Goal: Task Accomplishment & Management: Use online tool/utility

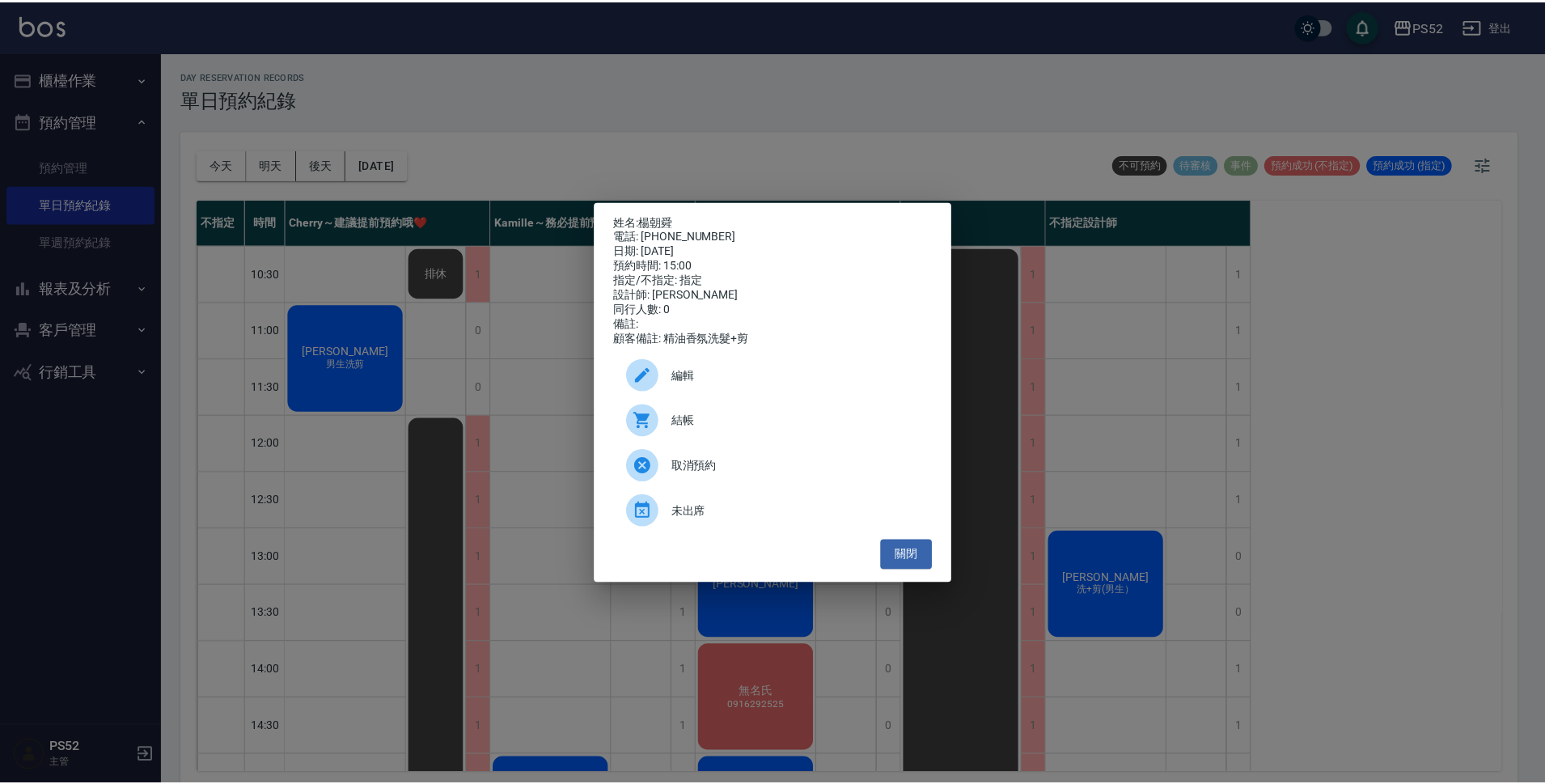
scroll to position [297, 0]
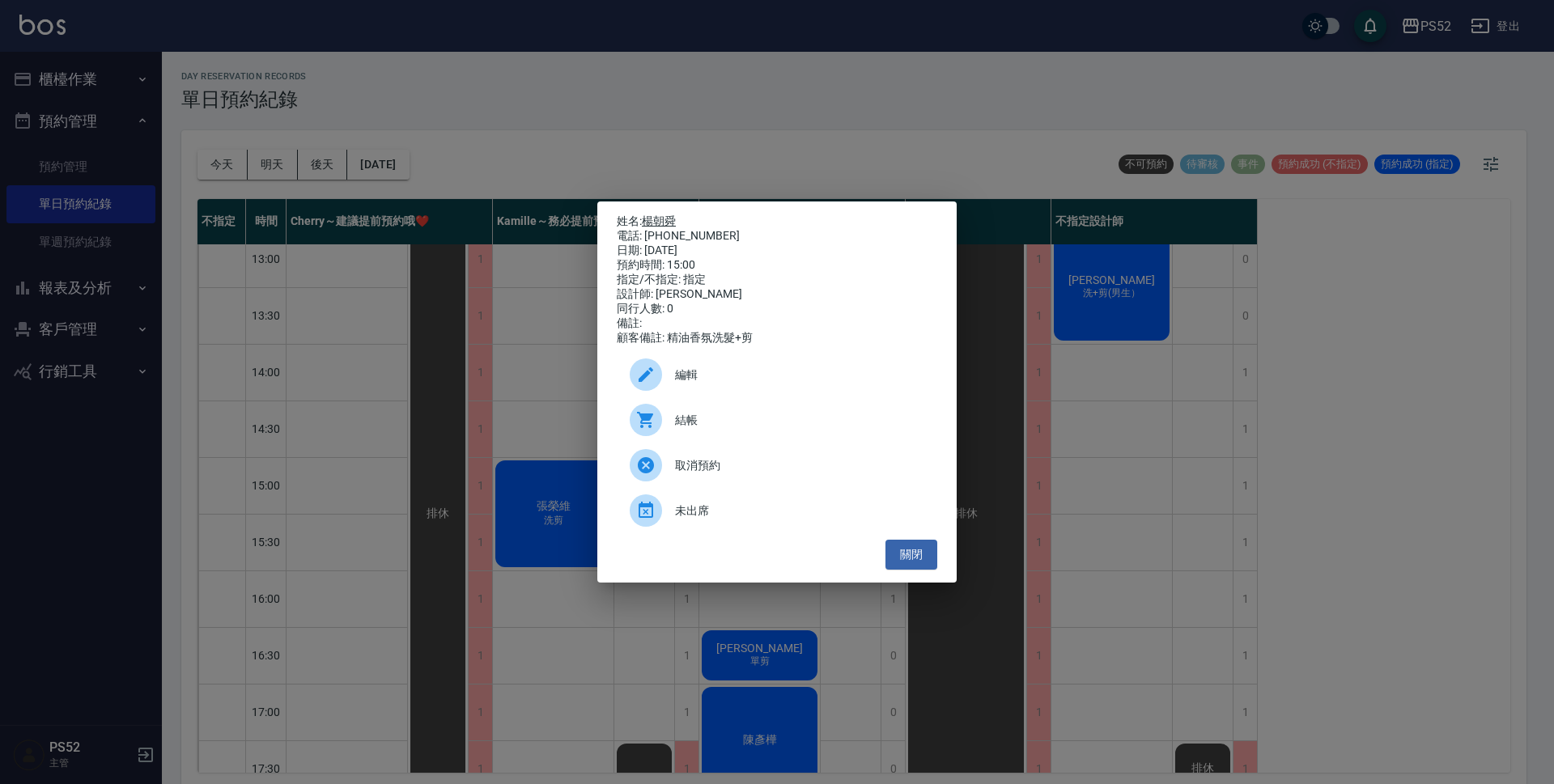
click at [668, 218] on link "楊朝舜" at bounding box center [659, 221] width 34 height 13
click at [894, 562] on button "關閉" at bounding box center [911, 554] width 52 height 30
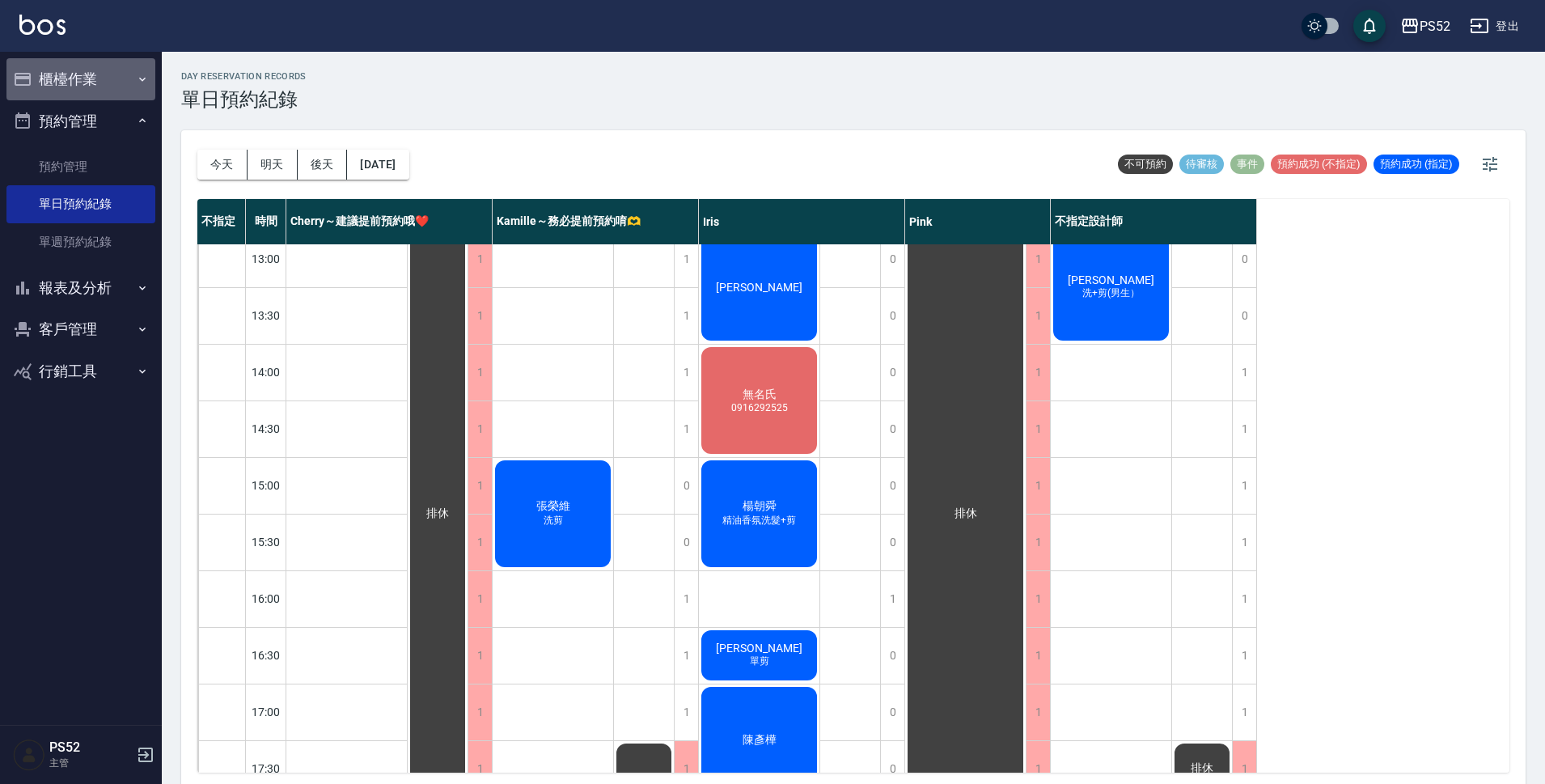
click at [99, 79] on button "櫃檯作業" at bounding box center [81, 79] width 149 height 42
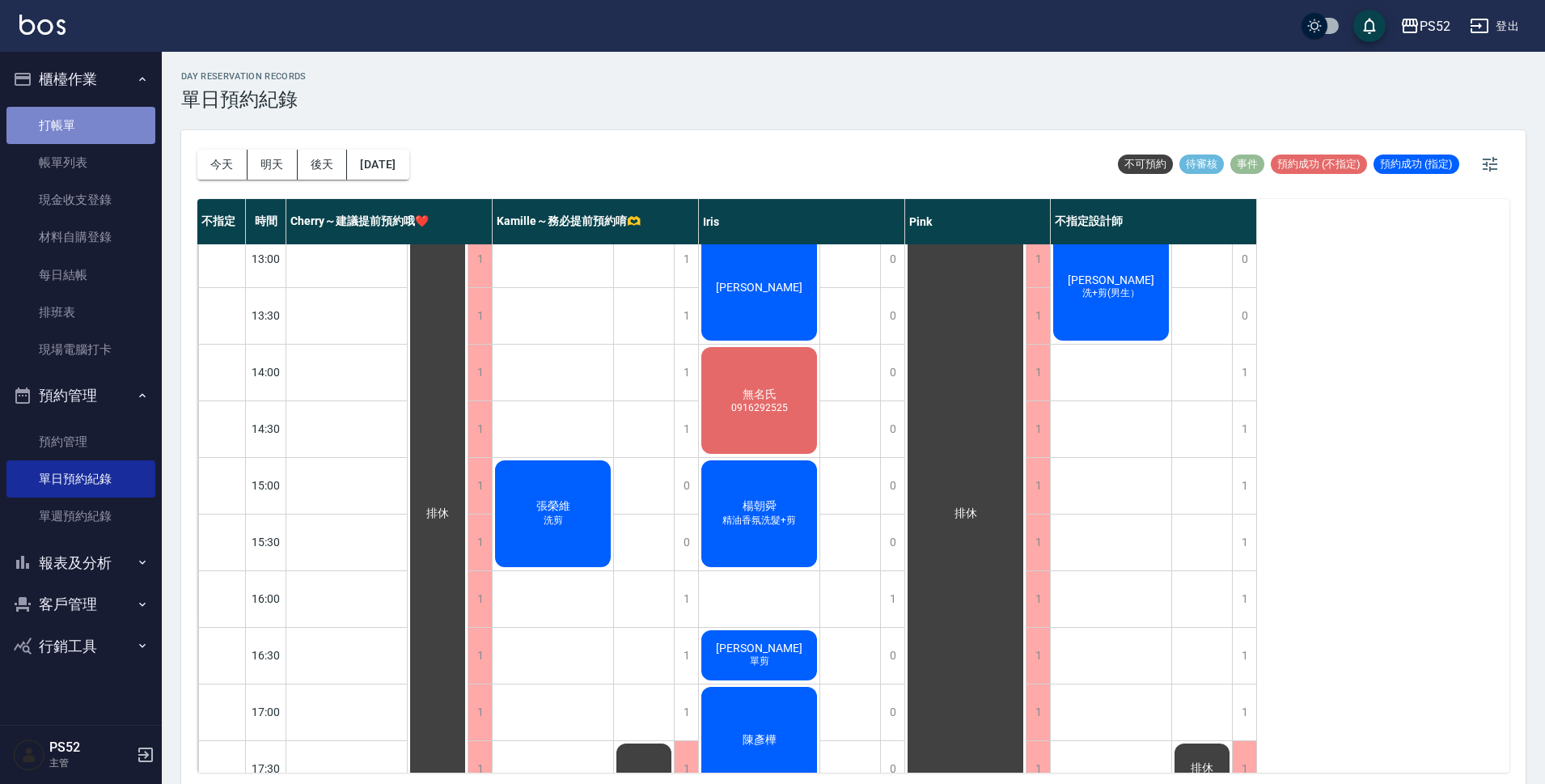
click at [105, 127] on link "打帳單" at bounding box center [81, 125] width 149 height 37
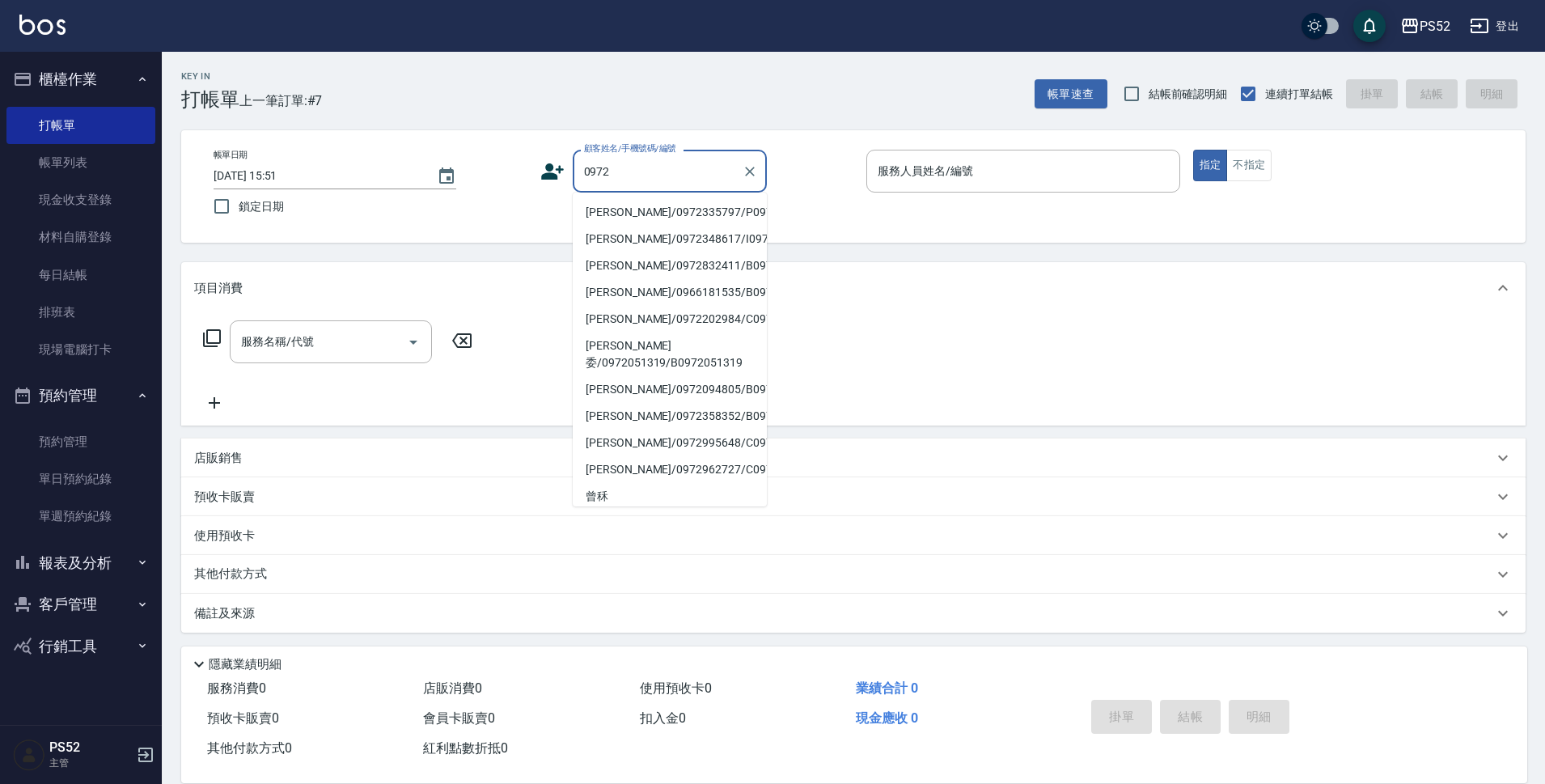
type input "0972"
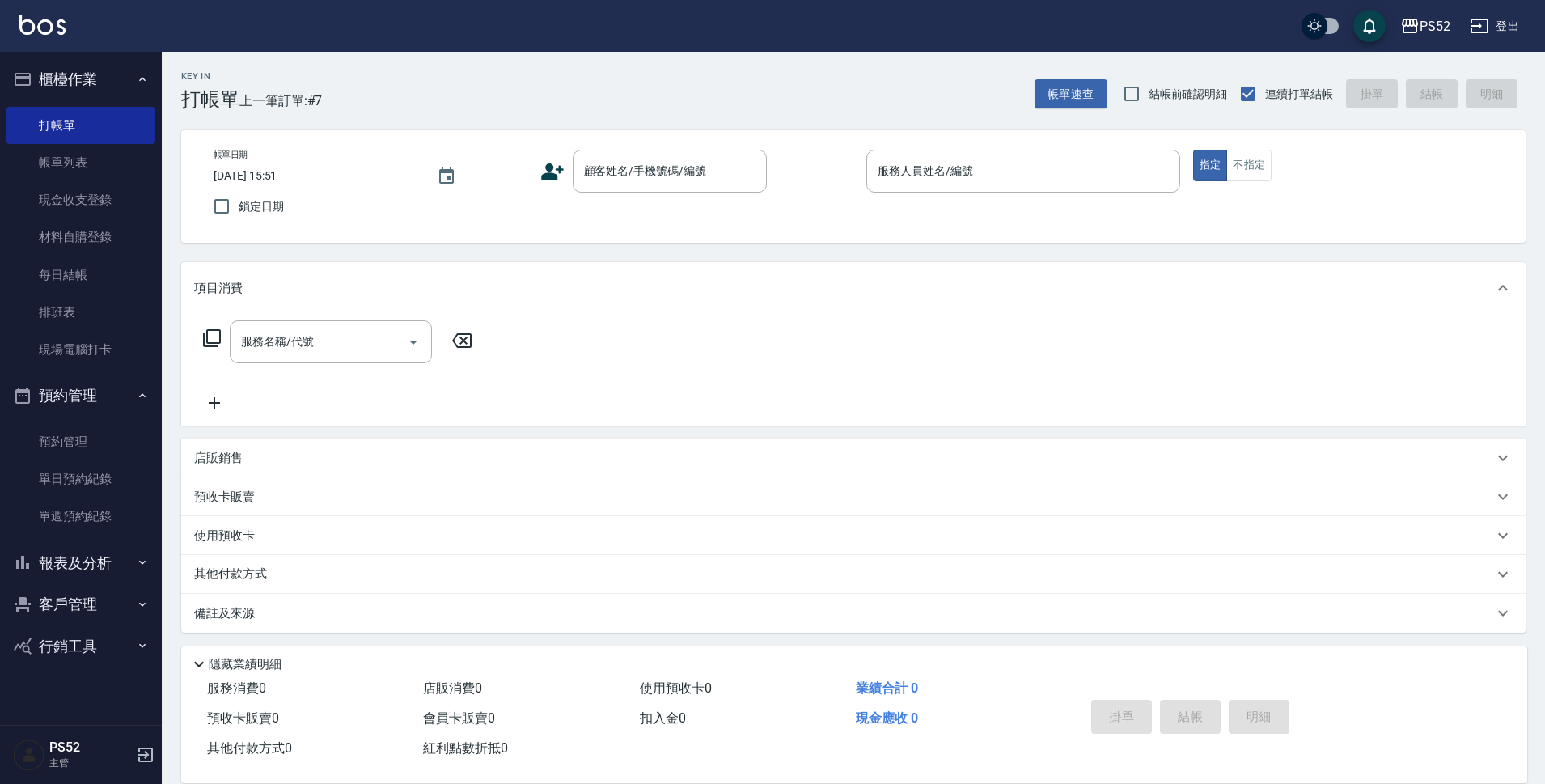
click at [554, 171] on icon at bounding box center [552, 171] width 24 height 24
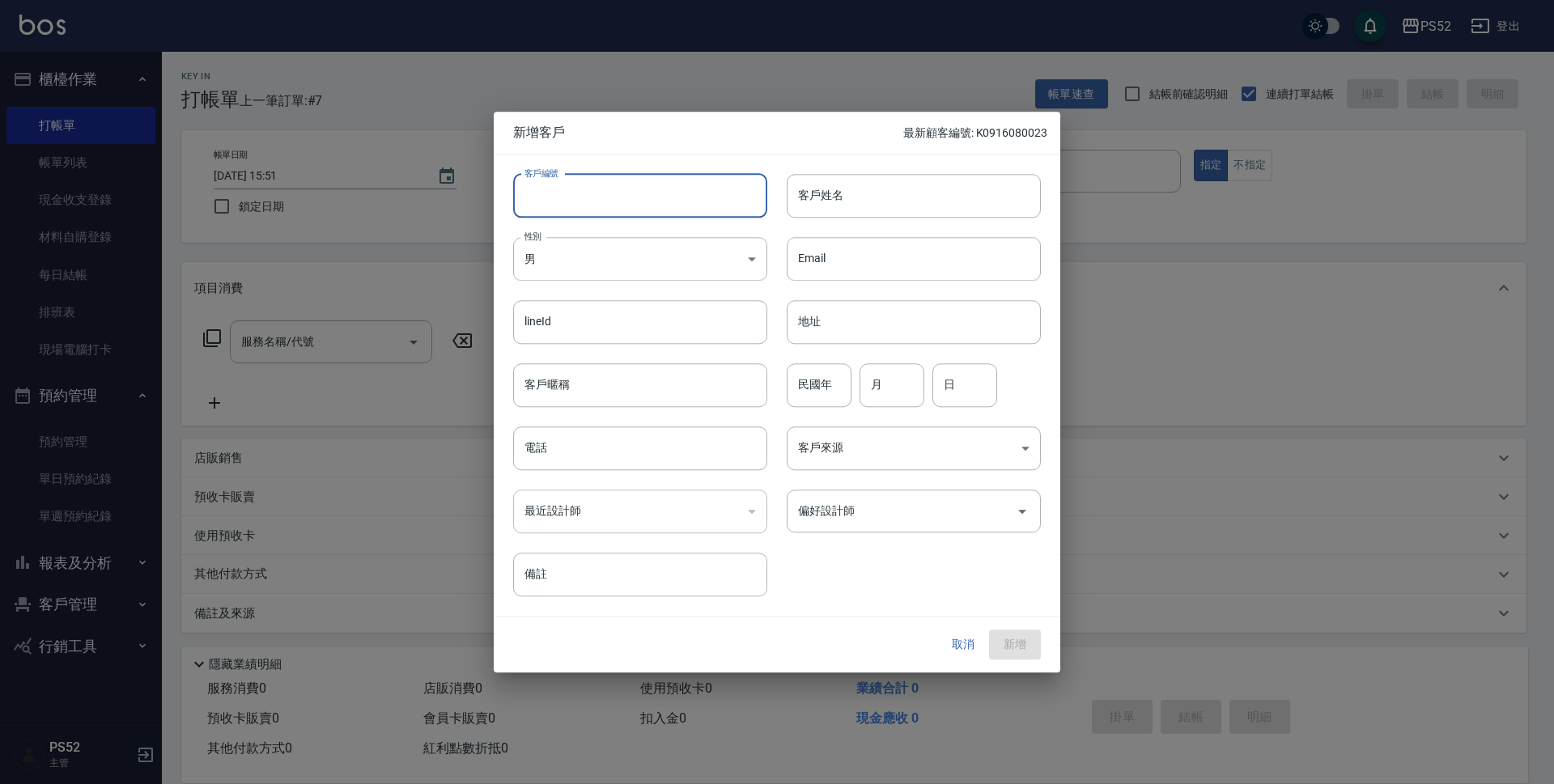
click at [559, 203] on input "客戶編號" at bounding box center [640, 196] width 254 height 43
type input "b"
type input "＿"
type input "V"
type input "B0972930068"
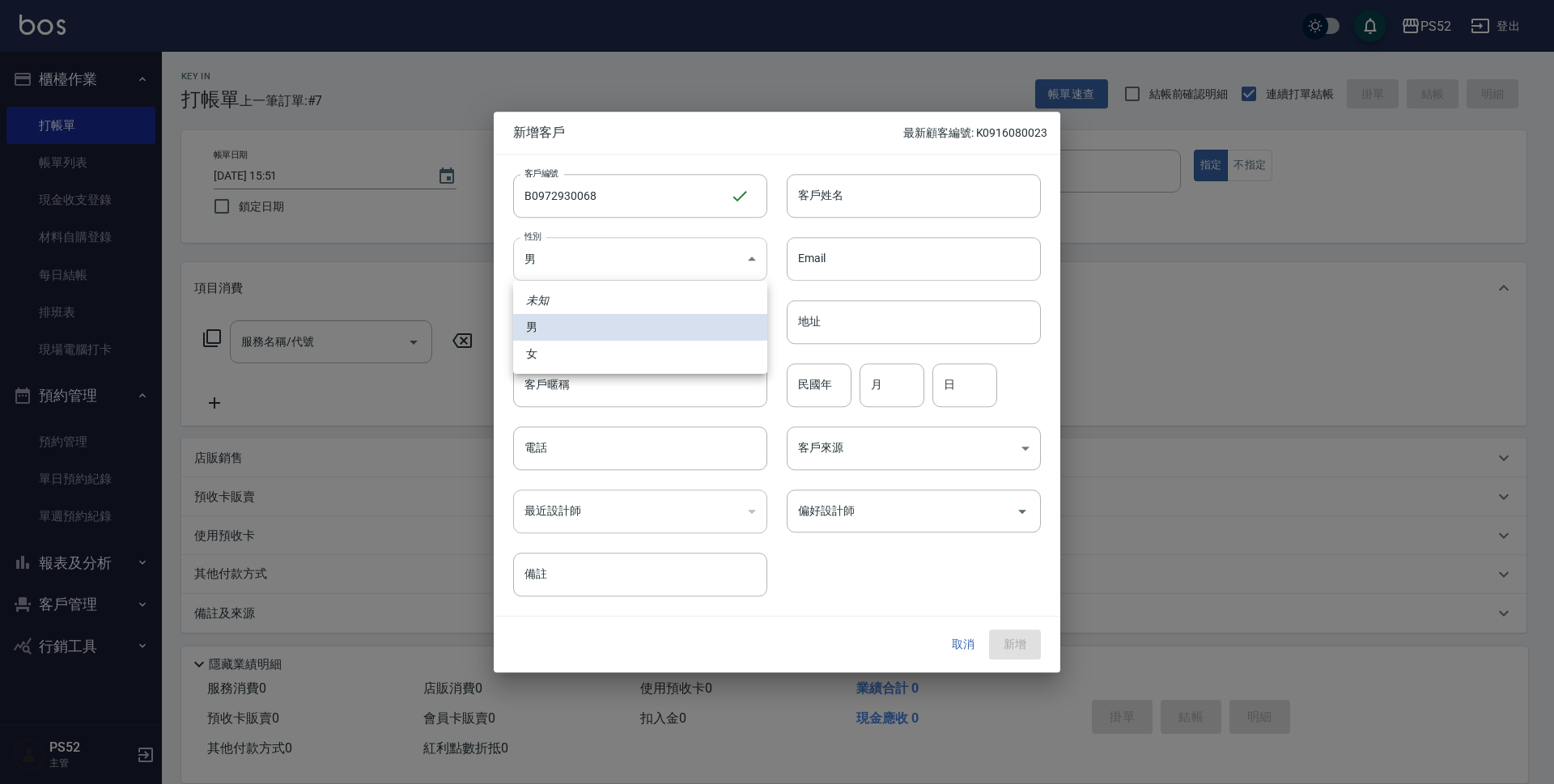
click at [607, 262] on body "PS52 登出 櫃檯作業 打帳單 帳單列表 現金收支登錄 材料自購登錄 每日結帳 排班表 現場電腦打卡 預約管理 預約管理 單日預約紀錄 單週預約紀錄 報表及…" at bounding box center [777, 394] width 1554 height 788
click at [566, 350] on li "女" at bounding box center [640, 354] width 254 height 27
type input "[DEMOGRAPHIC_DATA]"
click at [559, 448] on input "電話" at bounding box center [640, 448] width 254 height 43
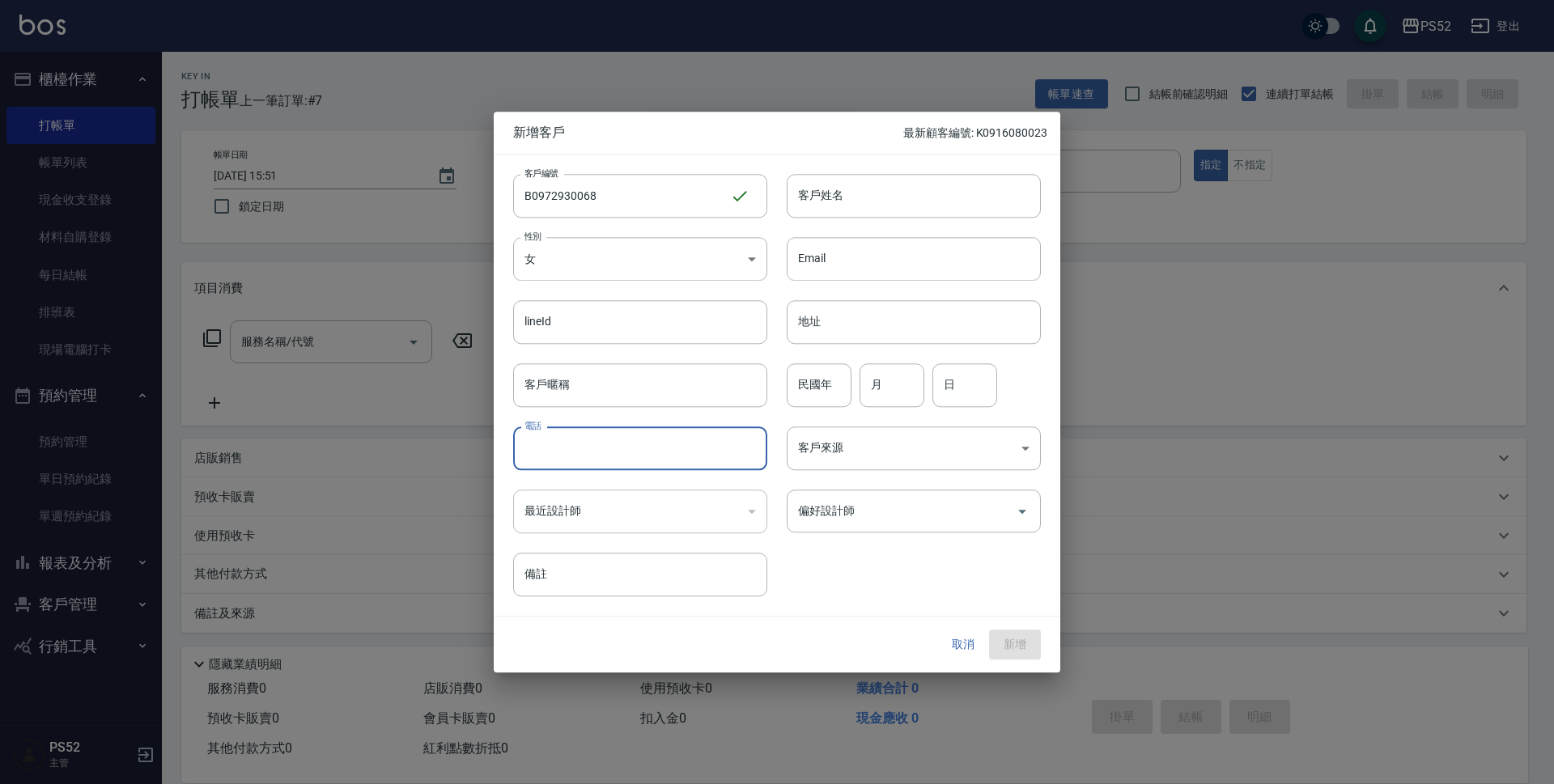
paste input "0916080023"
type input "0972930068"
click at [799, 386] on input "民國年" at bounding box center [819, 385] width 65 height 43
type input "89"
type input "1"
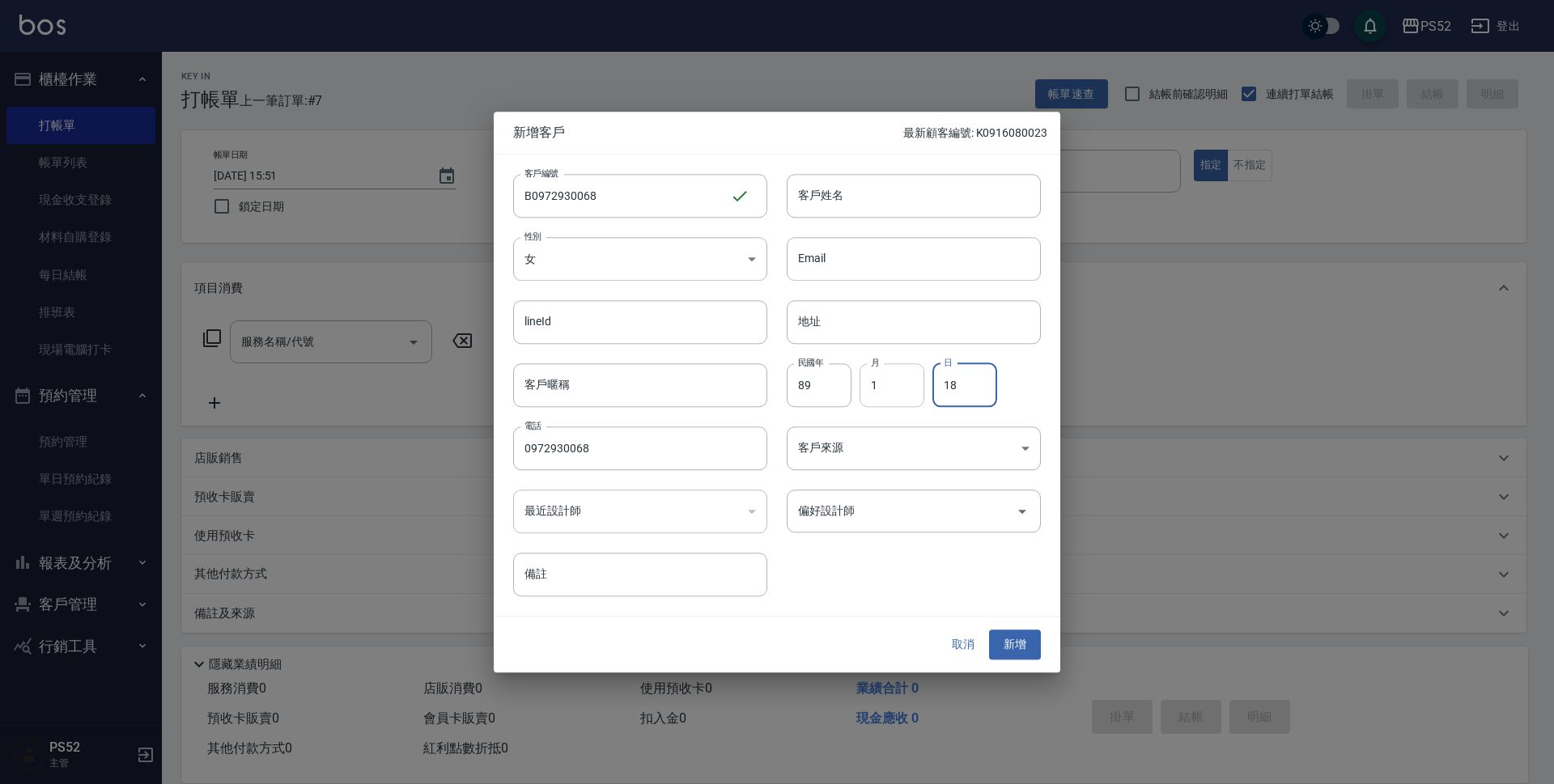
type input "18"
click at [914, 394] on input "1" at bounding box center [892, 385] width 65 height 43
type input "11"
click at [851, 182] on input "客戶姓名" at bounding box center [914, 196] width 254 height 43
type input "X"
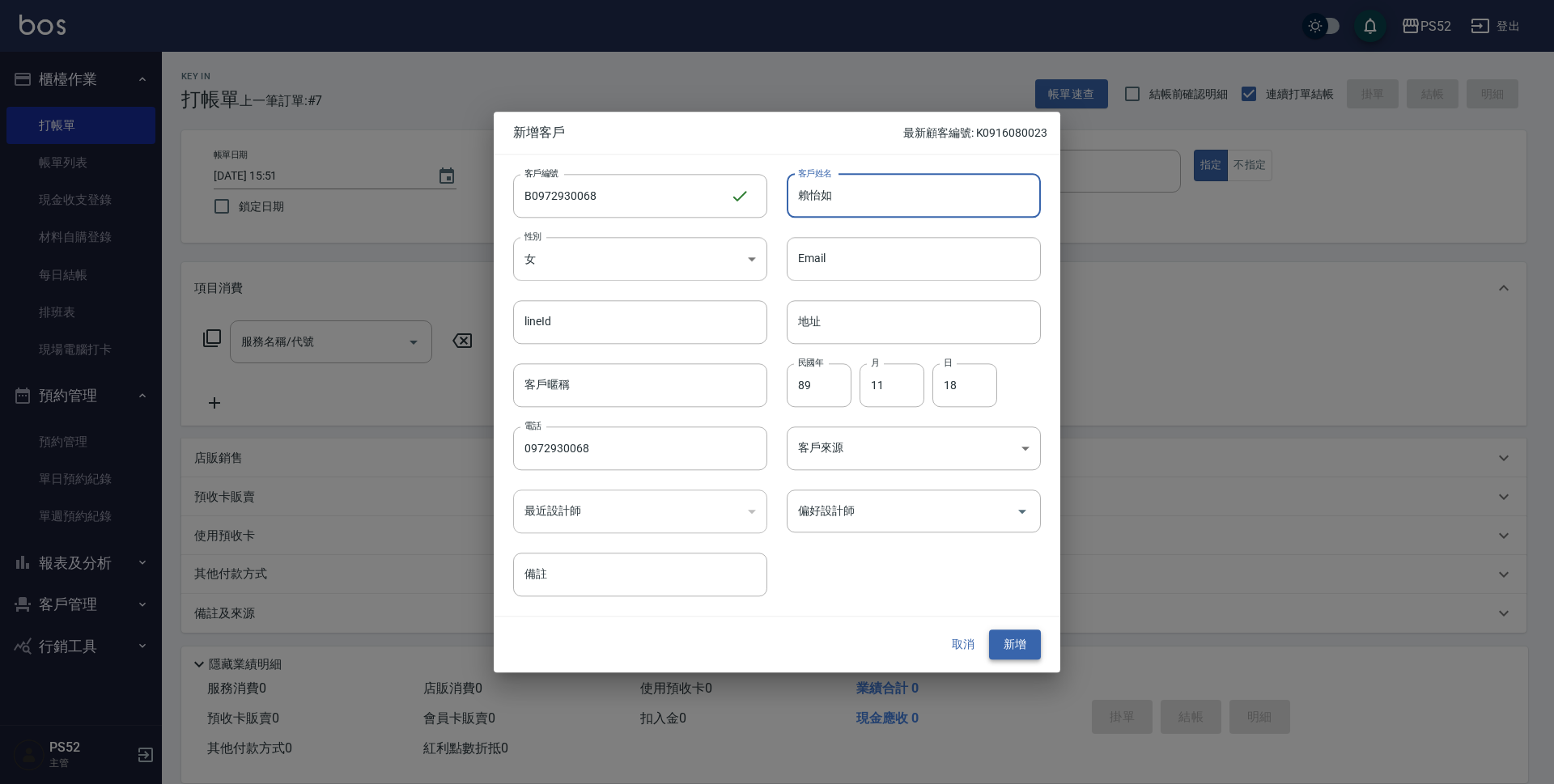
type input "賴怡如"
click at [999, 651] on button "新增" at bounding box center [1015, 645] width 52 height 30
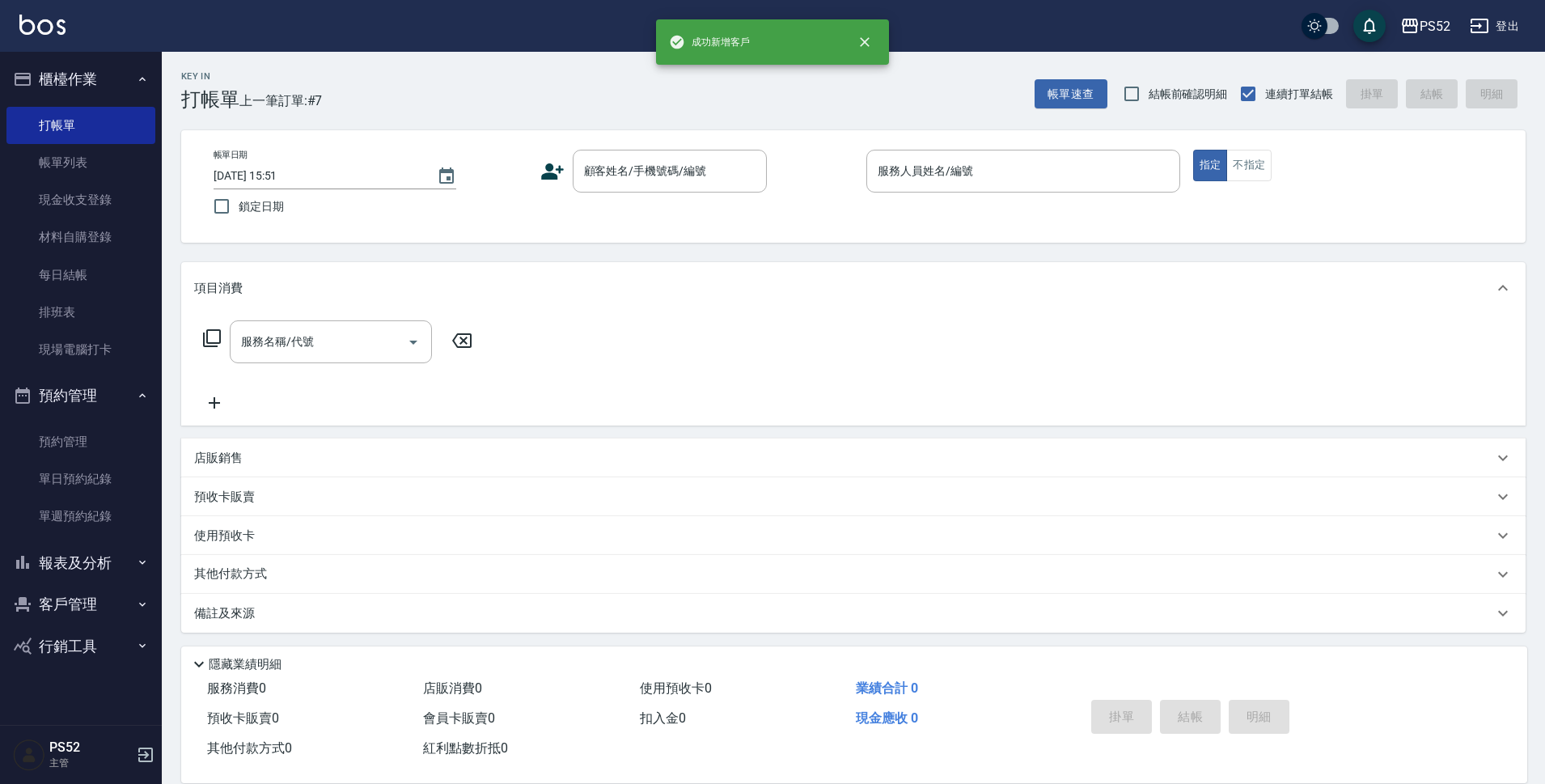
click at [622, 201] on div "帳單日期 [DATE] 15:51 鎖定日期 顧客姓名/手機號碼/編號 顧客姓名/手機號碼/編號 服務人員姓名/編號 服務人員姓名/編號 指定 不指定" at bounding box center [853, 186] width 1306 height 73
click at [623, 170] on input "顧客姓名/手機號碼/編號" at bounding box center [658, 171] width 156 height 28
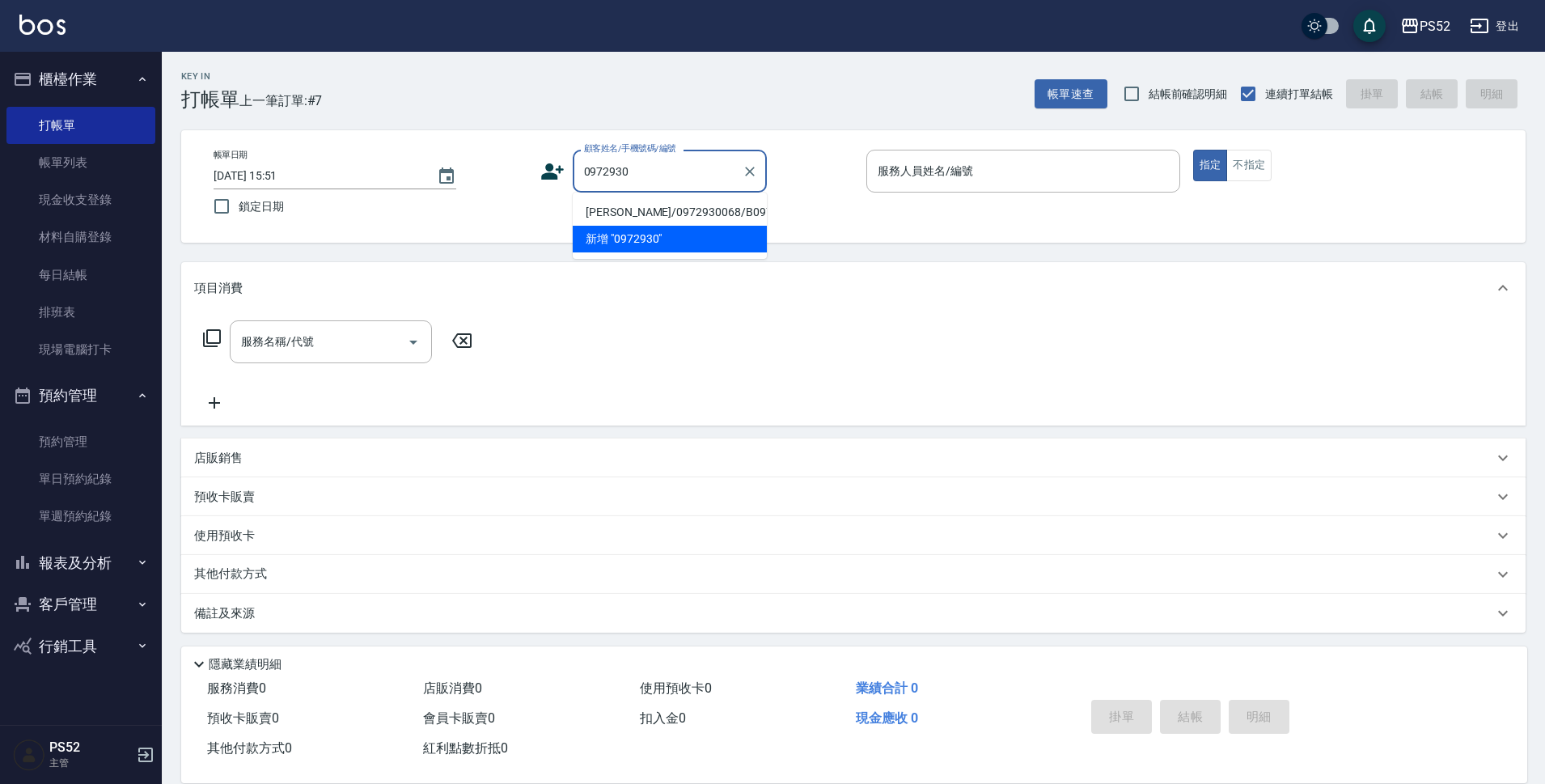
click at [668, 219] on li "[PERSON_NAME]/0972930068/B0972930068" at bounding box center [669, 212] width 194 height 27
type input "[PERSON_NAME]/0972930068/B0972930068"
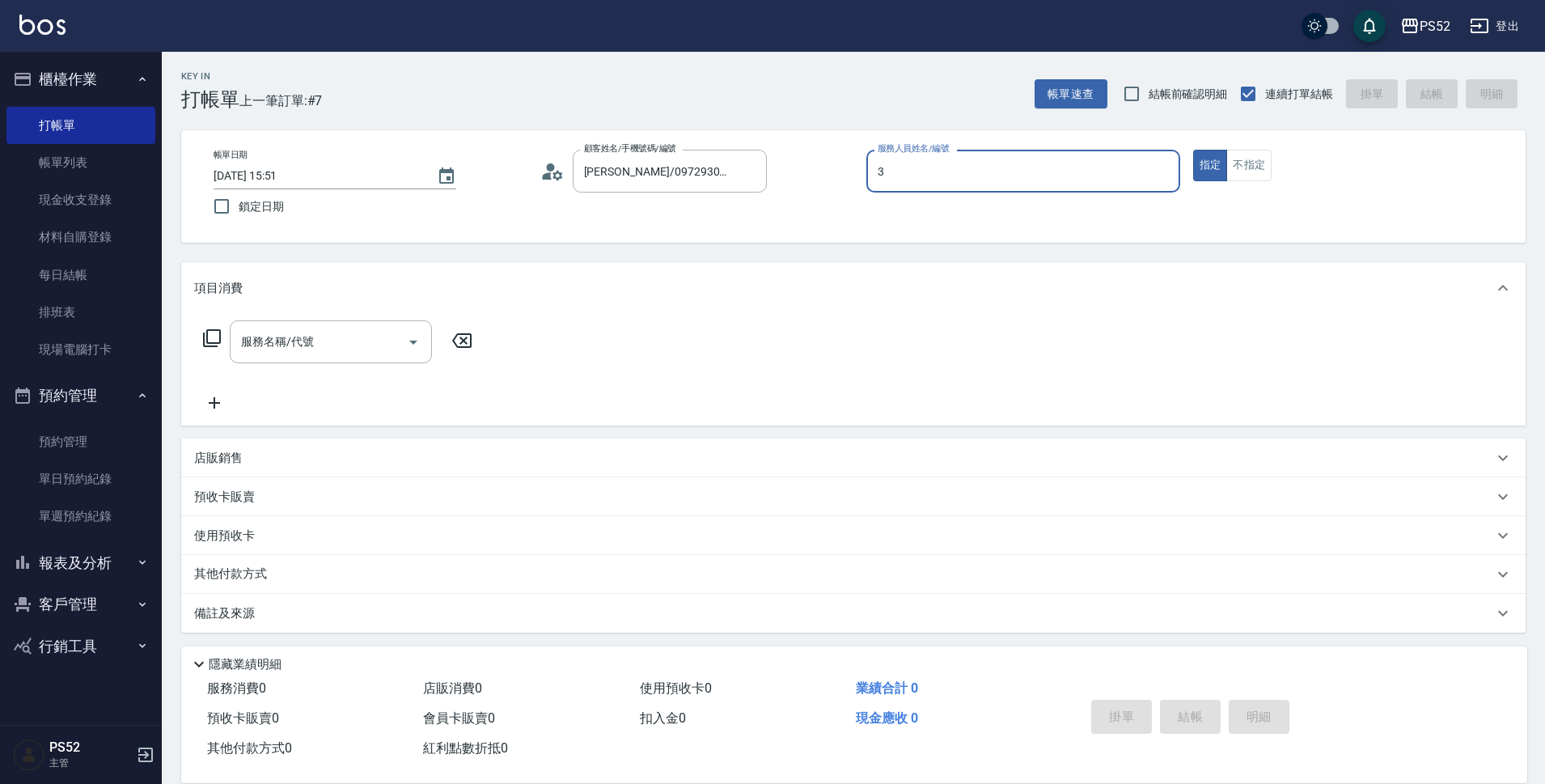
type input "3"
type button "true"
type input "Kamille～務必提前預約唷🫶-3"
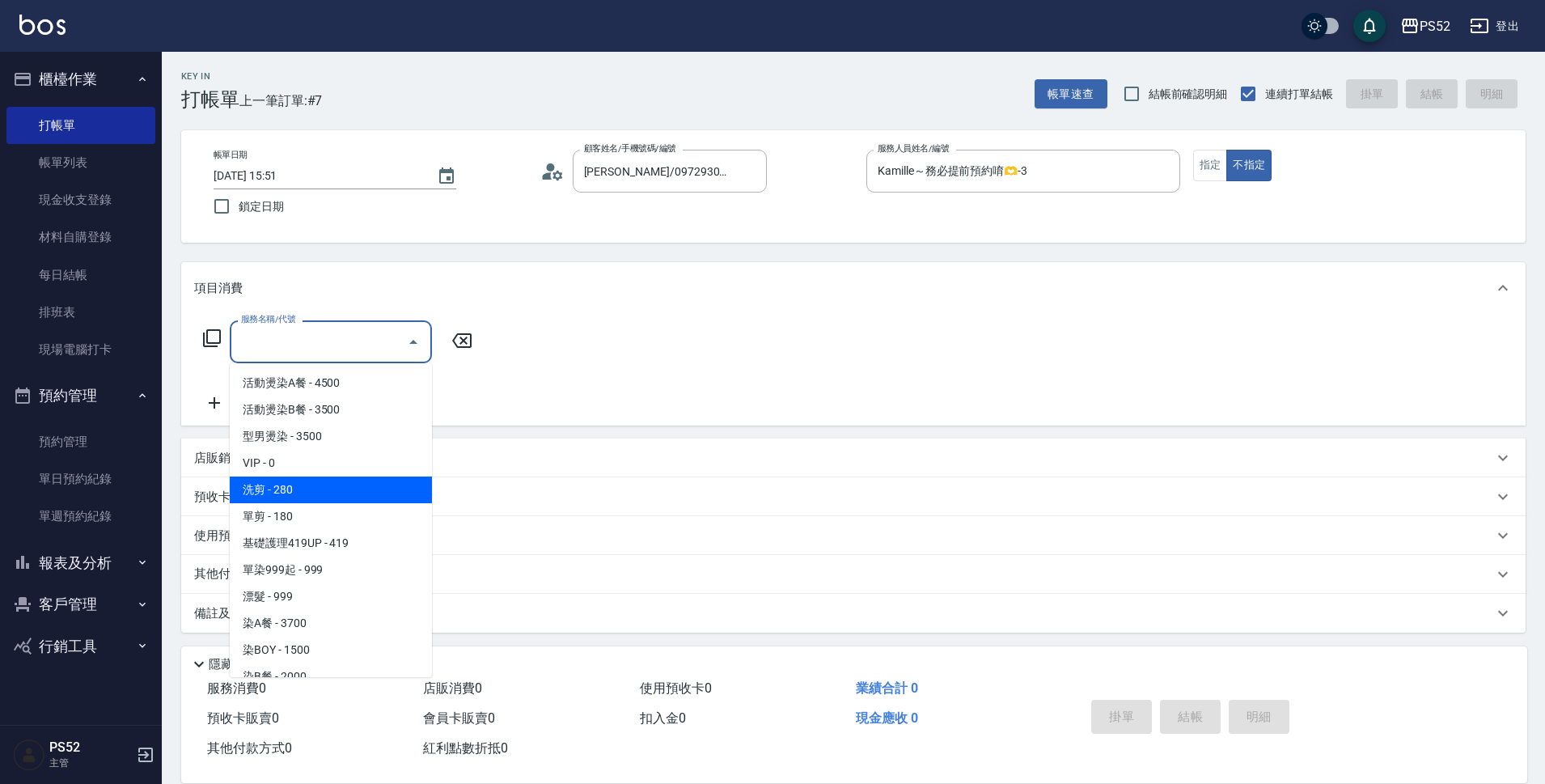
type input "洗剪(C1)"
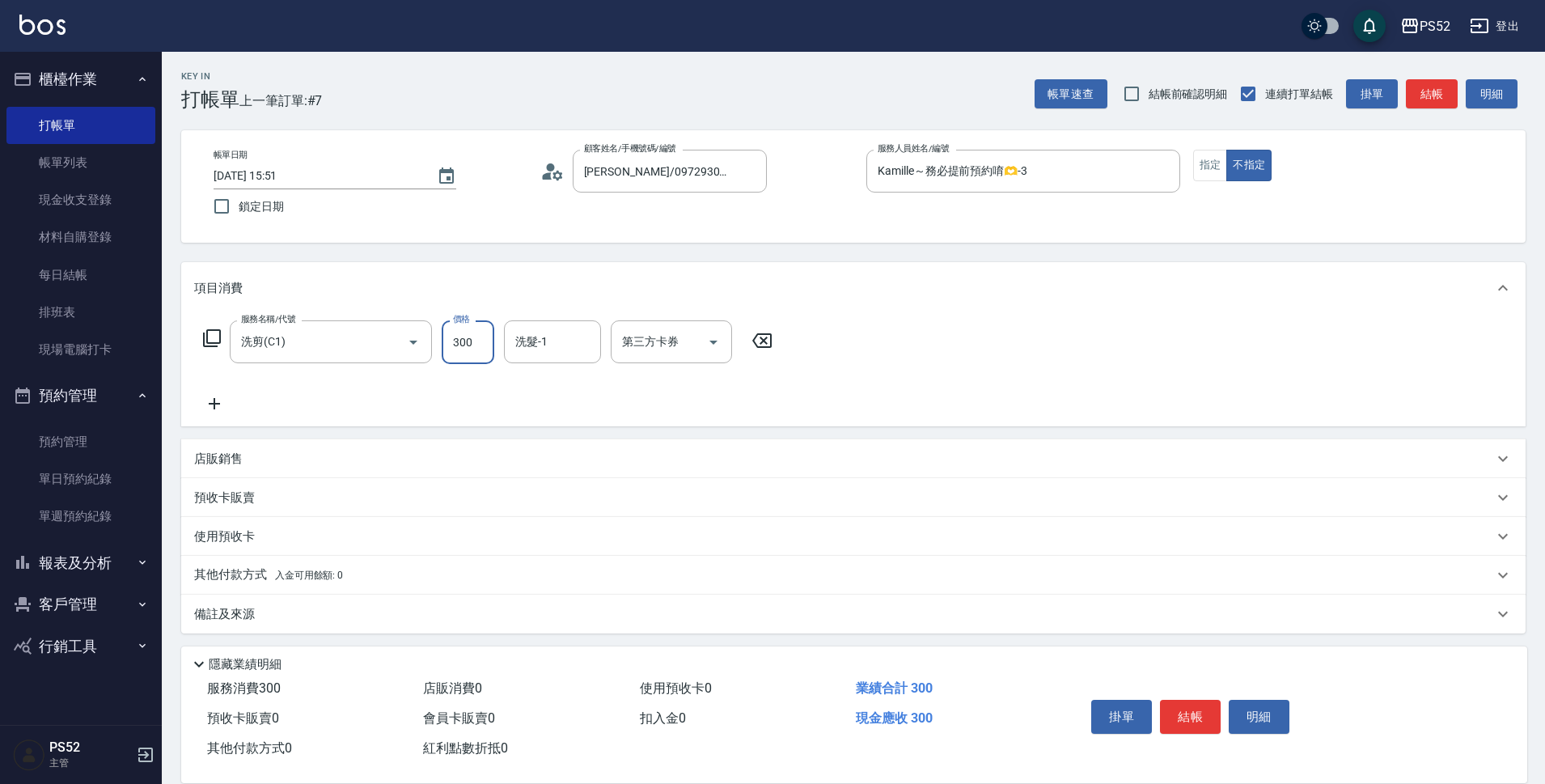
type input "300"
click at [209, 401] on icon at bounding box center [214, 403] width 41 height 19
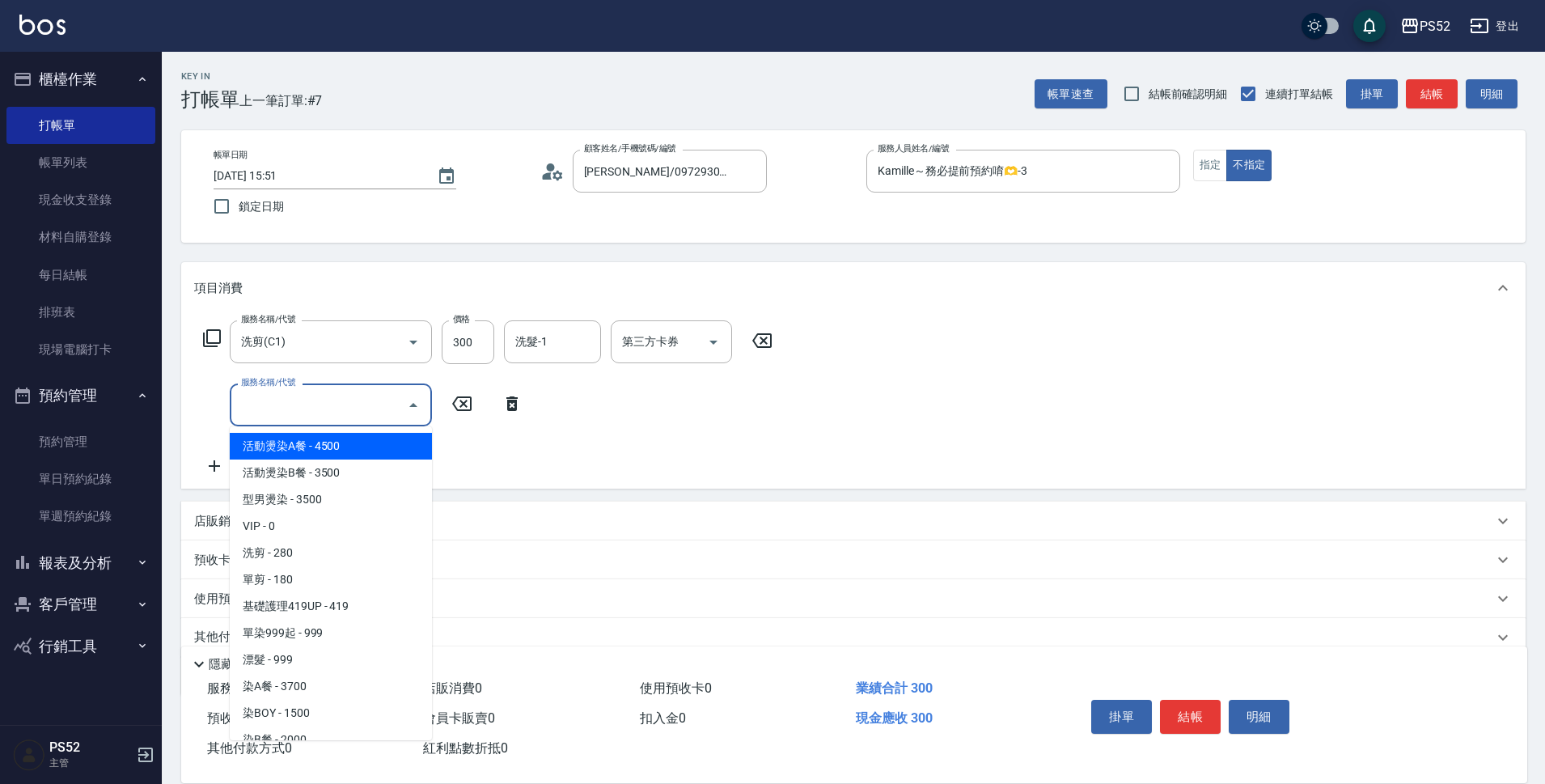
click at [333, 415] on input "服務名稱/代號" at bounding box center [319, 404] width 163 height 28
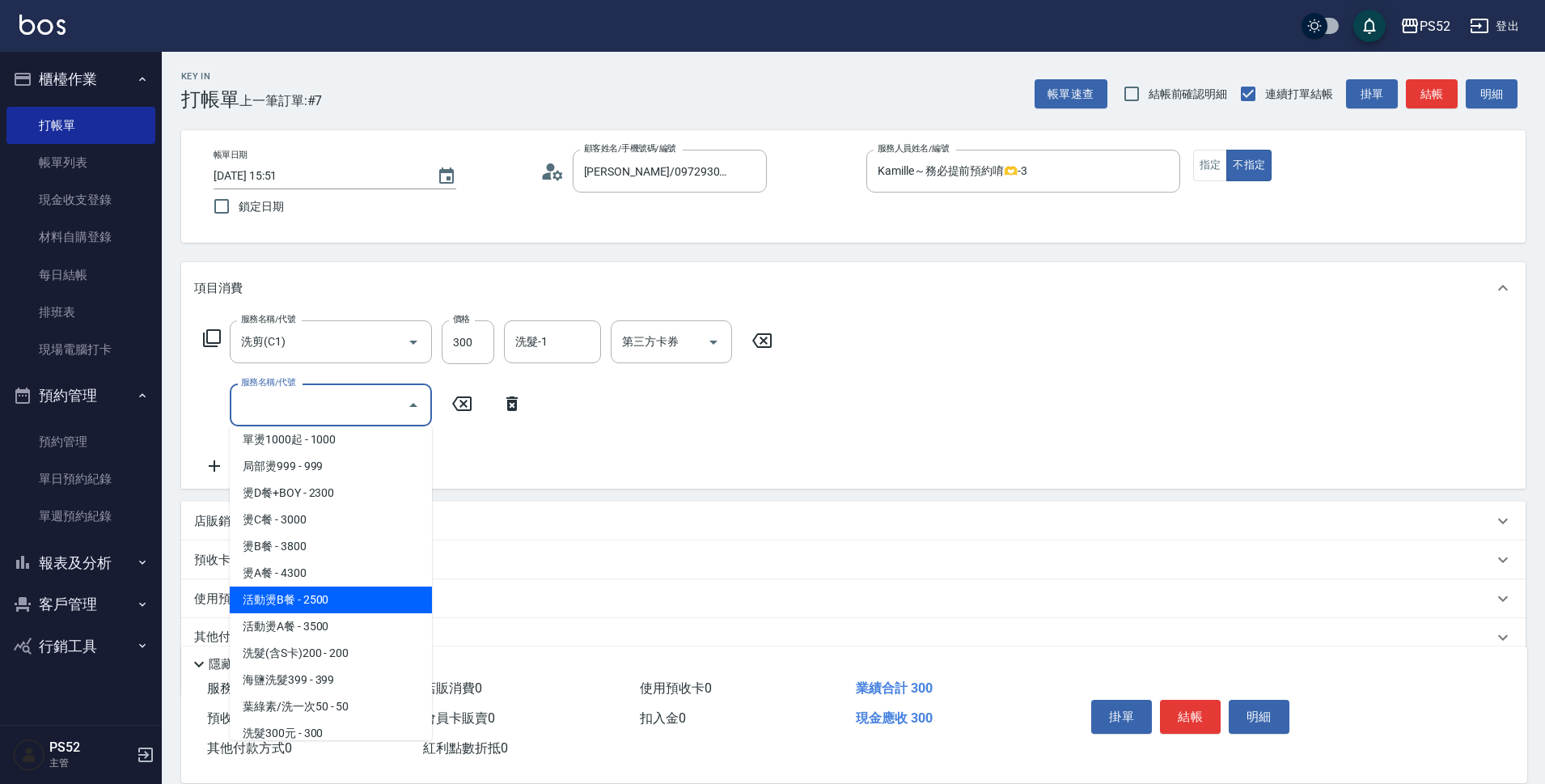
scroll to position [512, 0]
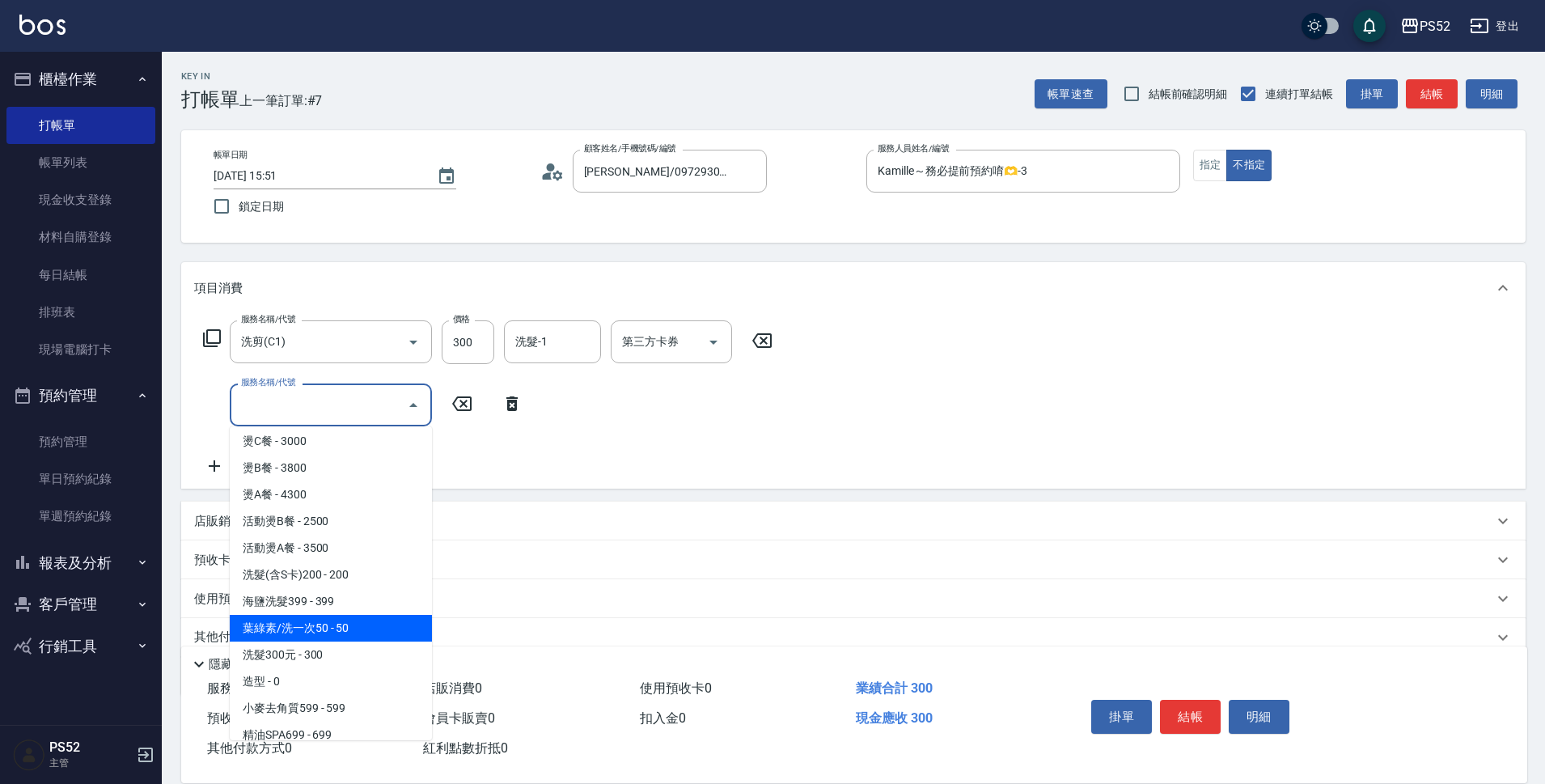
click at [410, 623] on span "葉綠素/洗一次50 - 50" at bounding box center [330, 628] width 202 height 27
type input "葉綠素/洗一次50(S3)"
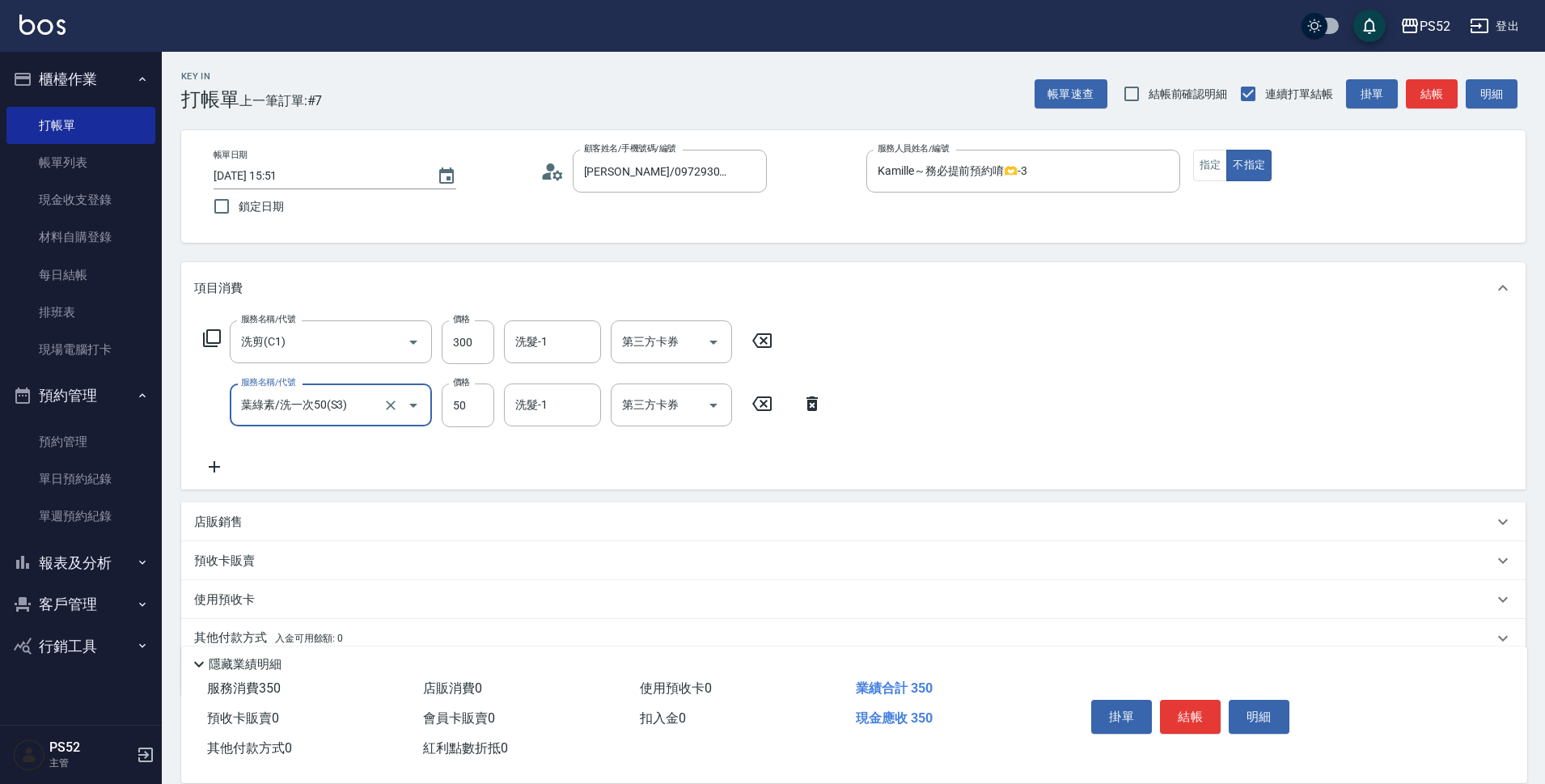
click at [1191, 700] on button "結帳" at bounding box center [1190, 717] width 61 height 34
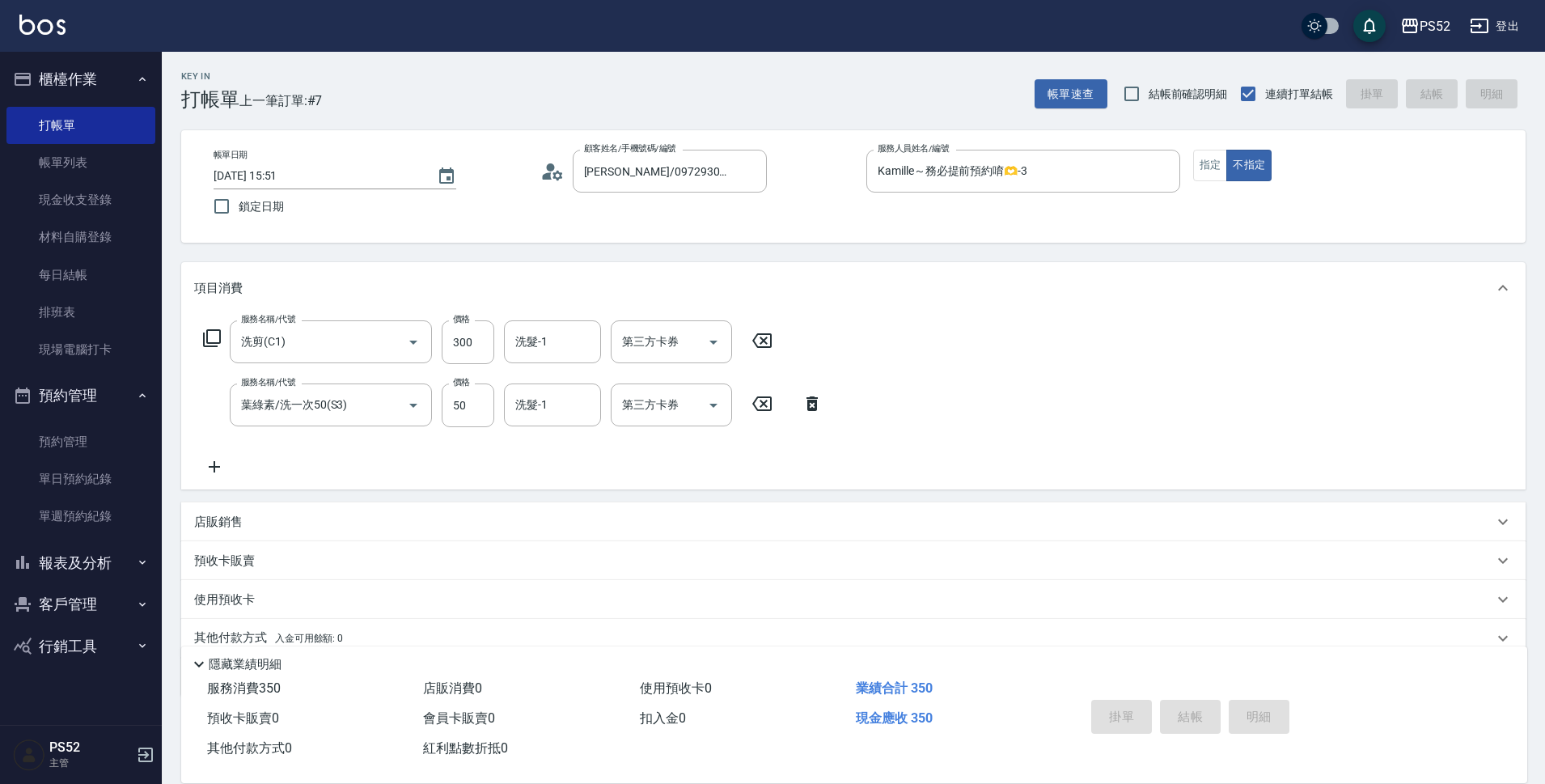
type input "[DATE] 15:54"
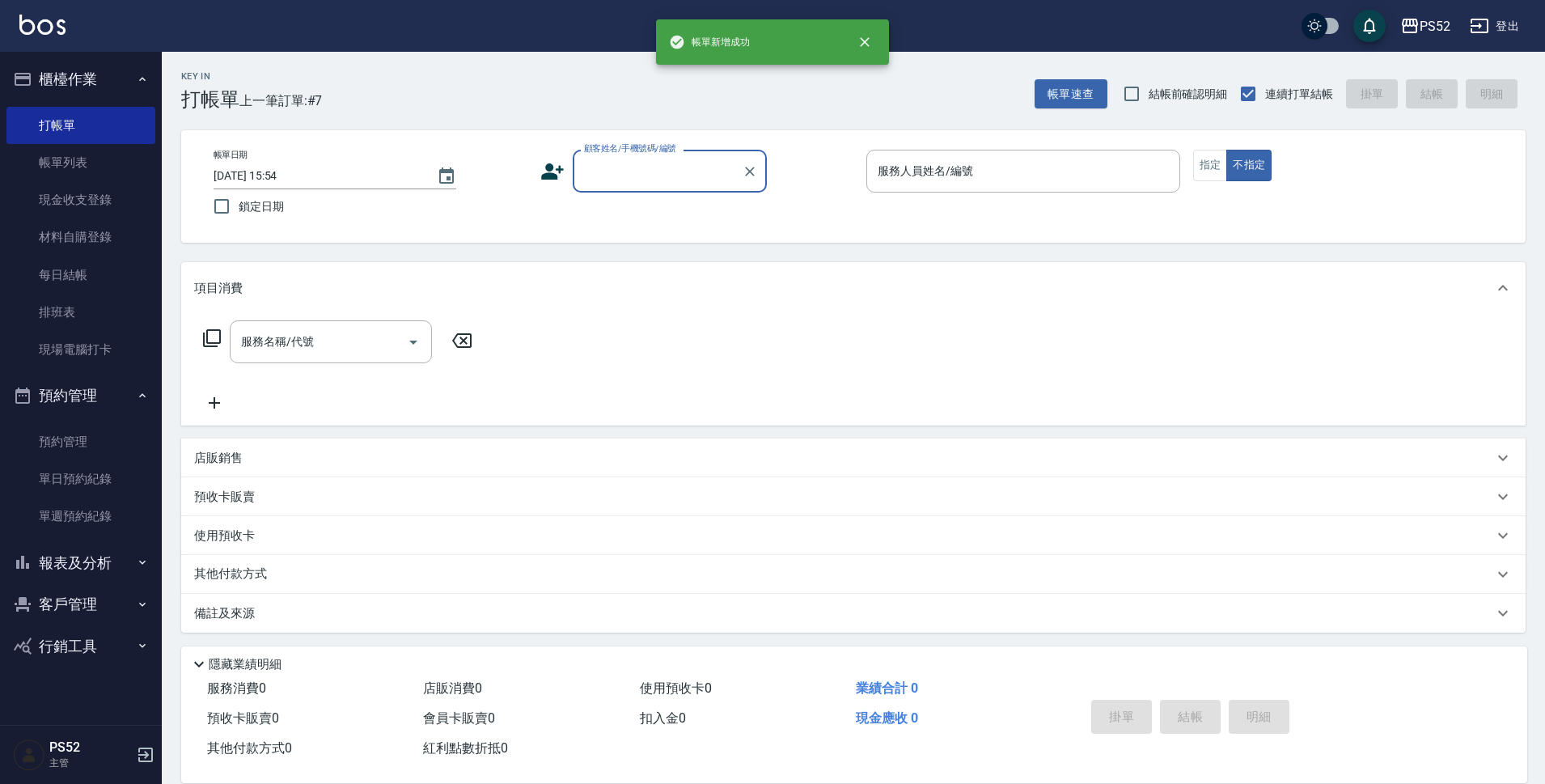
scroll to position [0, 0]
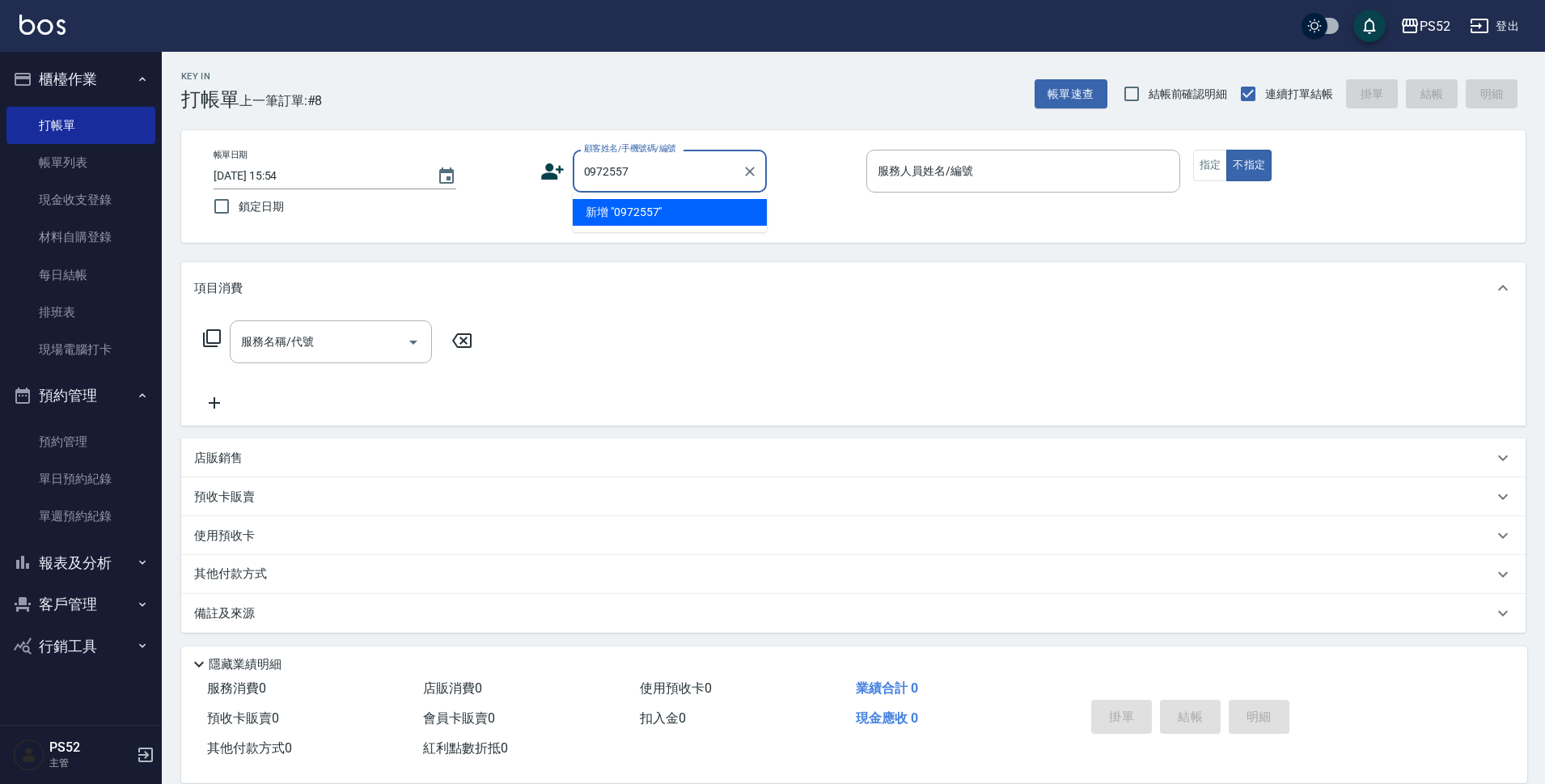
click at [614, 176] on input "0972557" at bounding box center [658, 171] width 156 height 28
click at [610, 224] on li "[PERSON_NAME]/0975227827/B0975227827" at bounding box center [669, 212] width 194 height 27
type input "[PERSON_NAME]/0975227827/B0975227827"
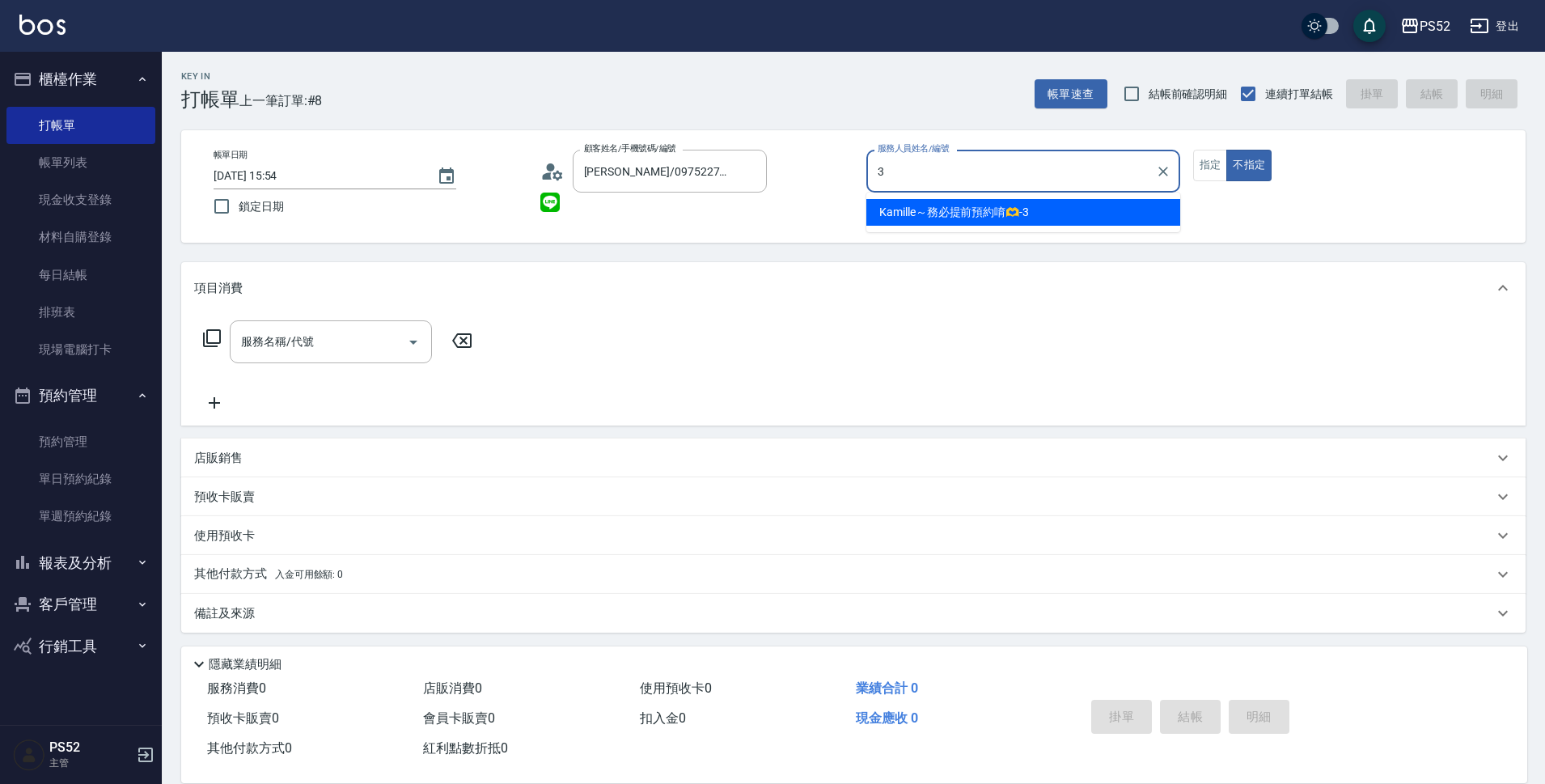
type input "Kamille～務必提前預約唷🫶-3"
type button "false"
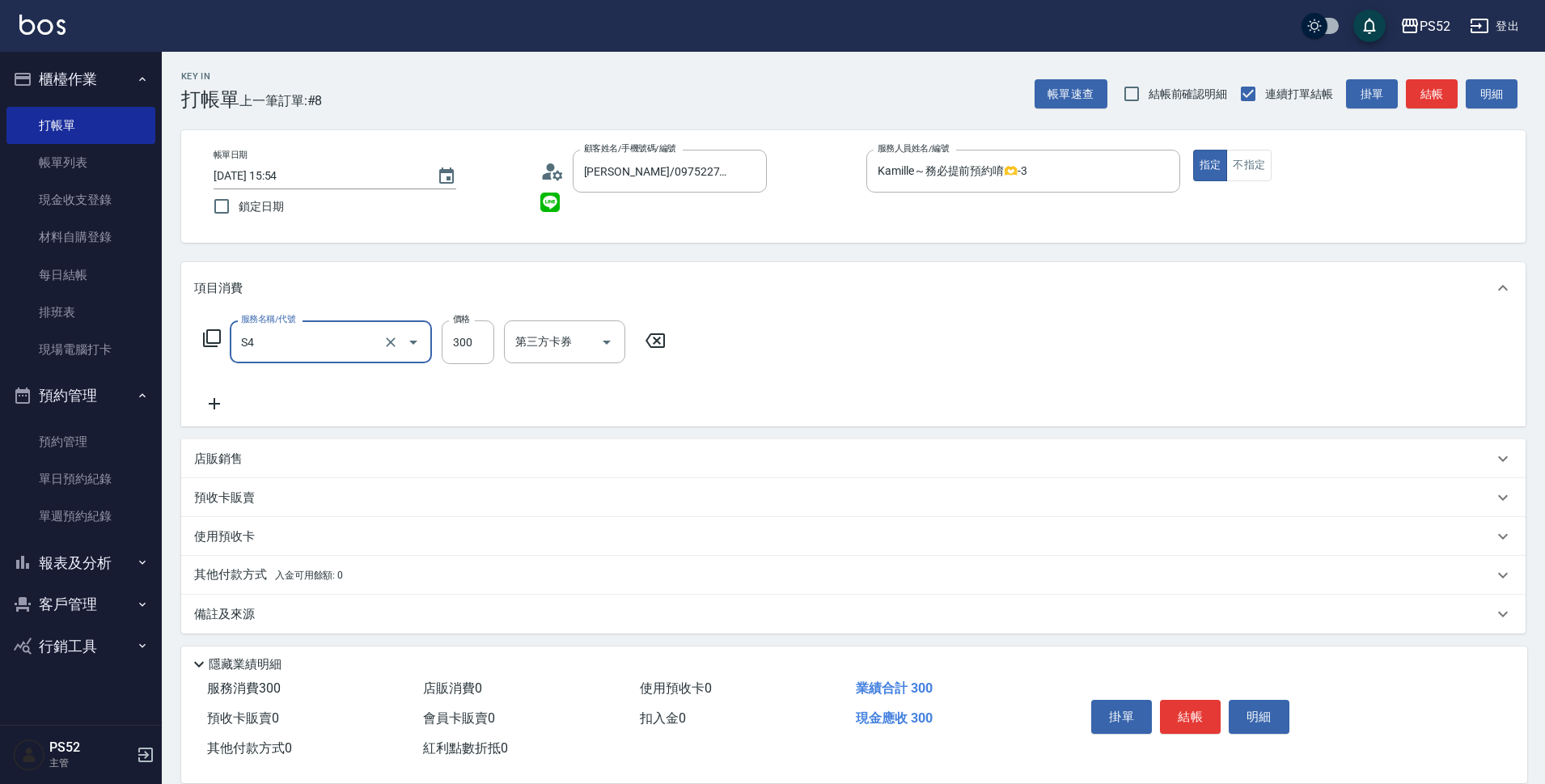
type input "洗髮300元(S4)"
type input "399"
click at [1178, 705] on button "結帳" at bounding box center [1190, 717] width 61 height 34
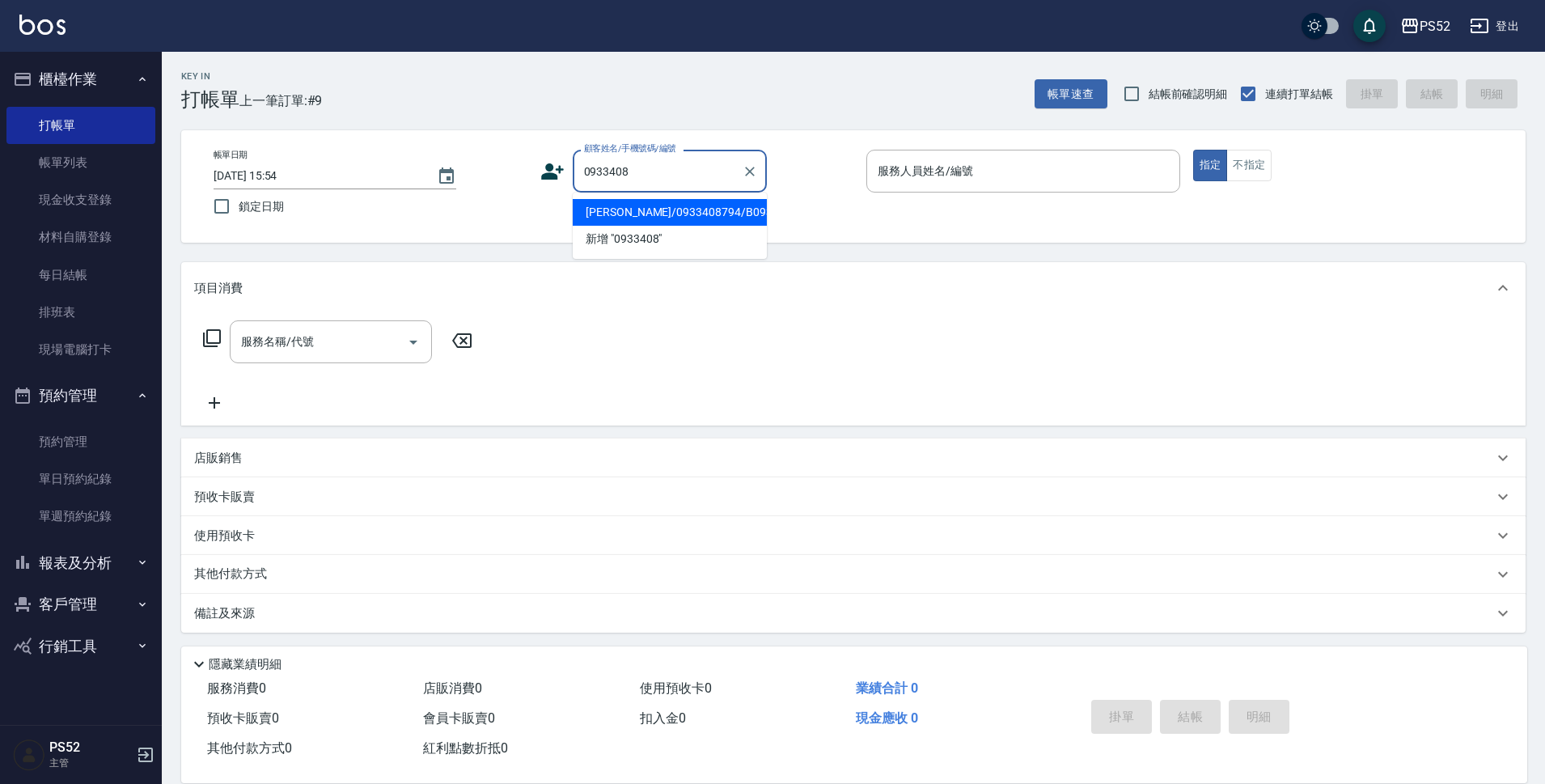
click at [654, 226] on li "[PERSON_NAME]/0933408794/B0933408794" at bounding box center [669, 212] width 194 height 27
type input "[PERSON_NAME]/0933408794/B0933408794"
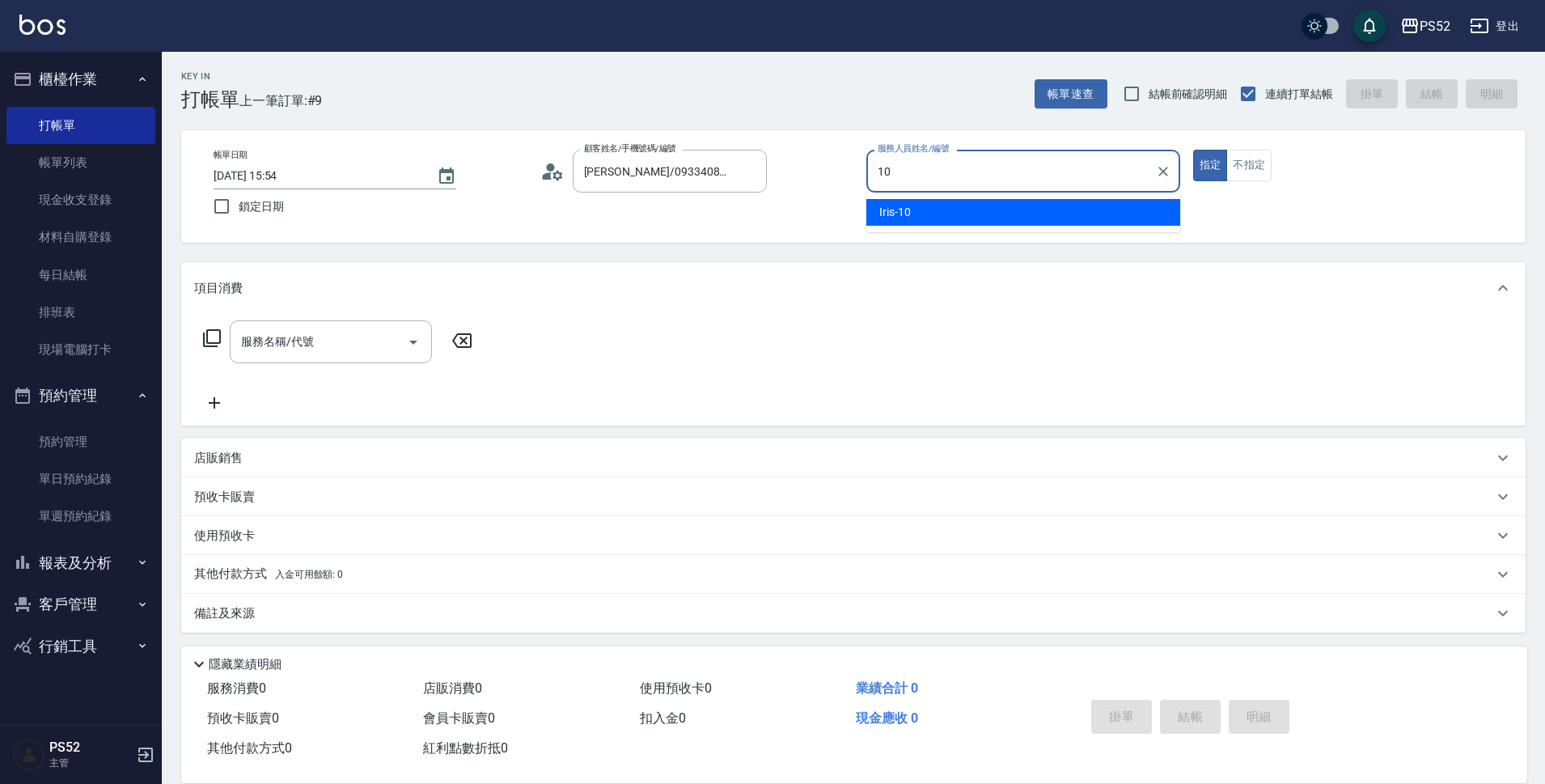
type input "Iris-10"
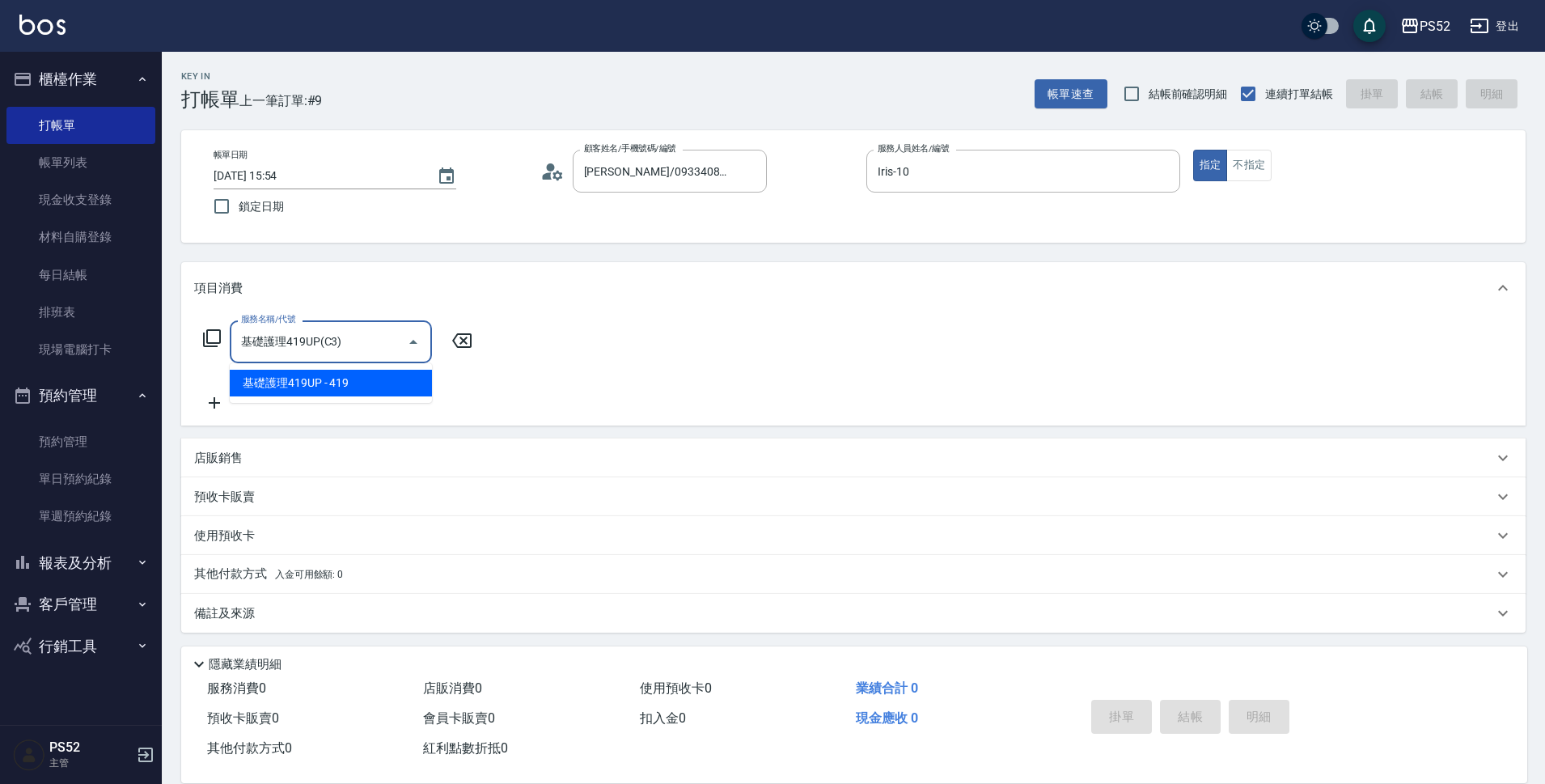
type input "基礎護理419UP(C3)"
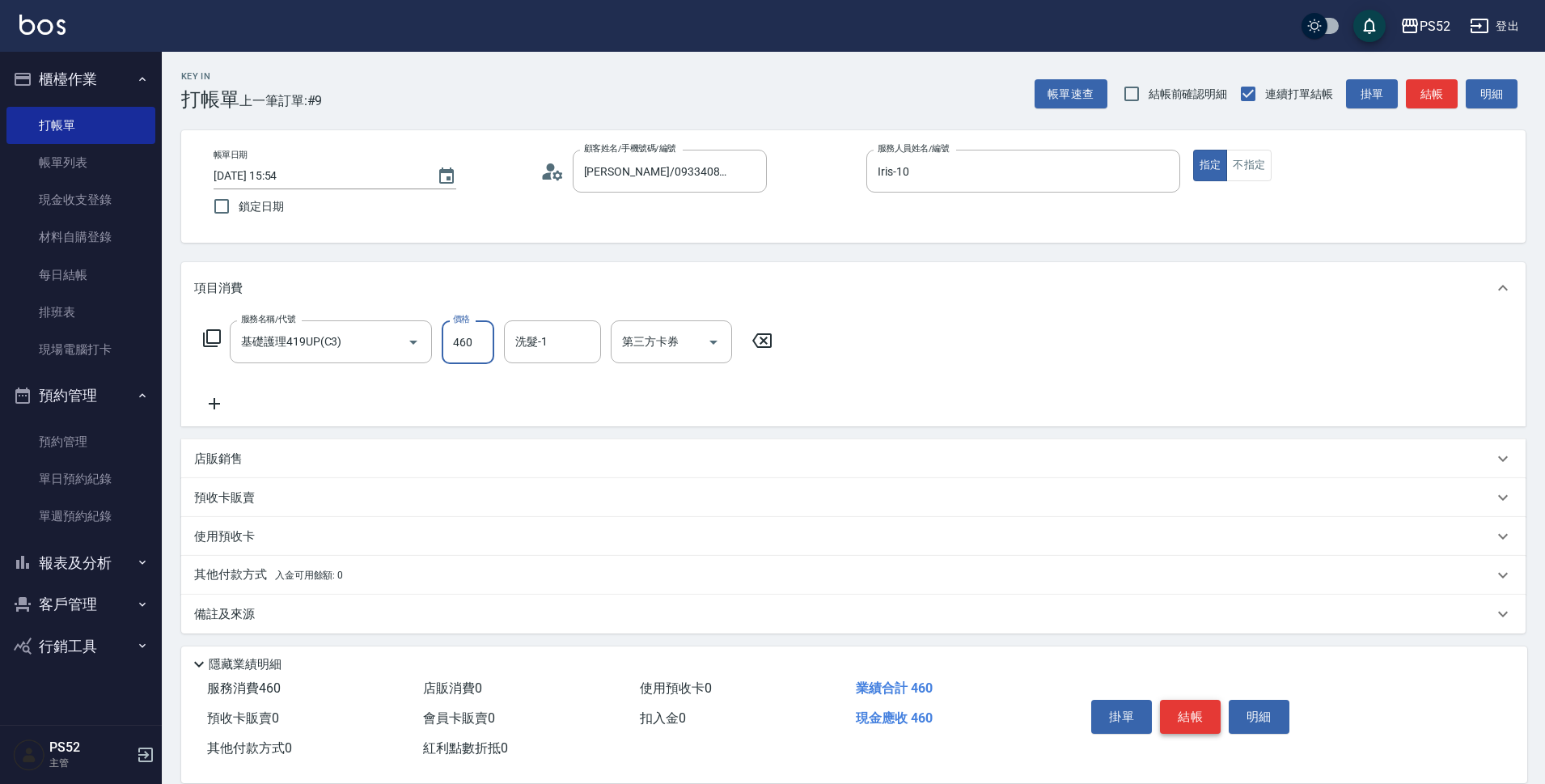
type input "460"
click at [1186, 704] on button "結帳" at bounding box center [1190, 717] width 61 height 34
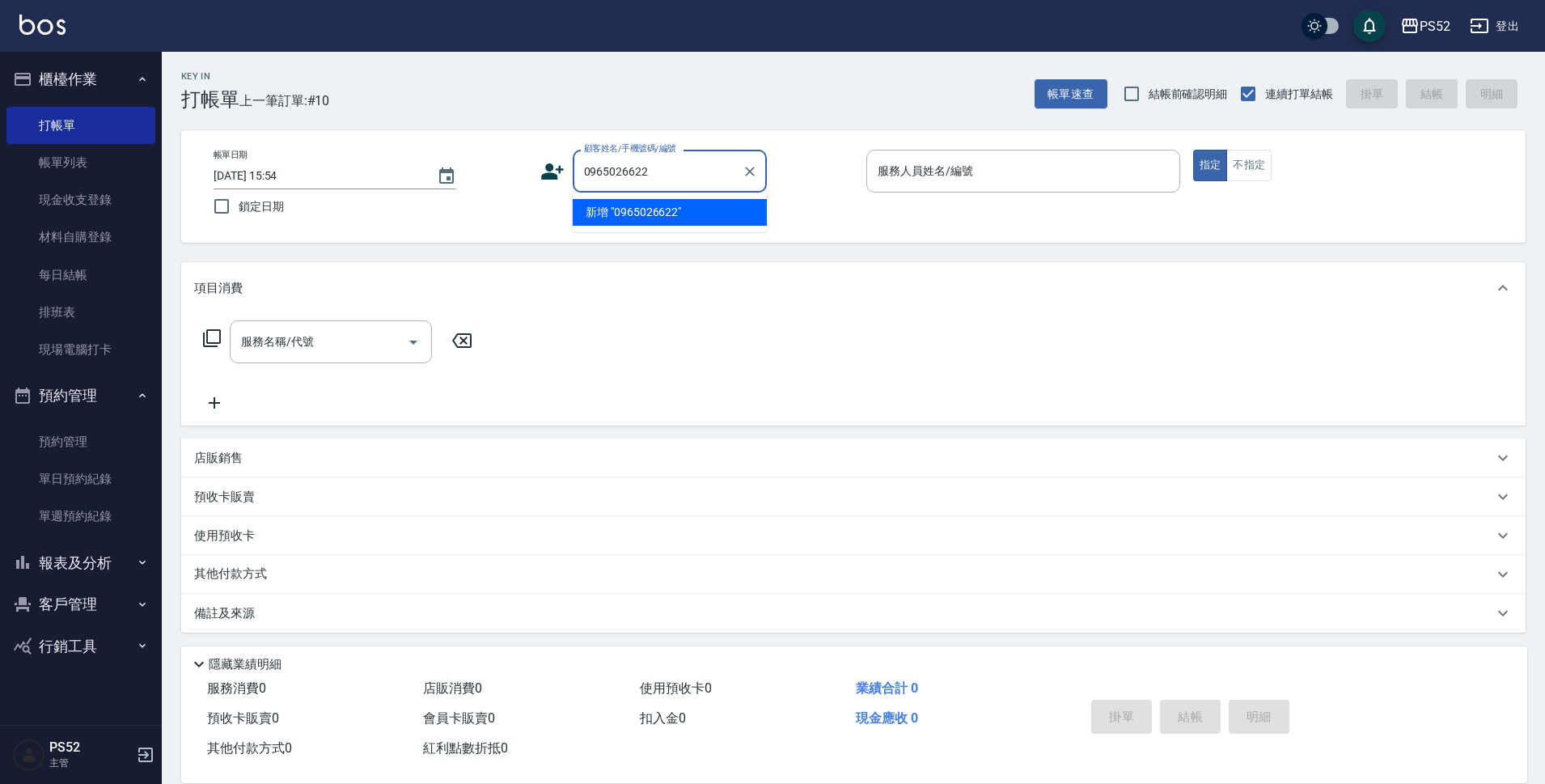
type input "0965026622"
click at [549, 174] on icon at bounding box center [552, 171] width 22 height 16
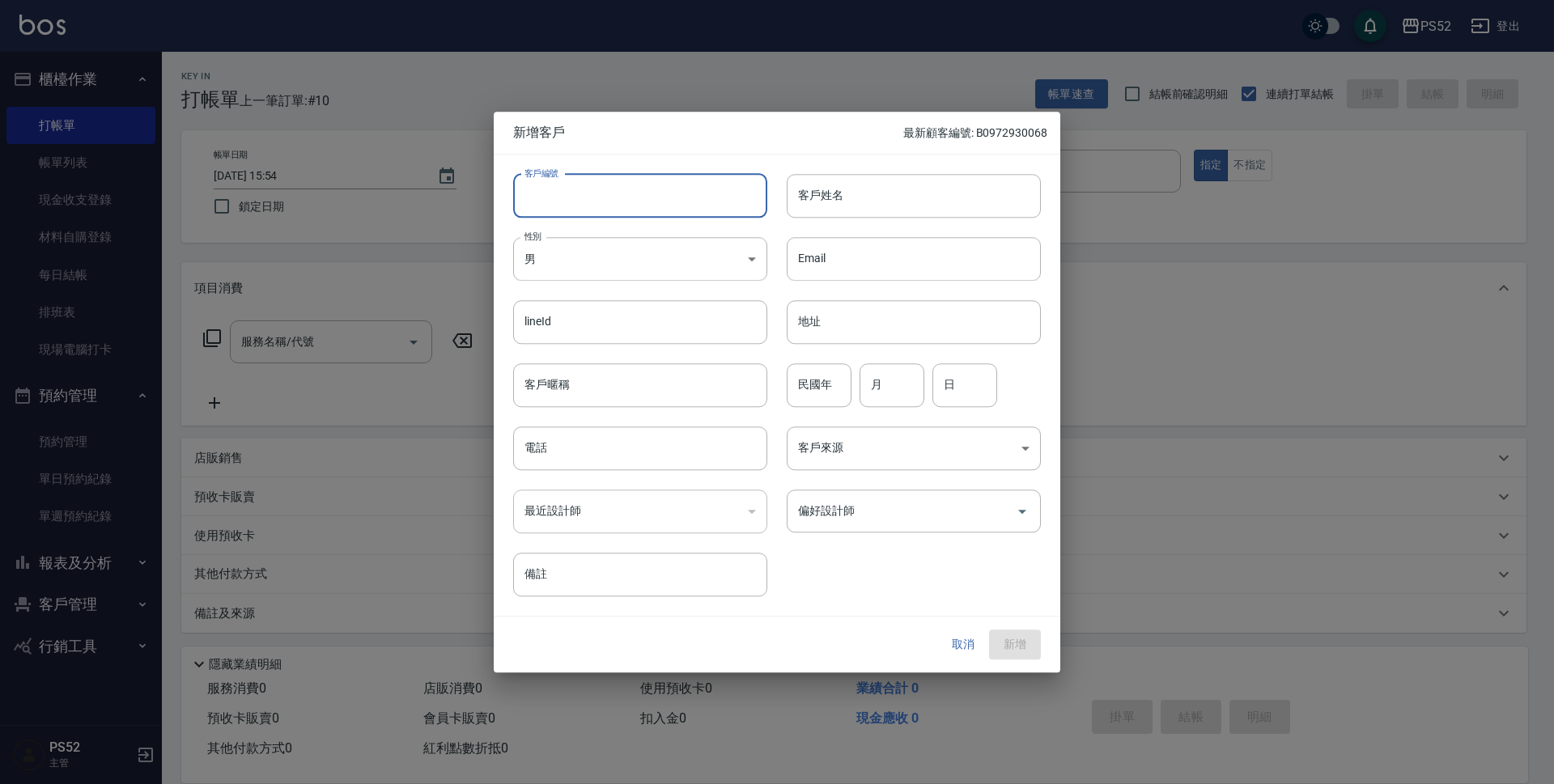
click at [575, 185] on input "客戶編號" at bounding box center [640, 196] width 254 height 43
type input "B0965026622"
click at [578, 477] on div "最近設計師 ​ 最近設計師" at bounding box center [630, 502] width 273 height 63
click at [596, 454] on input "電話" at bounding box center [640, 448] width 254 height 43
paste input "0965026622"
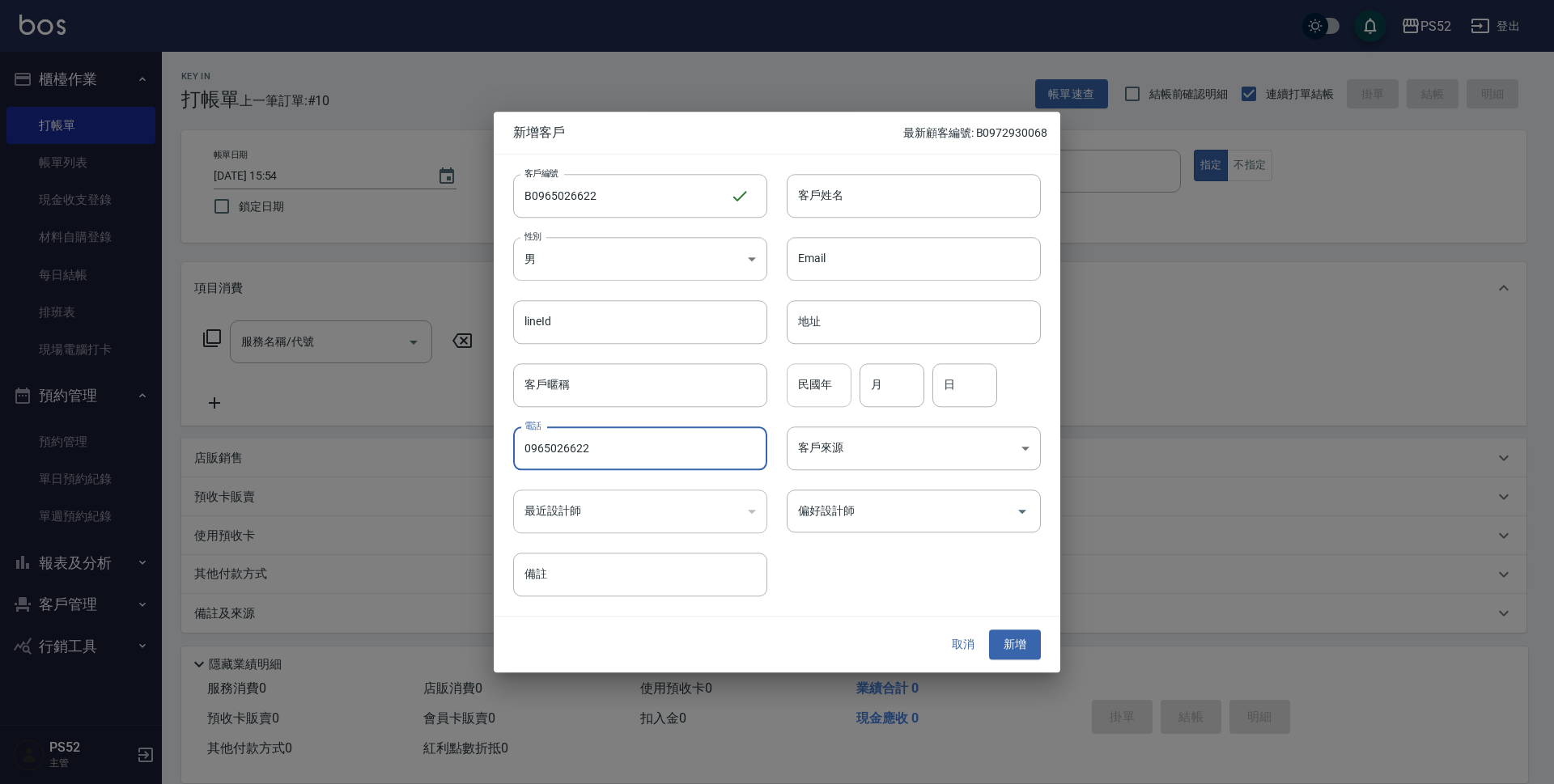
type input "0965026622"
click at [816, 392] on input "民國年" at bounding box center [819, 385] width 65 height 43
type input "56"
type input "5"
type input "8"
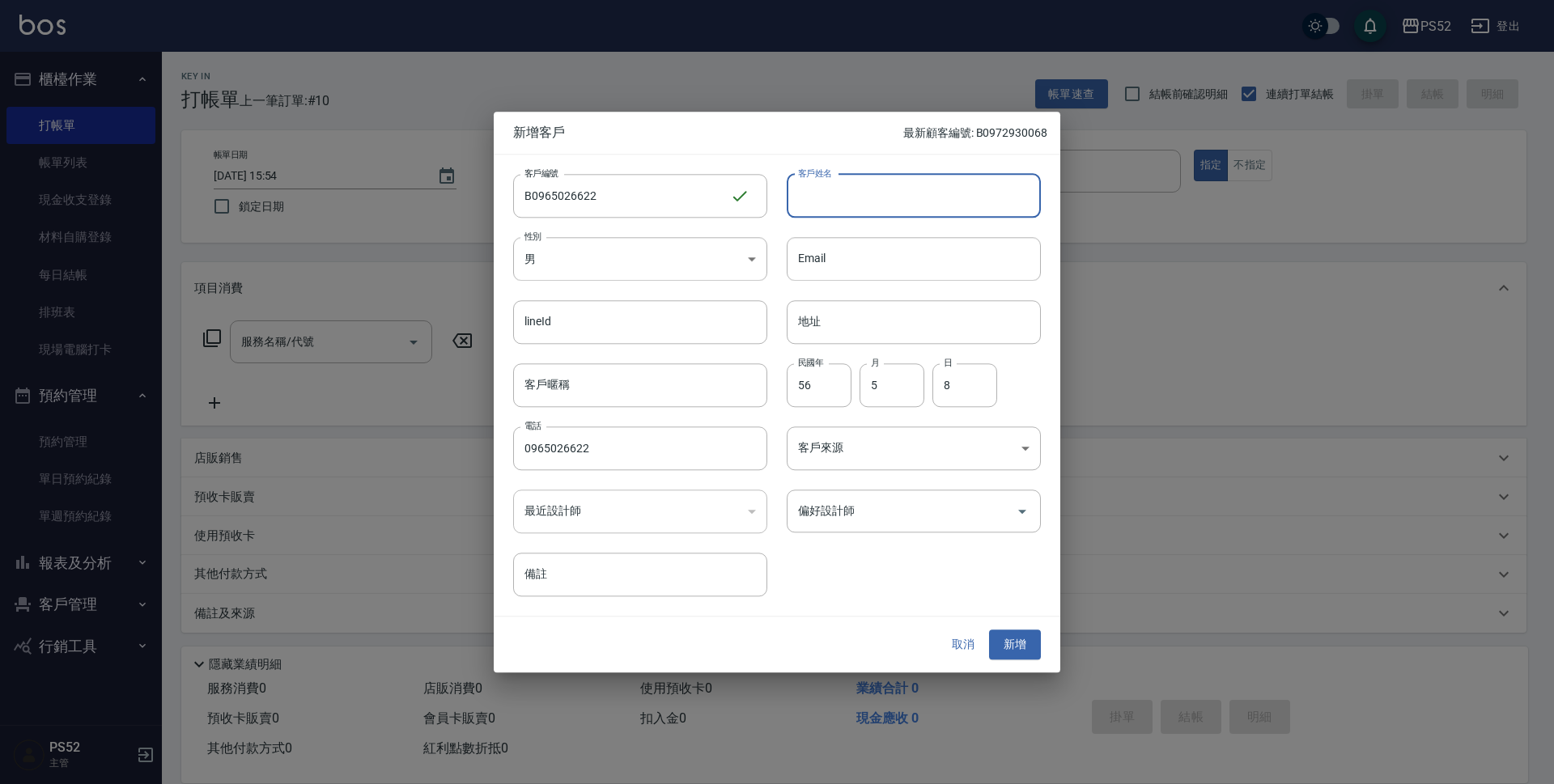
click at [857, 204] on input "客戶姓名" at bounding box center [914, 196] width 254 height 43
type input "韓家祥"
click at [1008, 643] on button "新增" at bounding box center [1015, 645] width 52 height 30
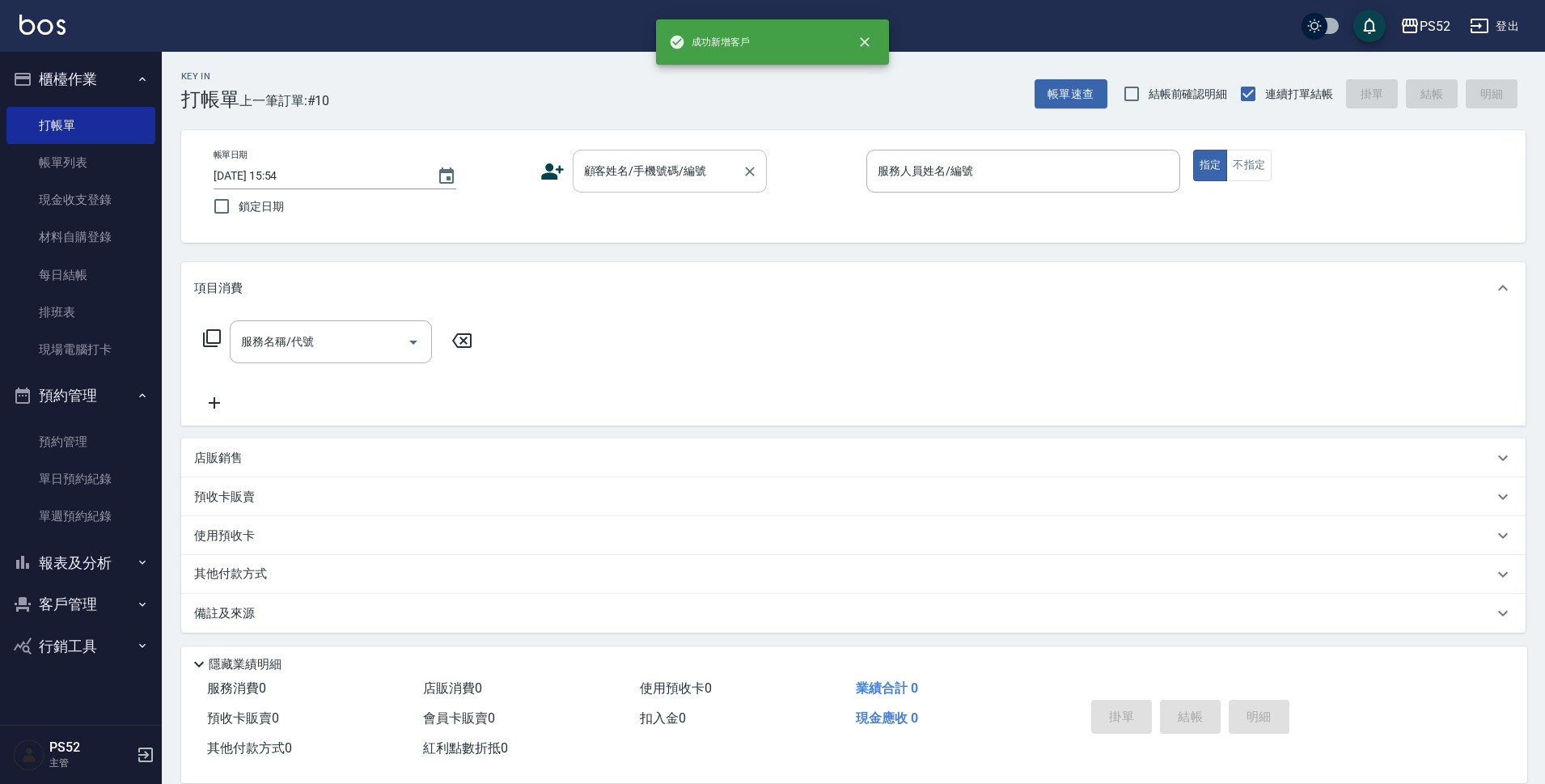
click at [693, 186] on div "顧客姓名/手機號碼/編號" at bounding box center [669, 171] width 194 height 43
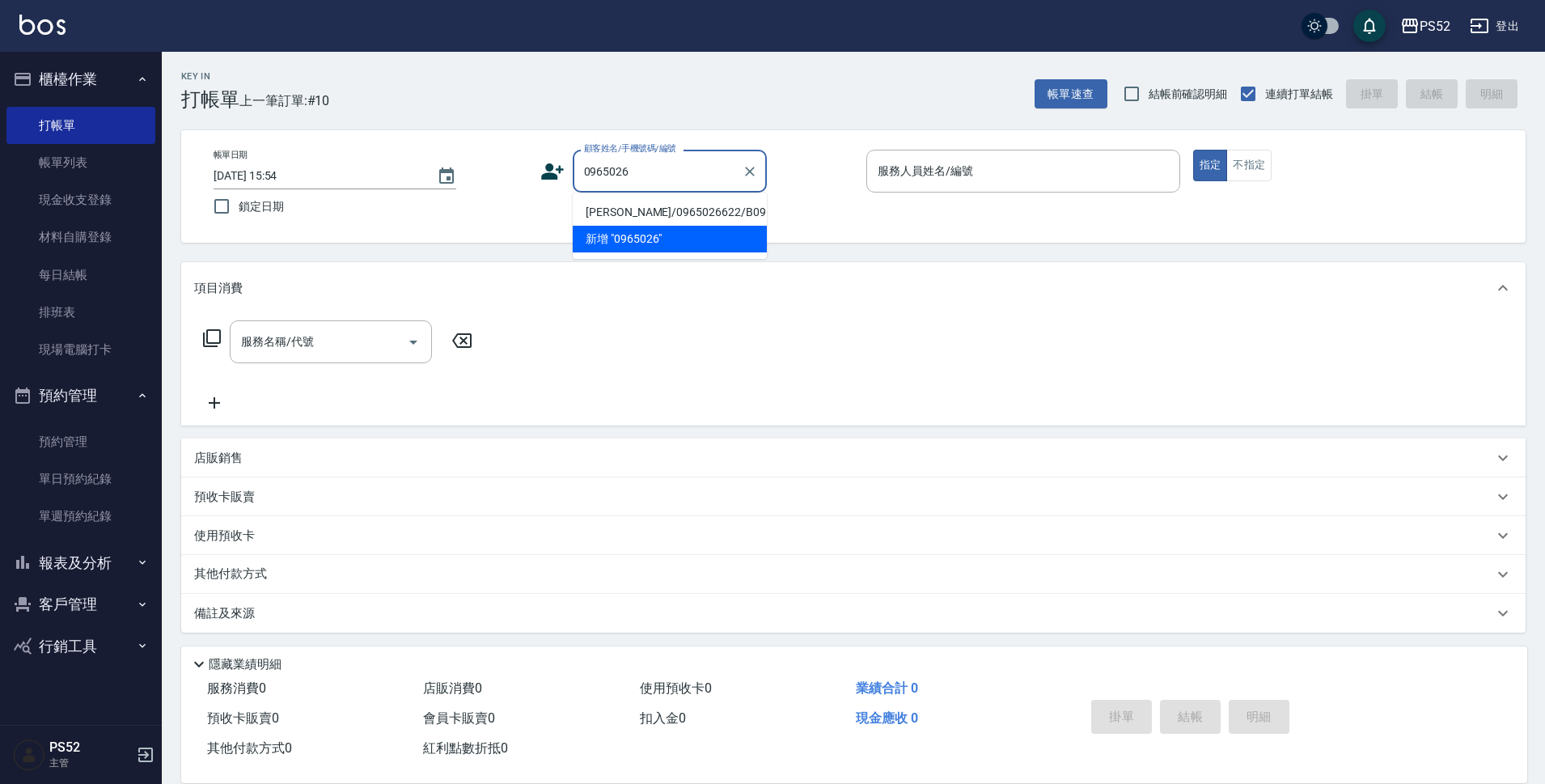
click at [602, 205] on li "[PERSON_NAME]/0965026622/B0965026622" at bounding box center [669, 212] width 194 height 27
type input "[PERSON_NAME]/0965026622/B0965026622"
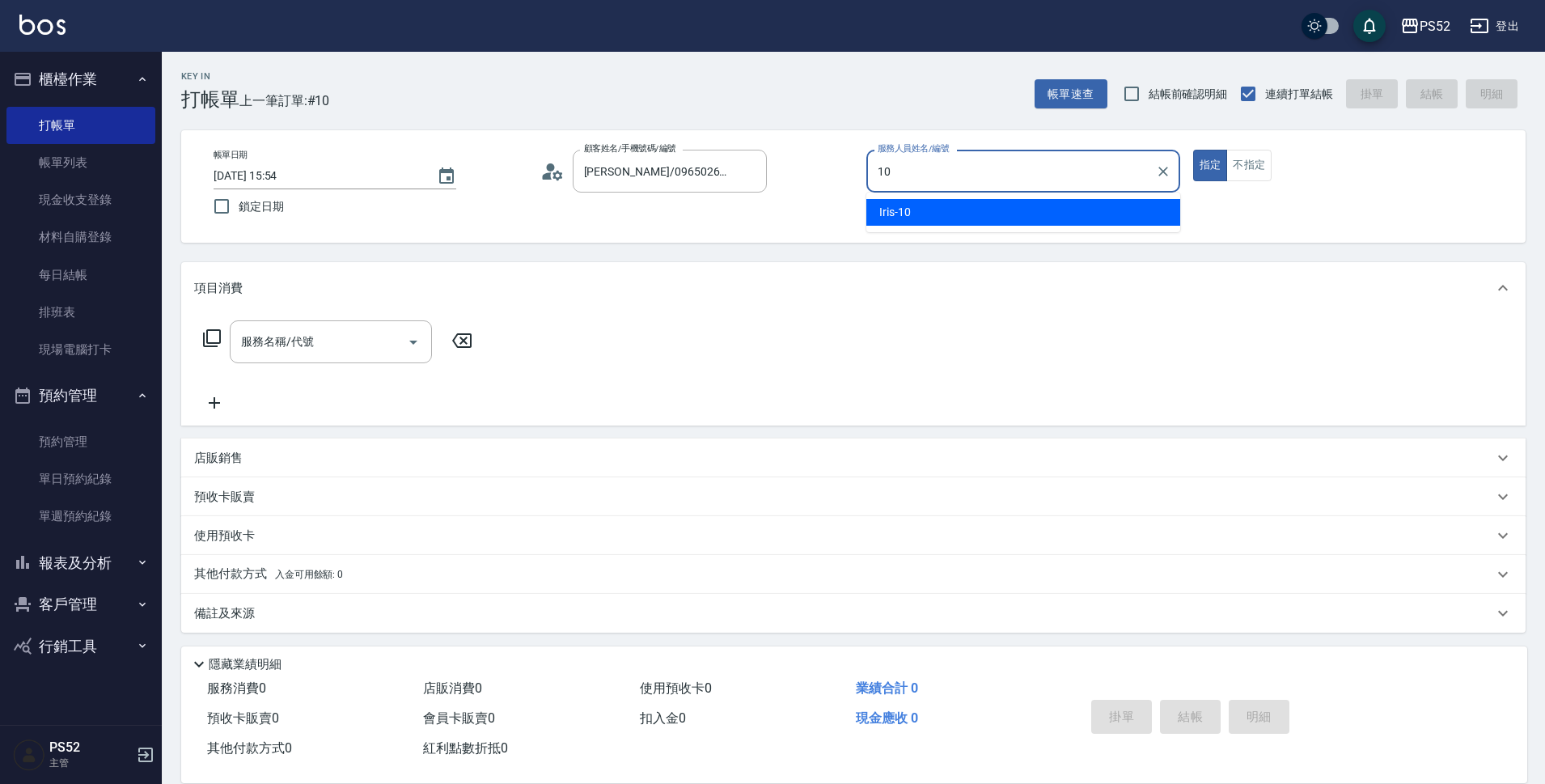
type input "Iris-10"
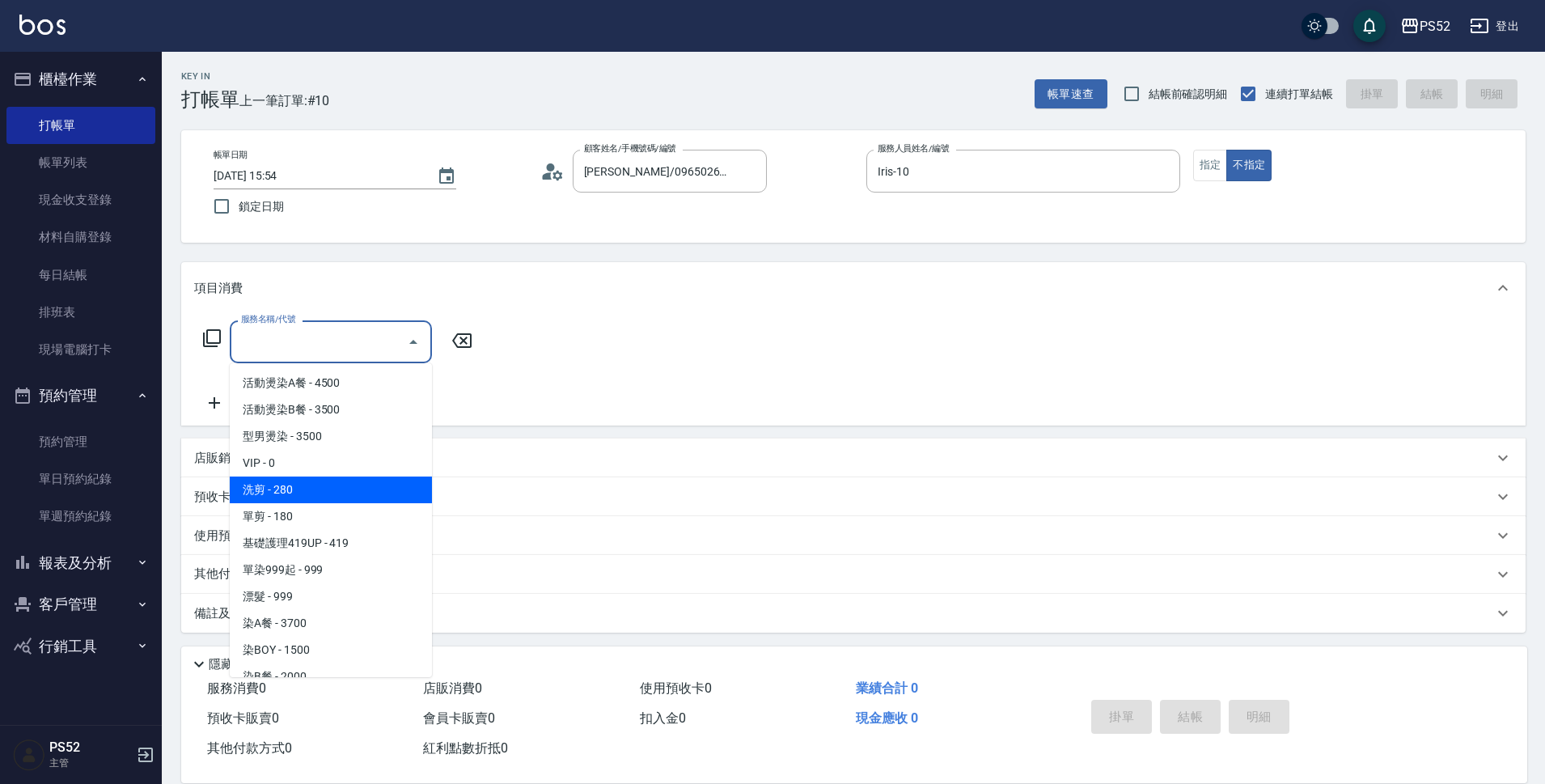
type input "洗剪(C1)"
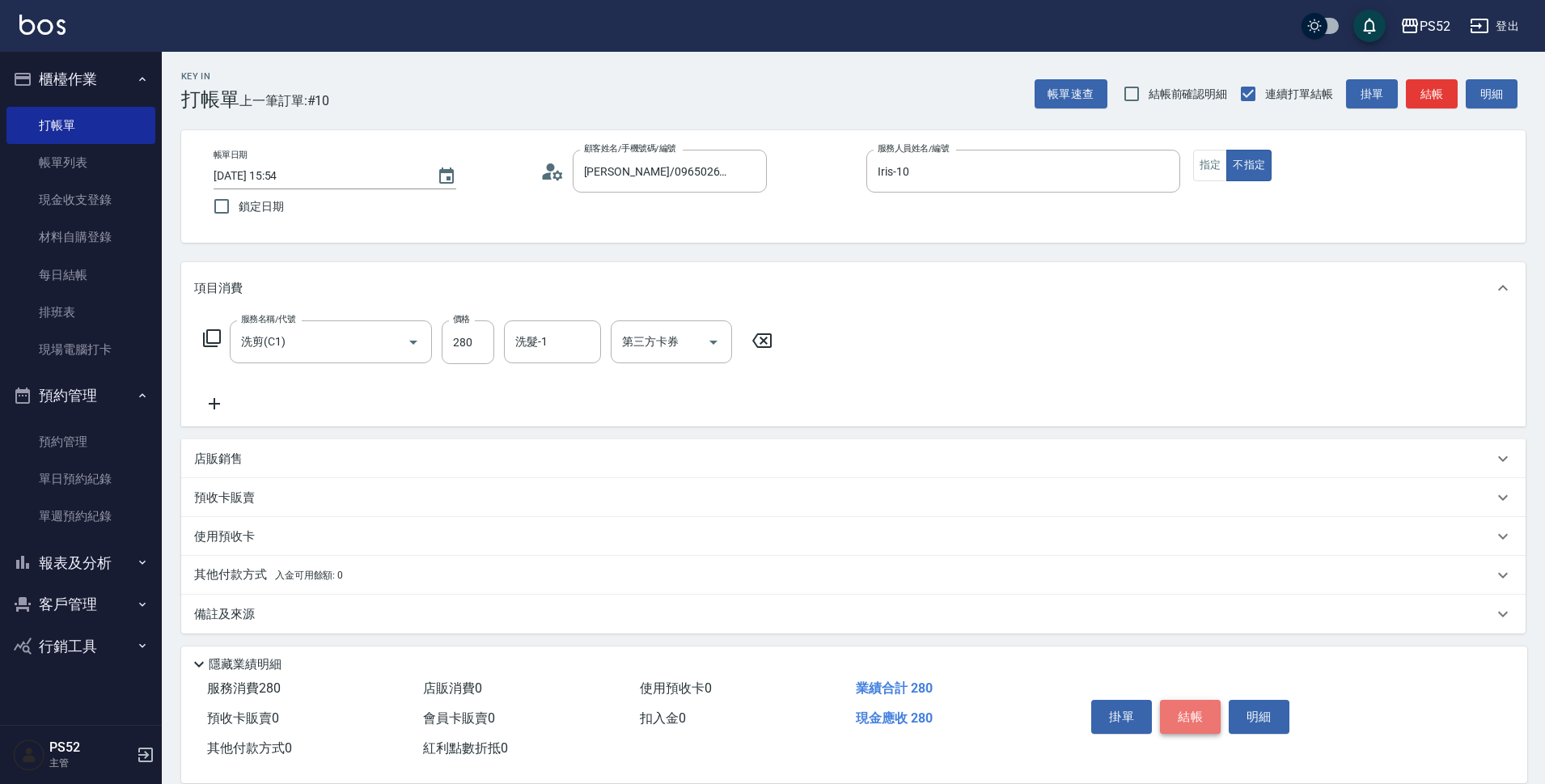
click at [1192, 706] on button "結帳" at bounding box center [1190, 717] width 61 height 34
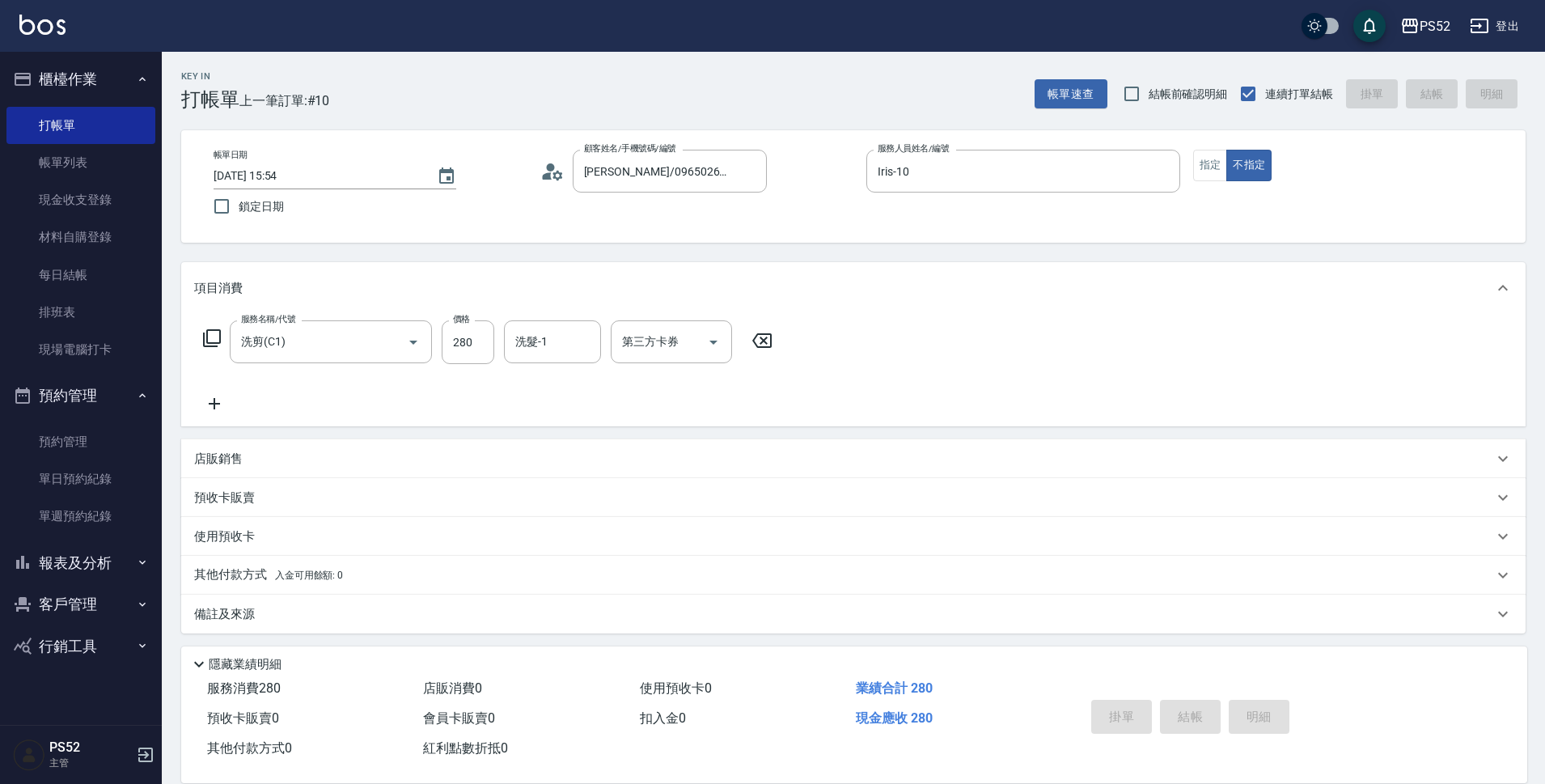
type input "[DATE] 15:55"
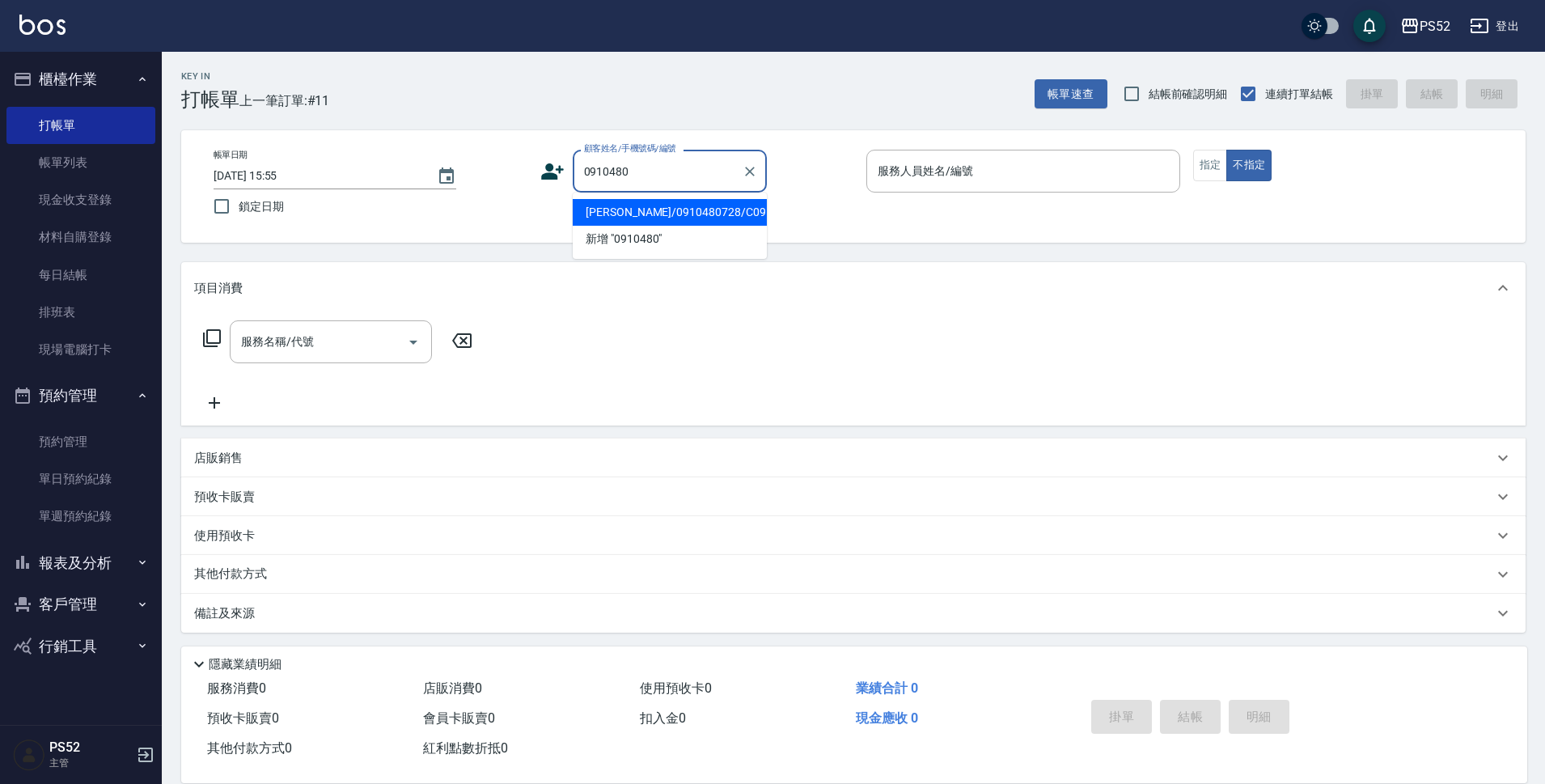
click at [692, 221] on li "[PERSON_NAME]/0910480728/C0910480728" at bounding box center [669, 212] width 194 height 27
type input "[PERSON_NAME]/0910480728/C0910480728"
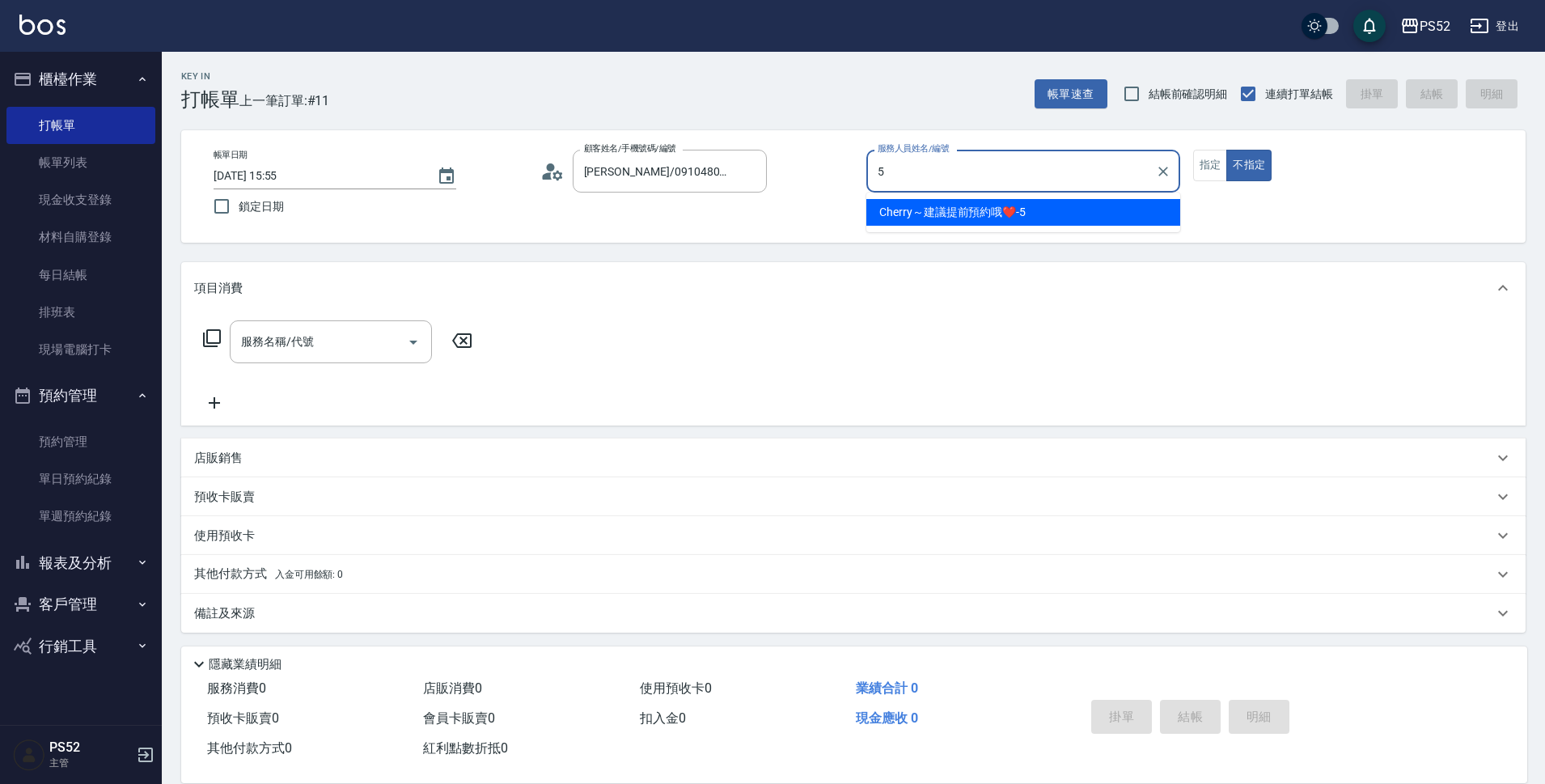
type input "Cherry～建議提前預約哦❤️-5"
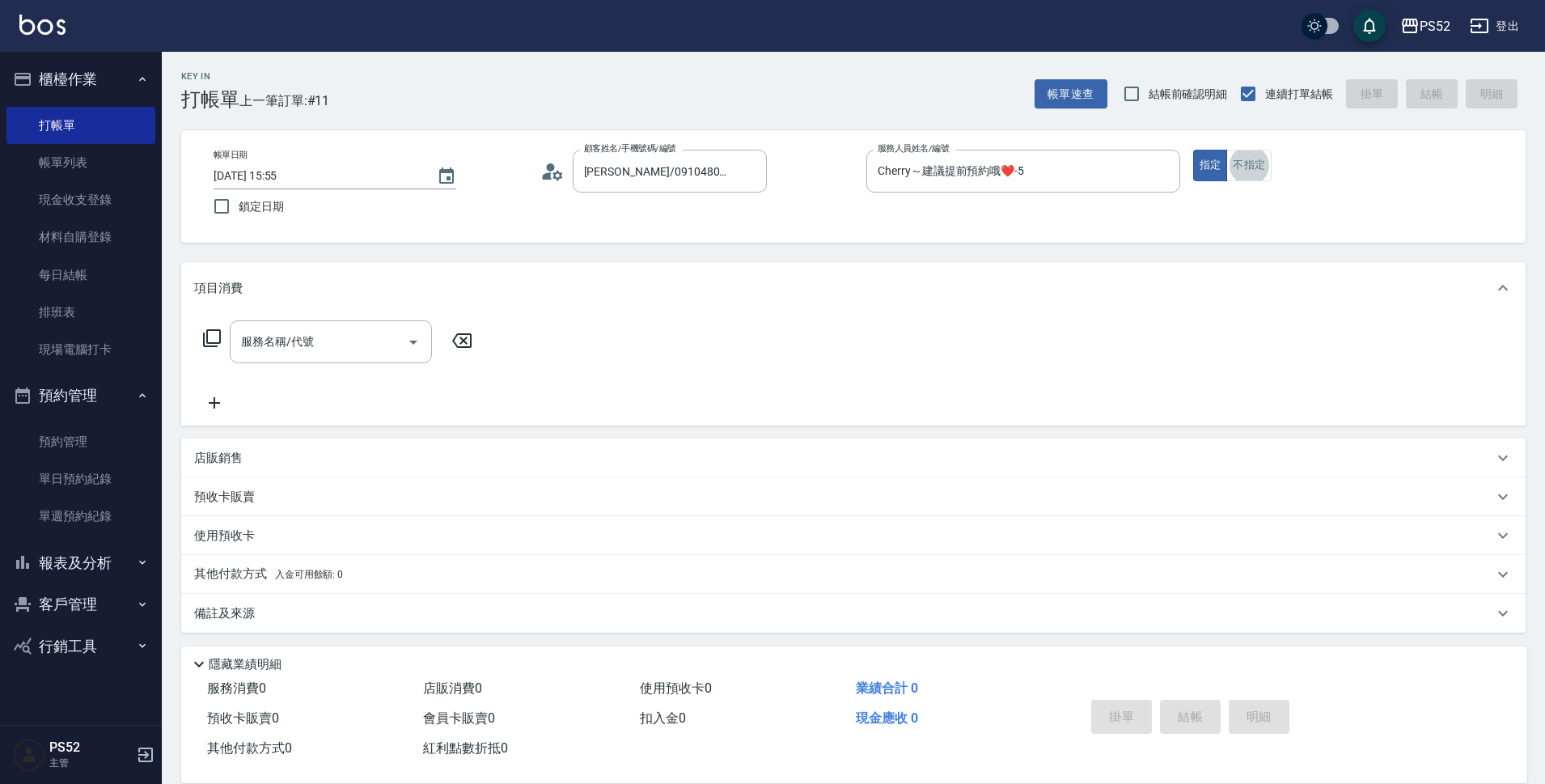
scroll to position [4, 0]
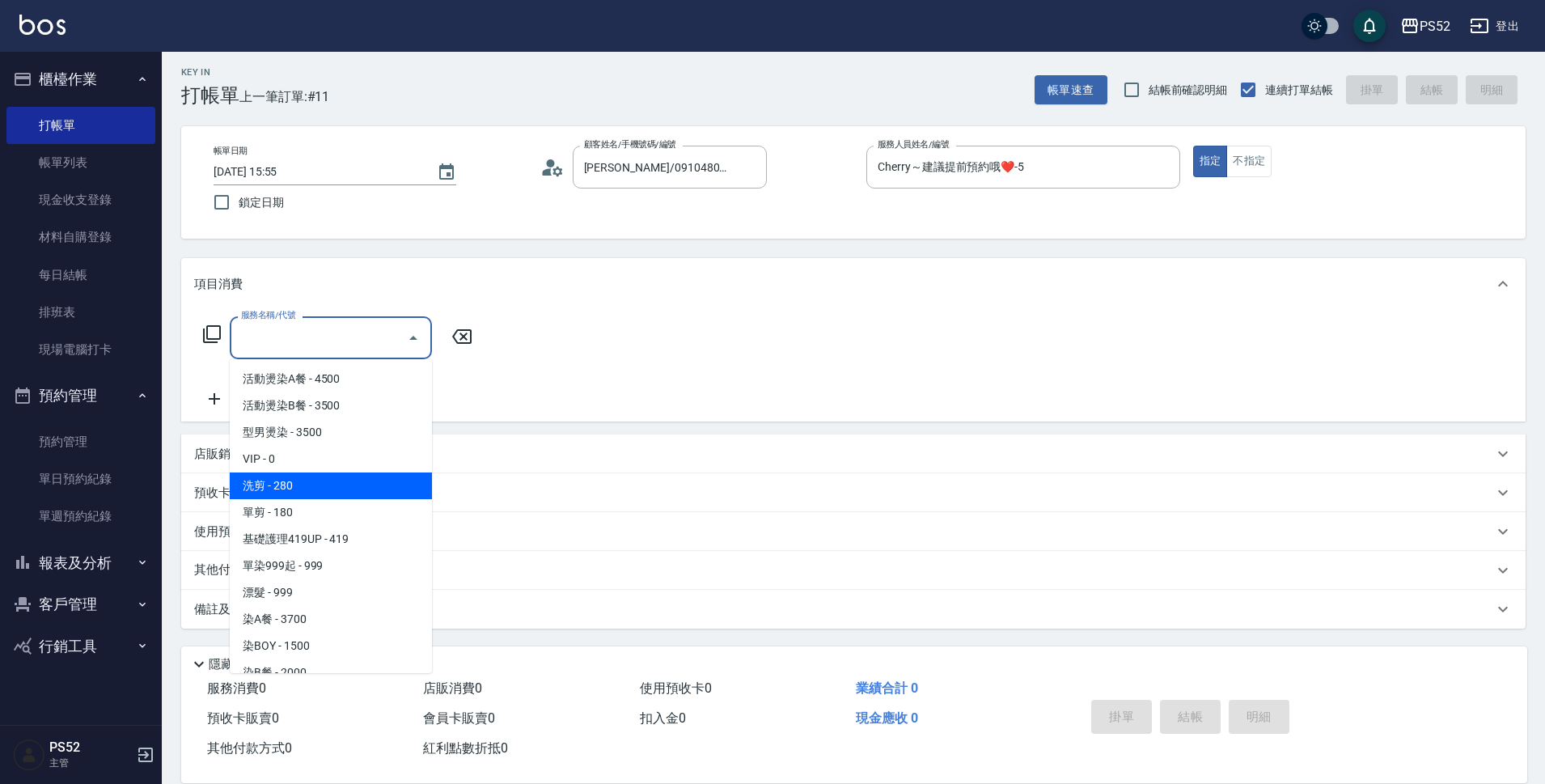
type input "洗剪(C1)"
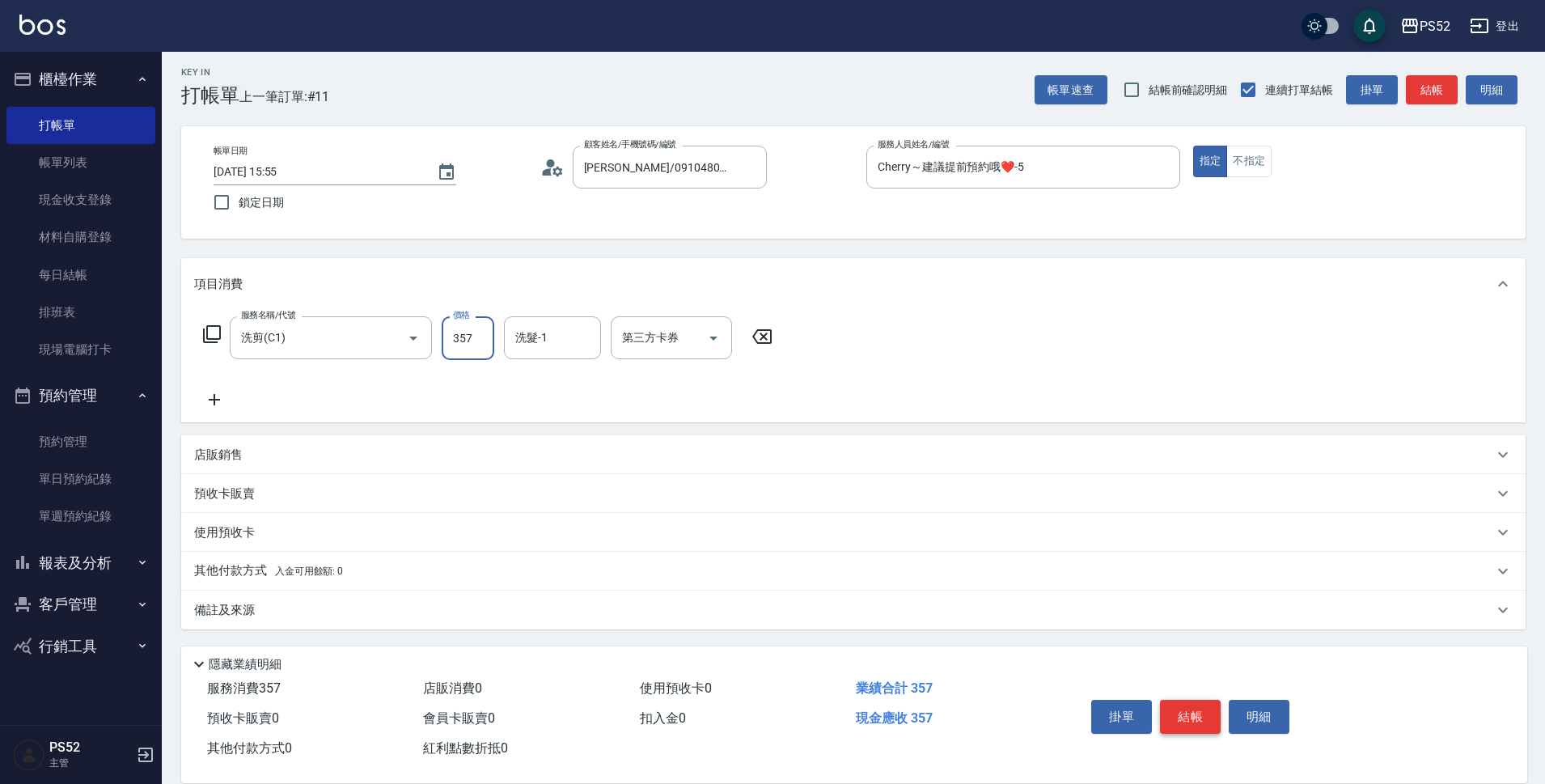
type input "357"
click at [1179, 712] on button "結帳" at bounding box center [1190, 717] width 61 height 34
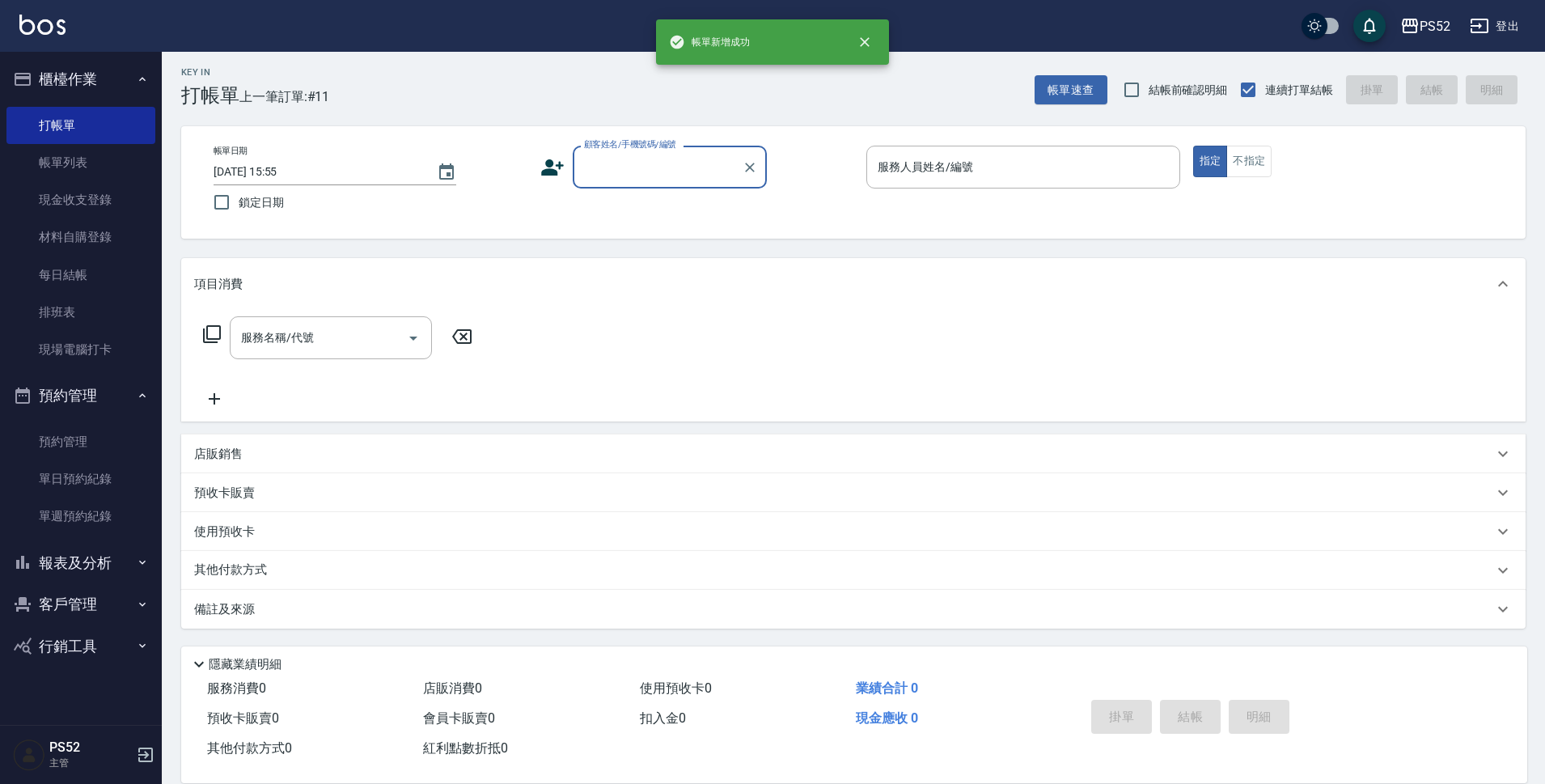
scroll to position [0, 0]
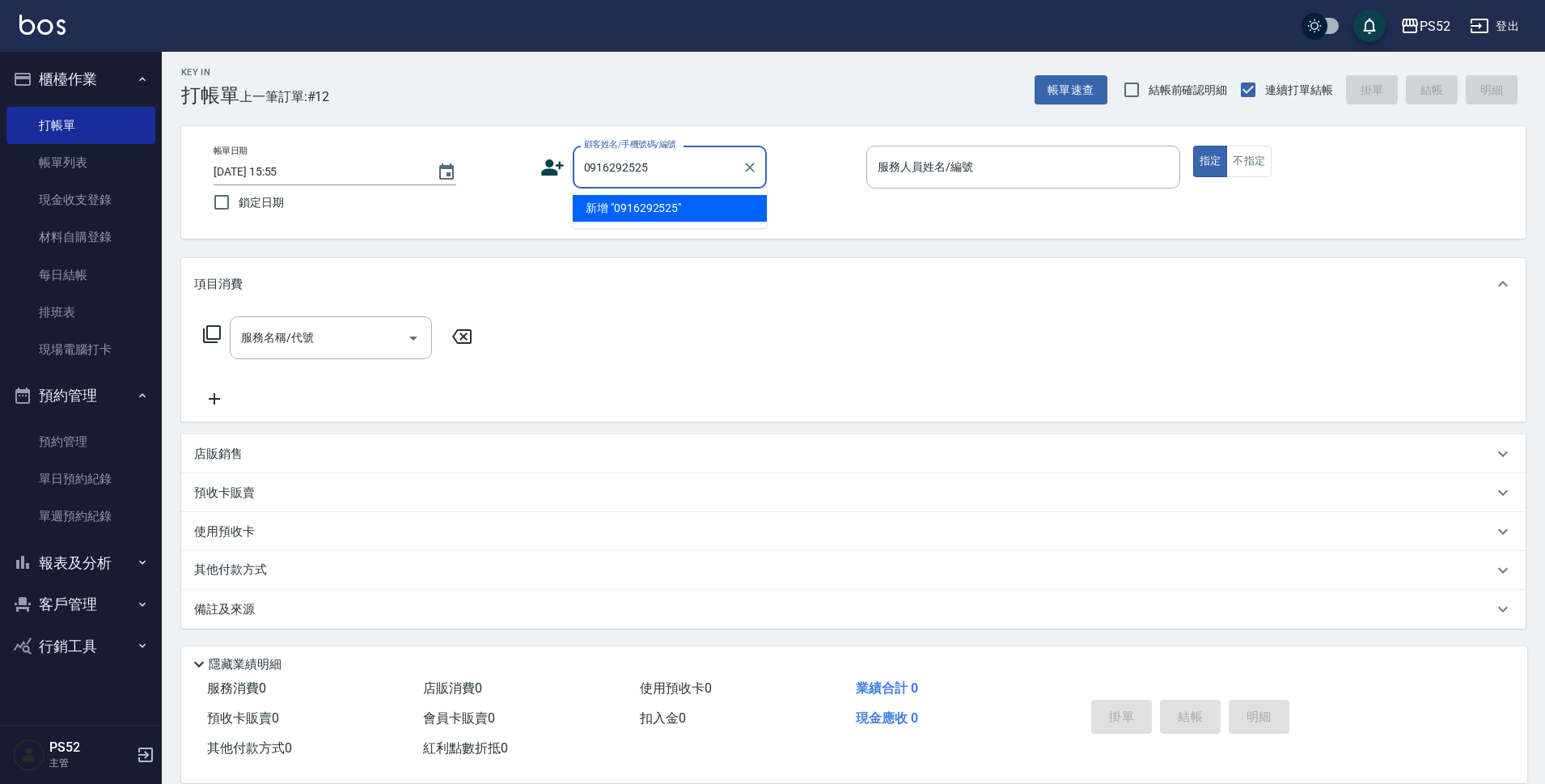
type input "0916292525"
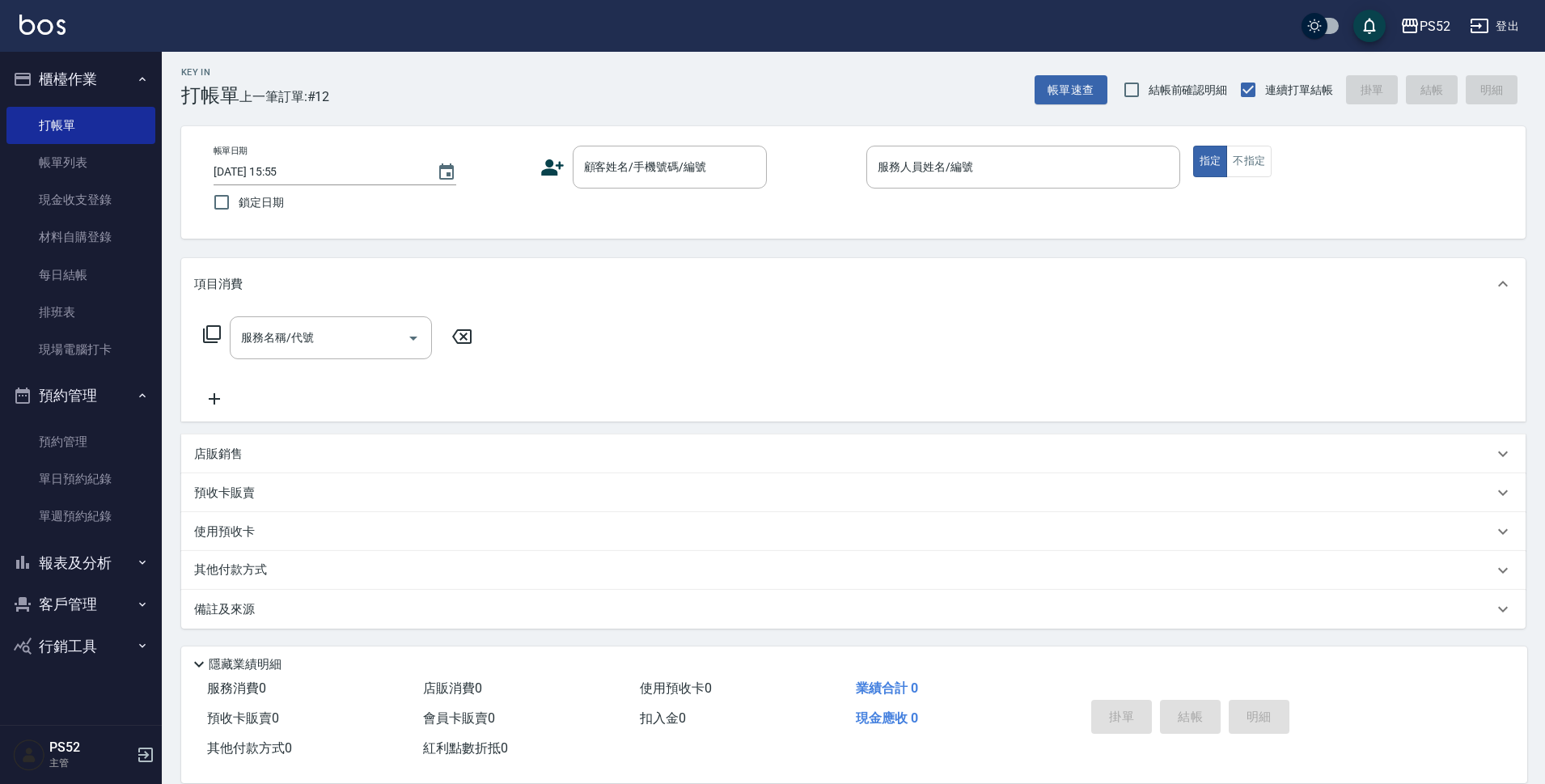
click at [544, 174] on icon at bounding box center [552, 166] width 22 height 16
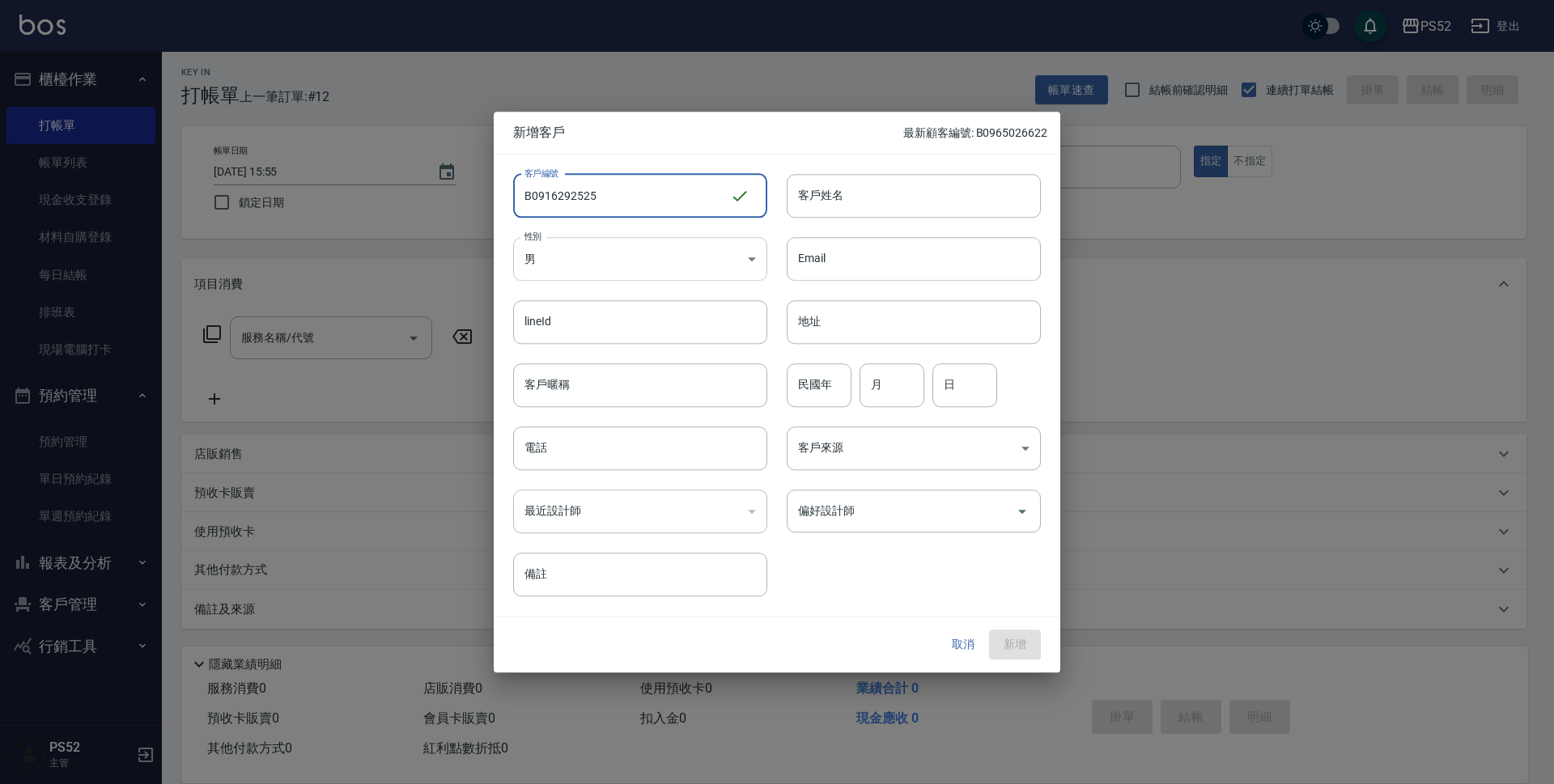
type input "B0916292525"
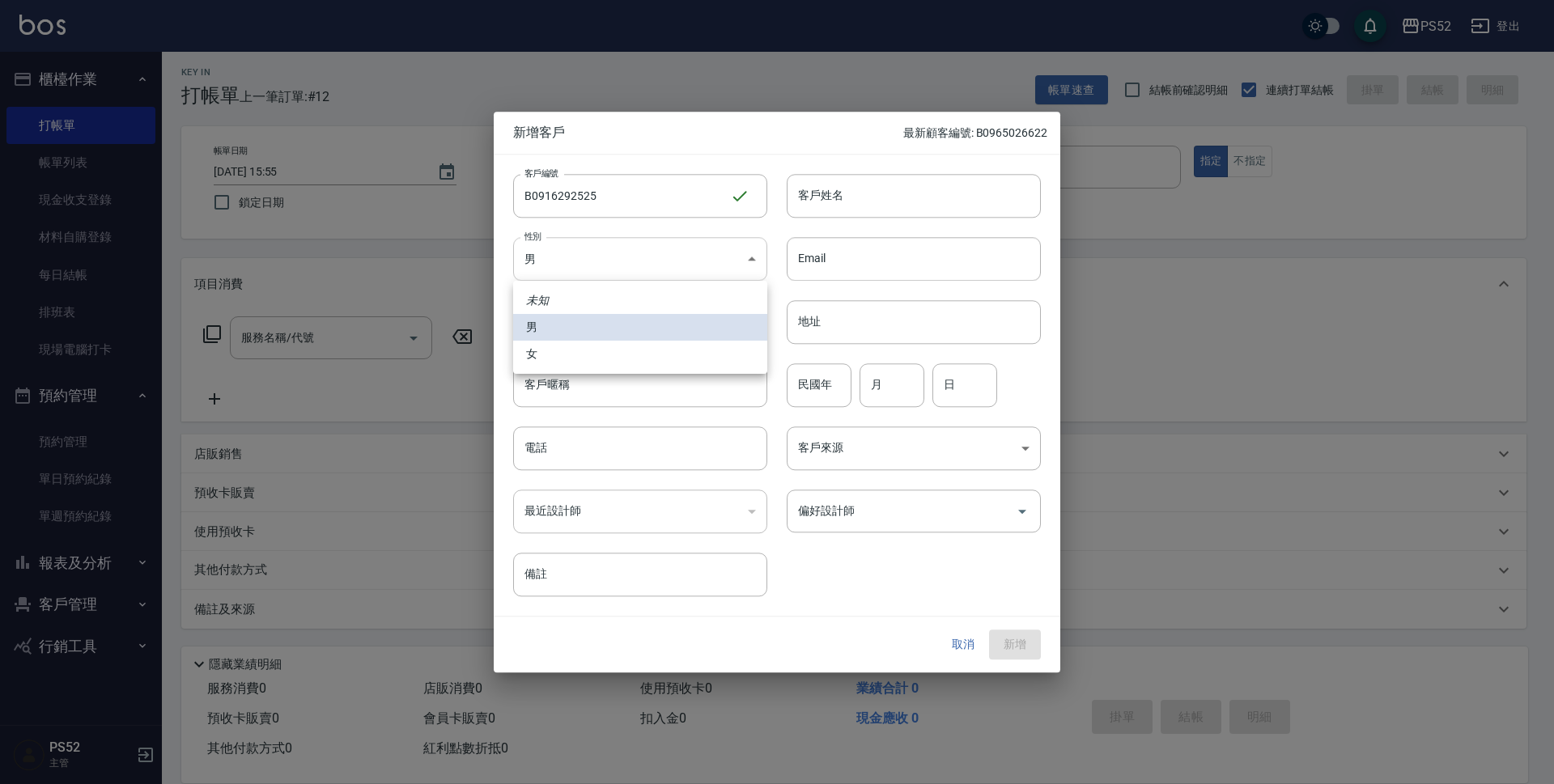
click at [565, 256] on body "PS52 登出 櫃檯作業 打帳單 帳單列表 現金收支登錄 材料自購登錄 每日結帳 排班表 現場電腦打卡 預約管理 預約管理 單日預約紀錄 單週預約紀錄 報表及…" at bounding box center [777, 390] width 1554 height 788
click at [541, 350] on li "女" at bounding box center [640, 354] width 254 height 27
type input "[DEMOGRAPHIC_DATA]"
click at [558, 460] on input "電話" at bounding box center [640, 448] width 254 height 43
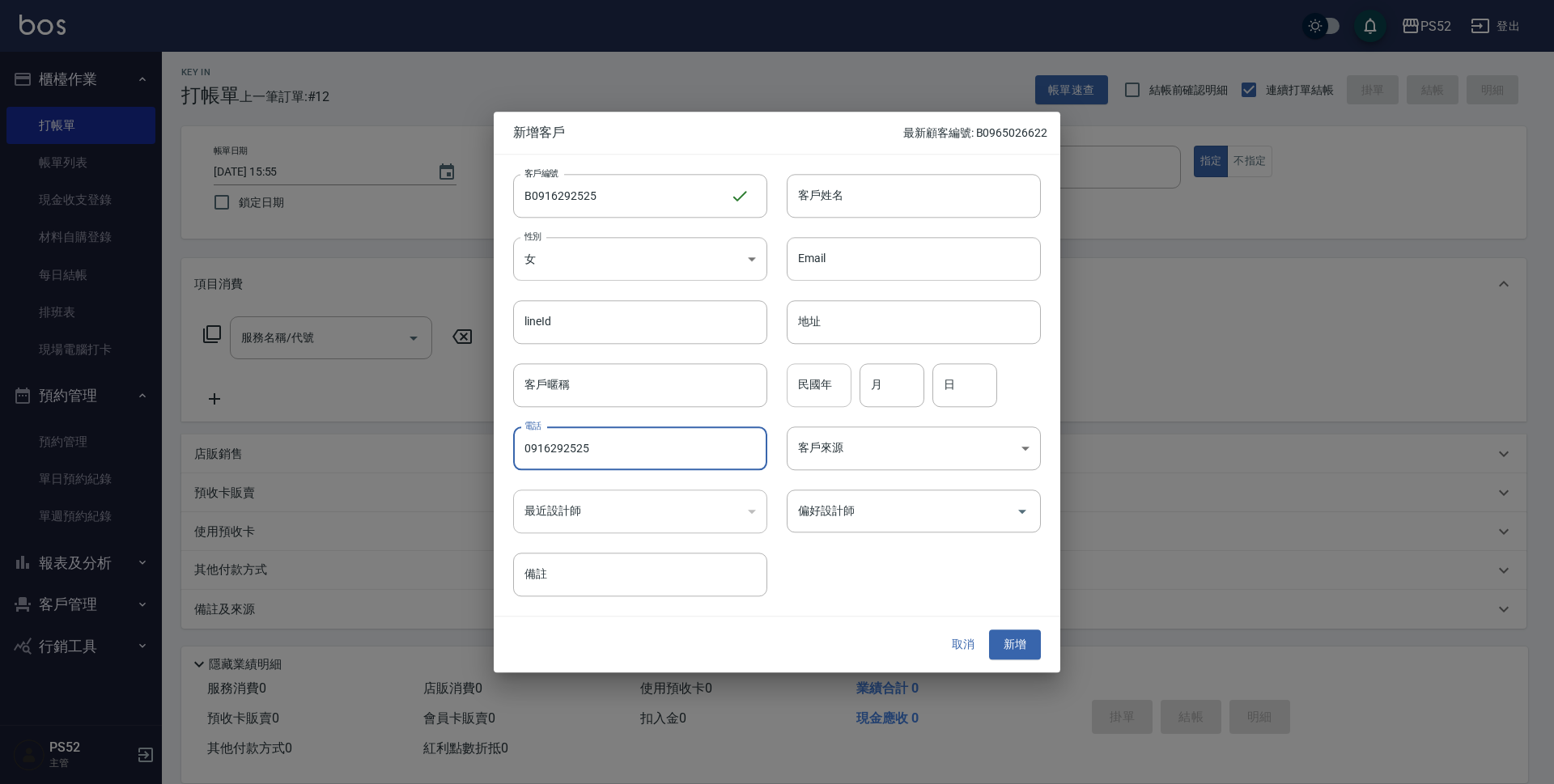
type input "0916292525"
click at [817, 398] on input "民國年" at bounding box center [819, 385] width 65 height 43
type input "71"
type input "1"
type input "12"
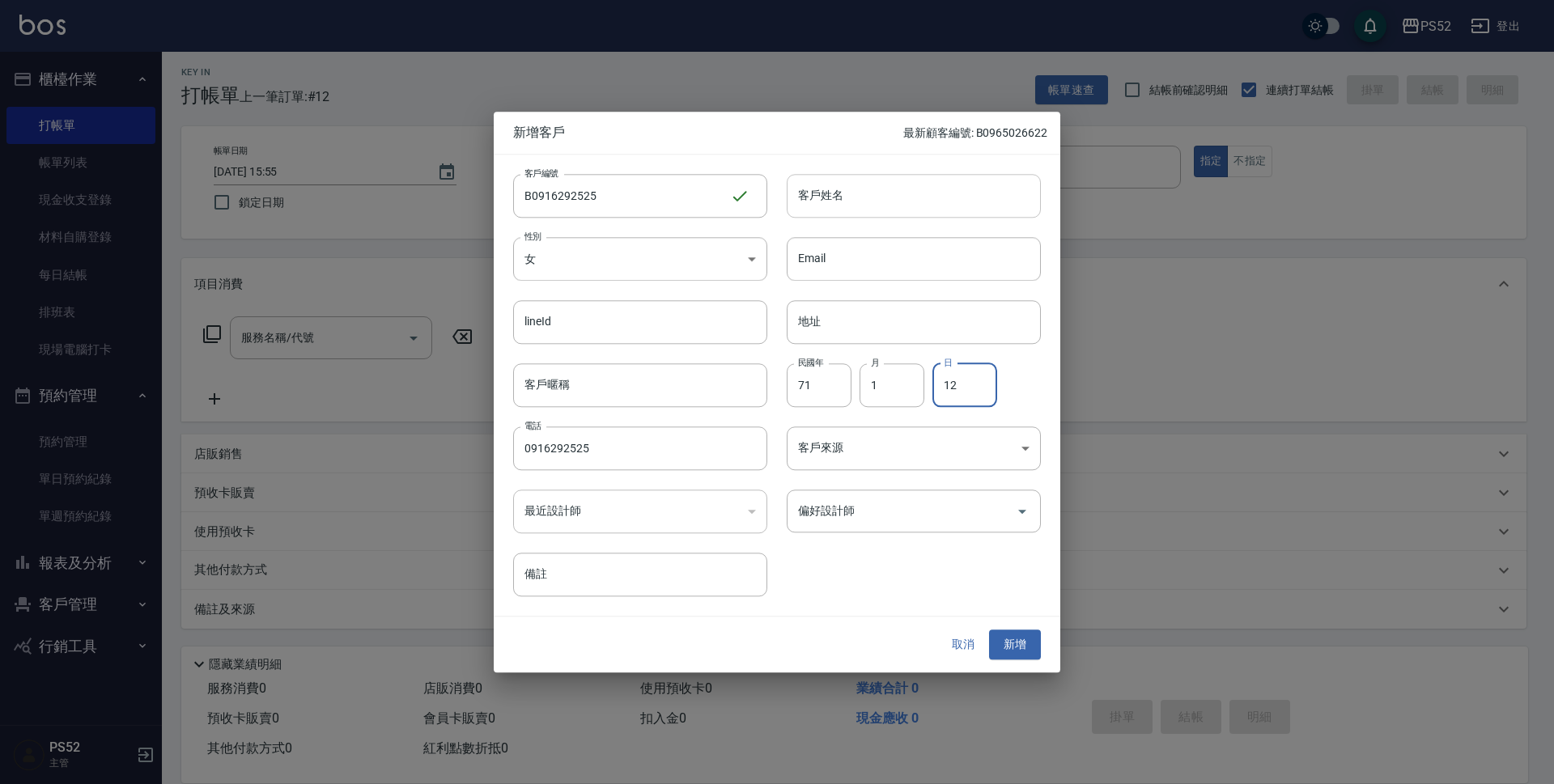
click at [857, 189] on input "客戶姓名" at bounding box center [914, 196] width 254 height 43
type input "陳佳慧"
click at [1008, 633] on button "新增" at bounding box center [1015, 645] width 52 height 30
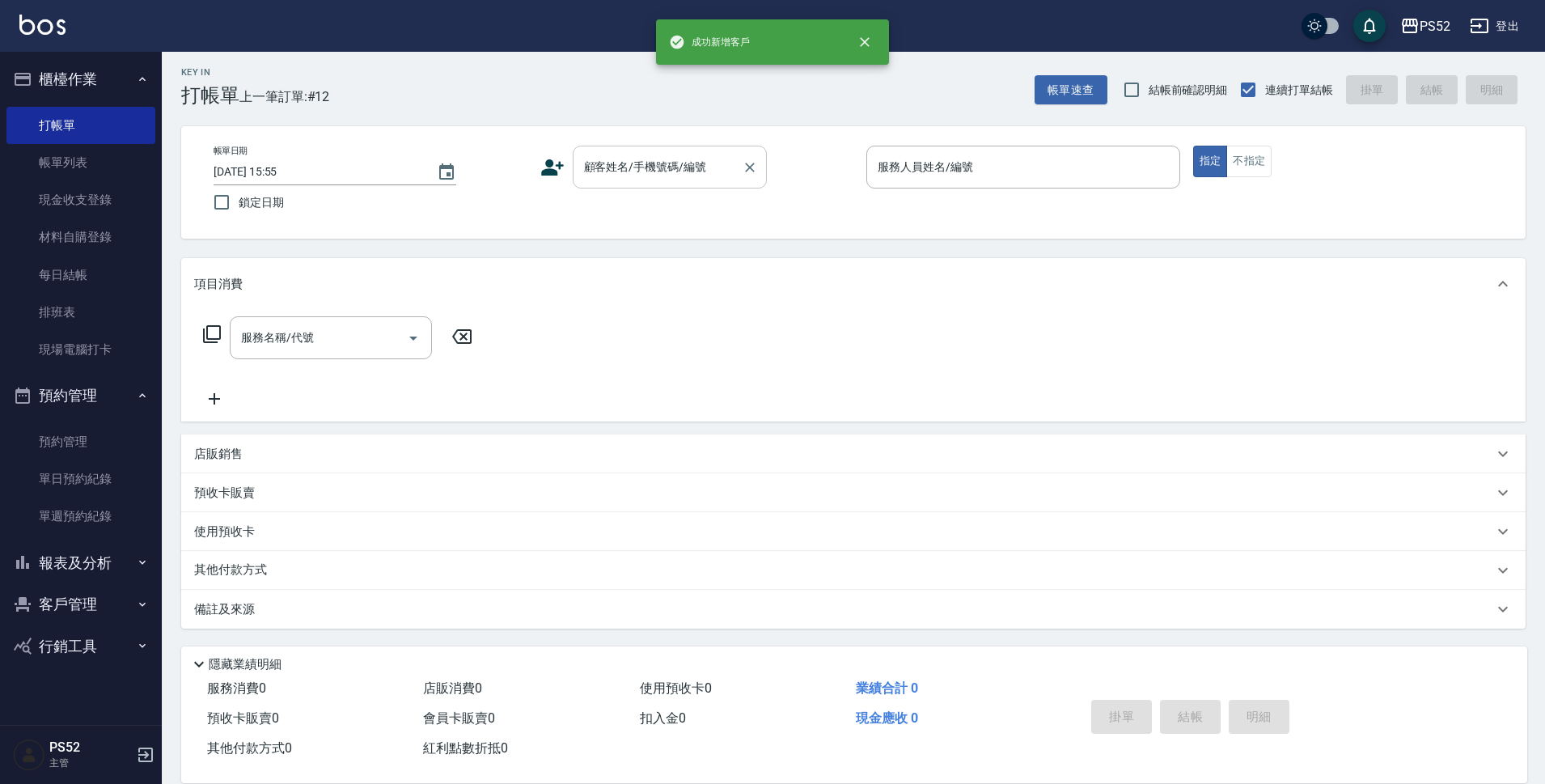
click at [705, 186] on div "顧客姓名/手機號碼/編號" at bounding box center [669, 167] width 194 height 43
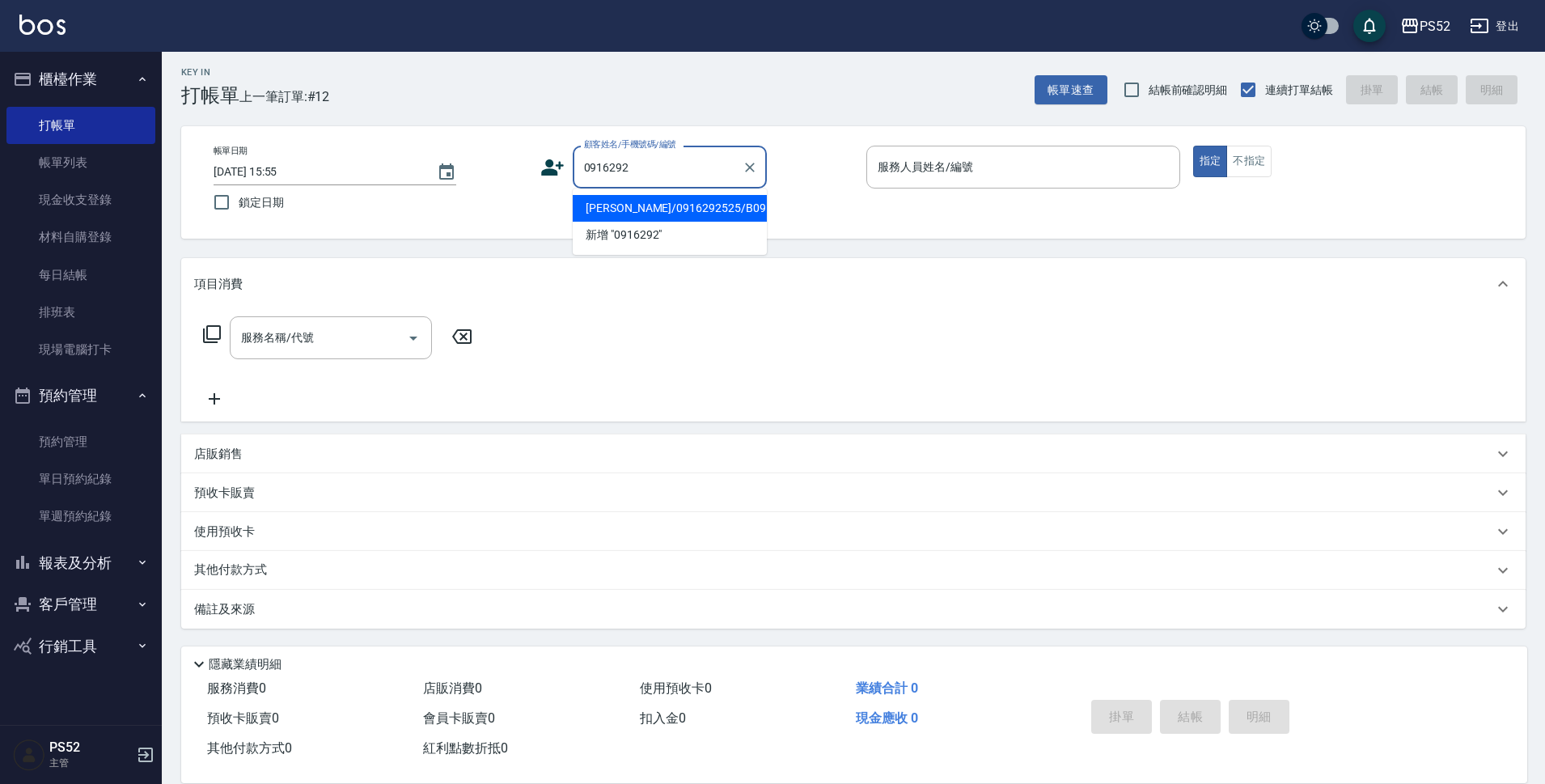
click at [639, 221] on li "[PERSON_NAME]/0916292525/B0916292525" at bounding box center [669, 208] width 194 height 27
type input "[PERSON_NAME]/0916292525/B0916292525"
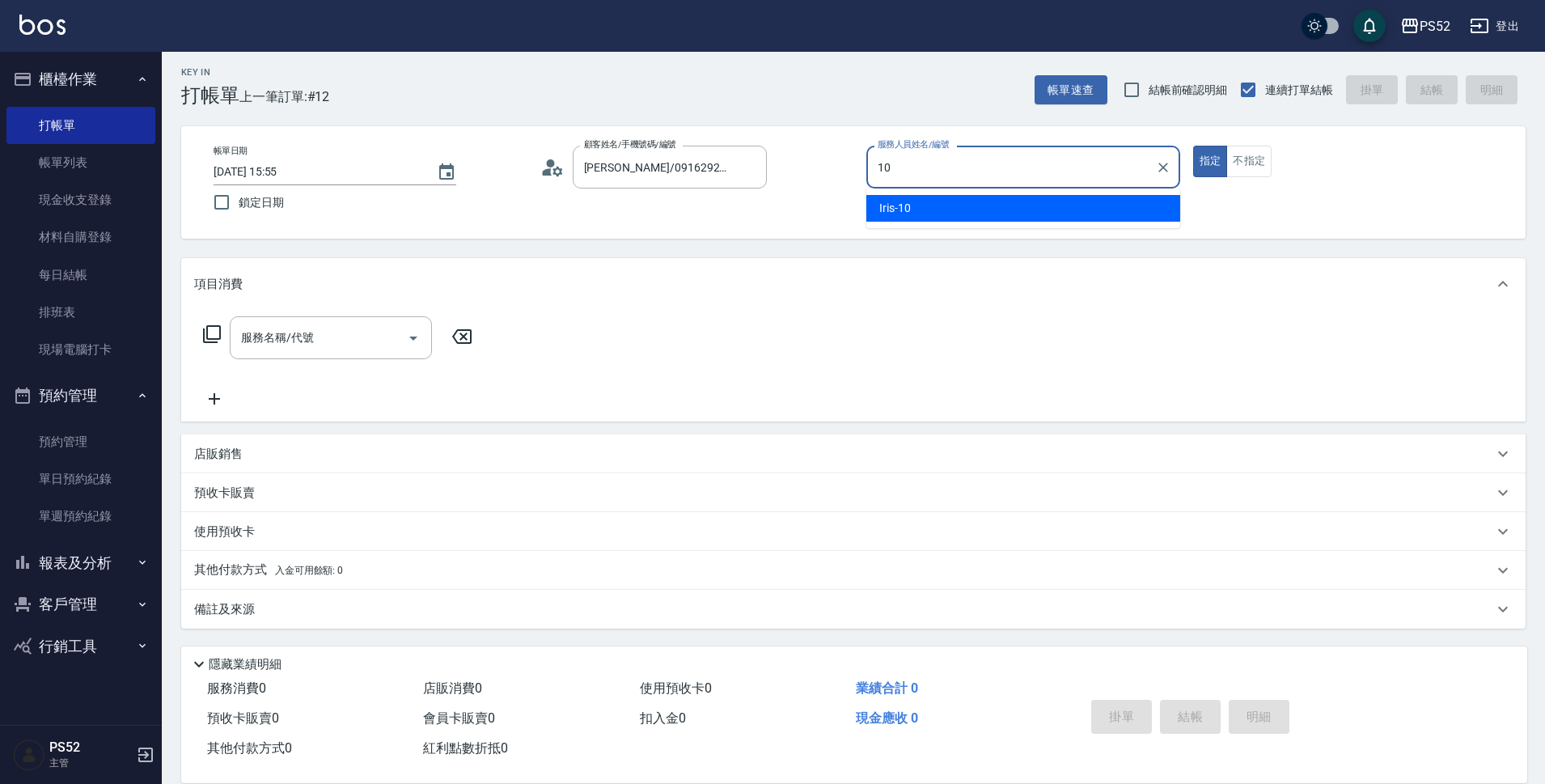
type input "Iris-10"
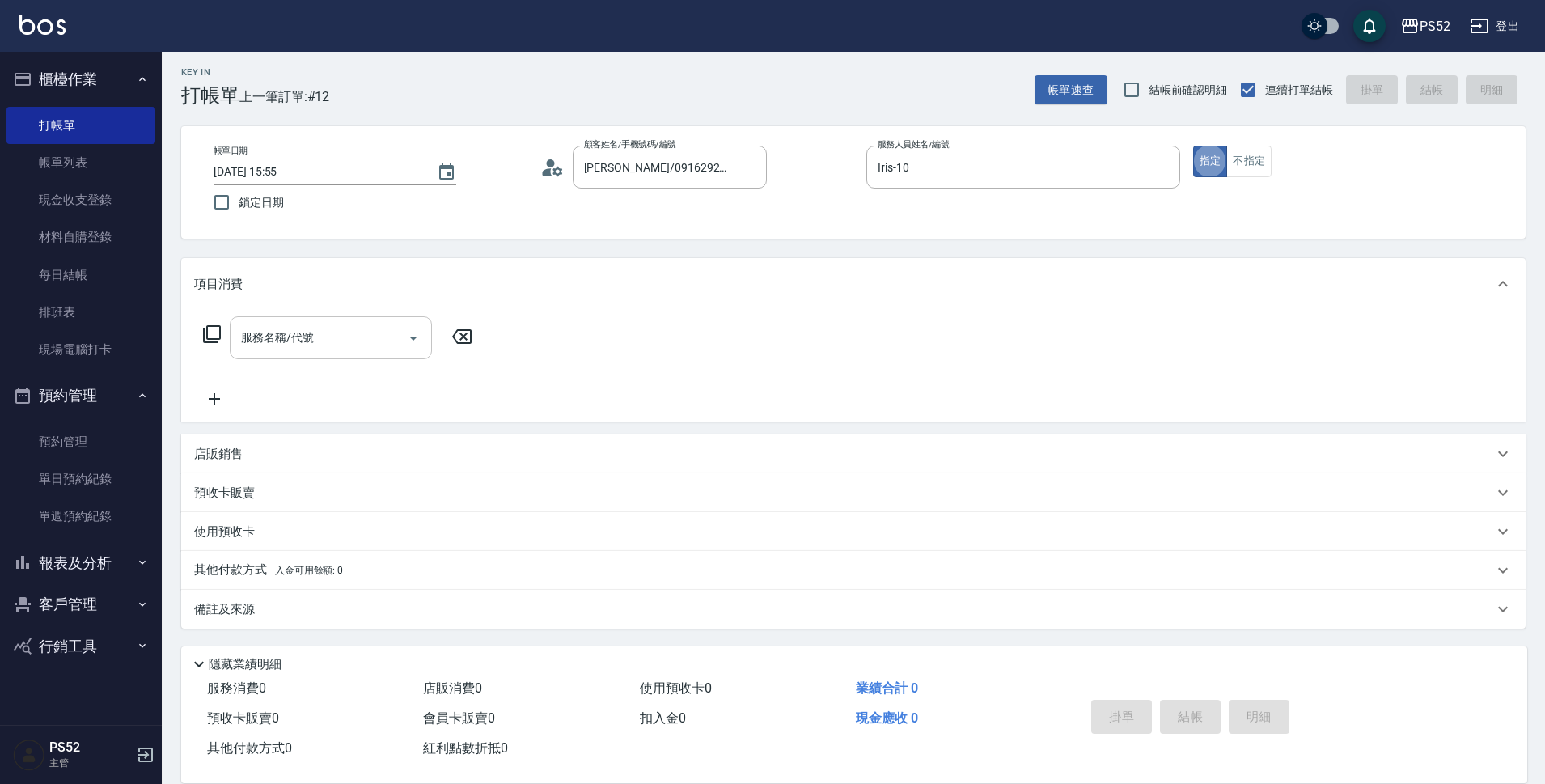
click at [330, 336] on input "服務名稱/代號" at bounding box center [319, 338] width 163 height 28
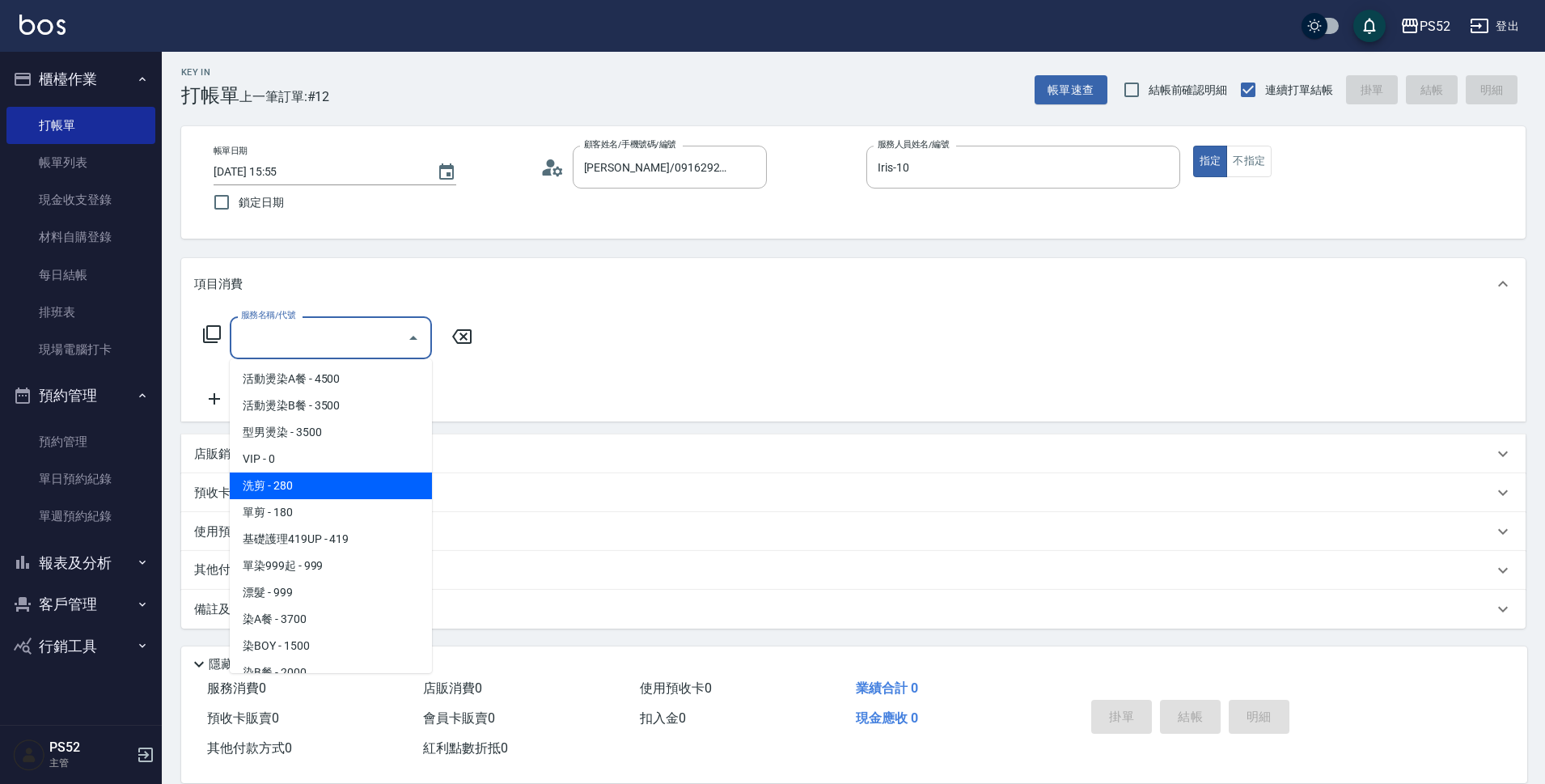
click at [321, 484] on span "洗剪 - 280" at bounding box center [330, 486] width 202 height 27
type input "洗剪(C1)"
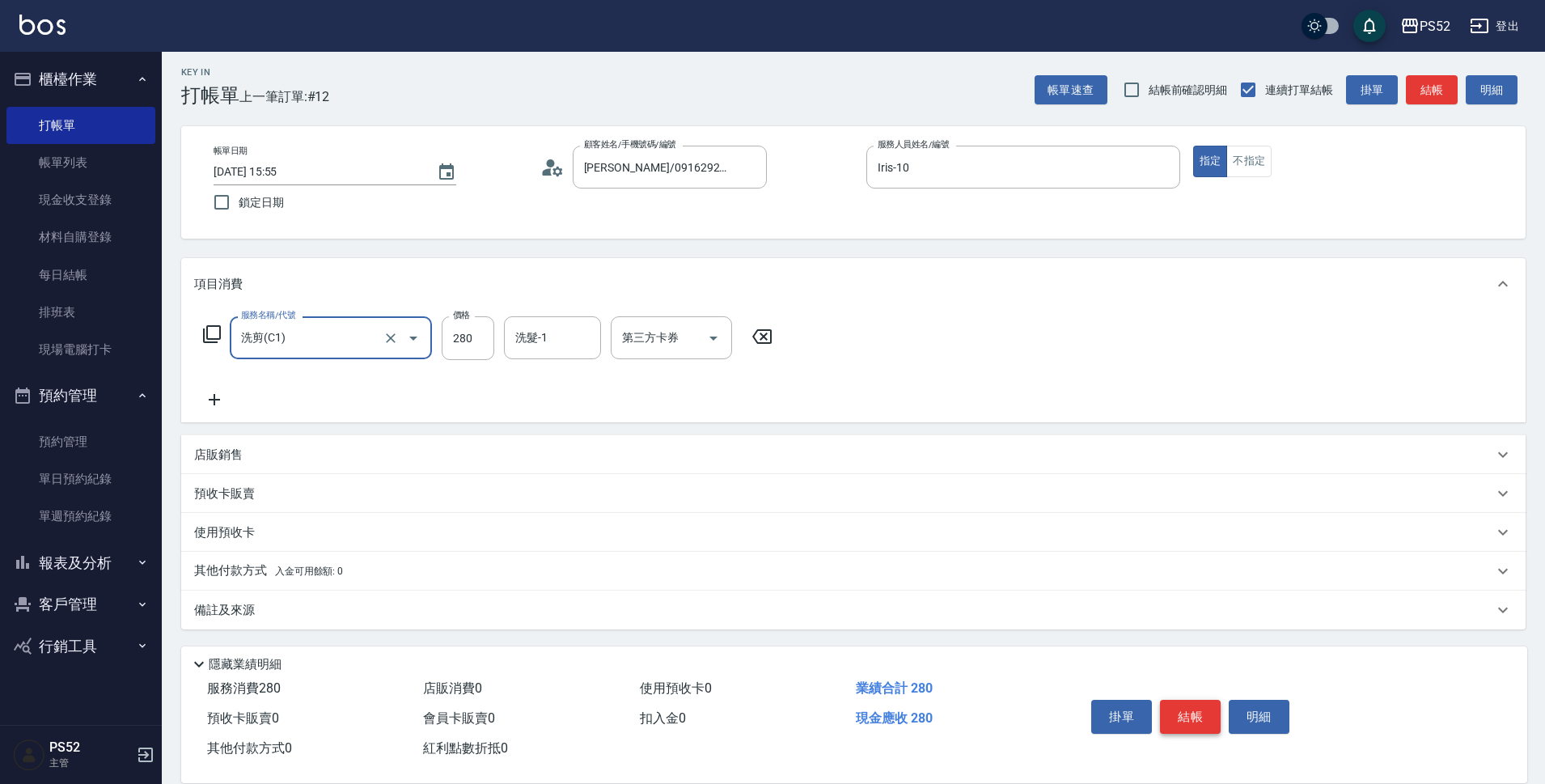
click at [1166, 712] on button "結帳" at bounding box center [1190, 717] width 61 height 34
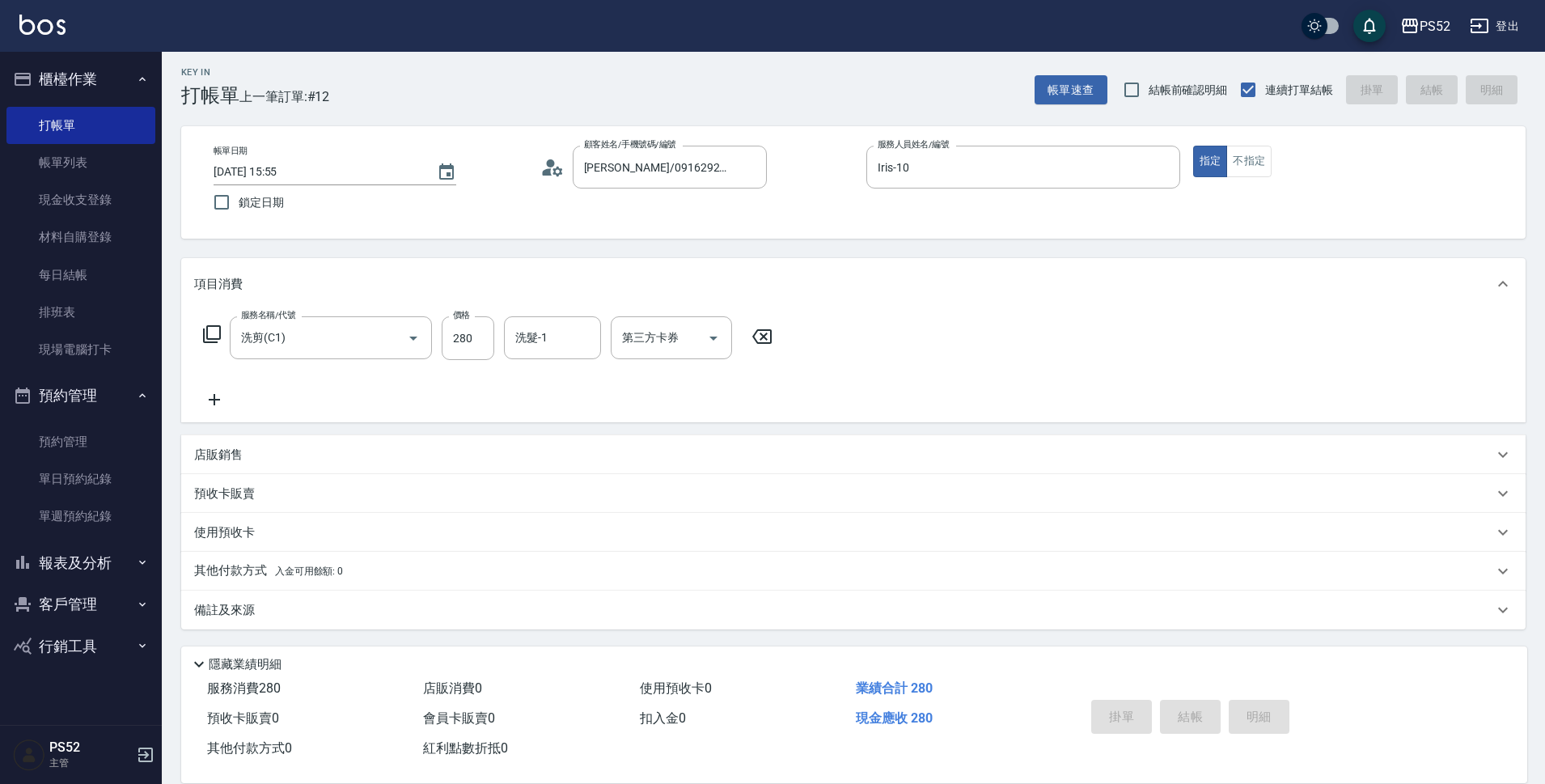
type input "[DATE] 15:56"
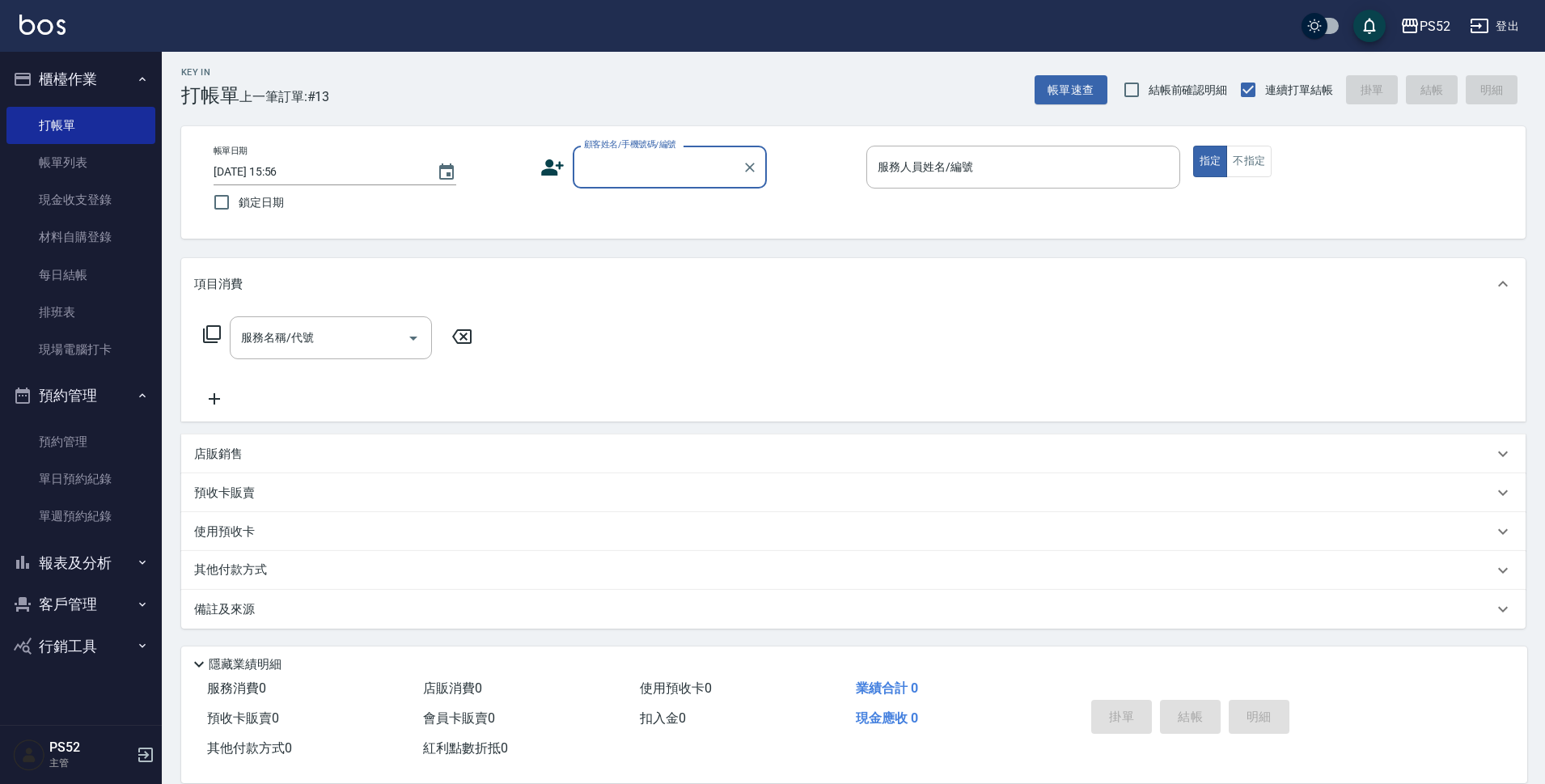
click at [102, 568] on button "報表及分析" at bounding box center [81, 563] width 149 height 42
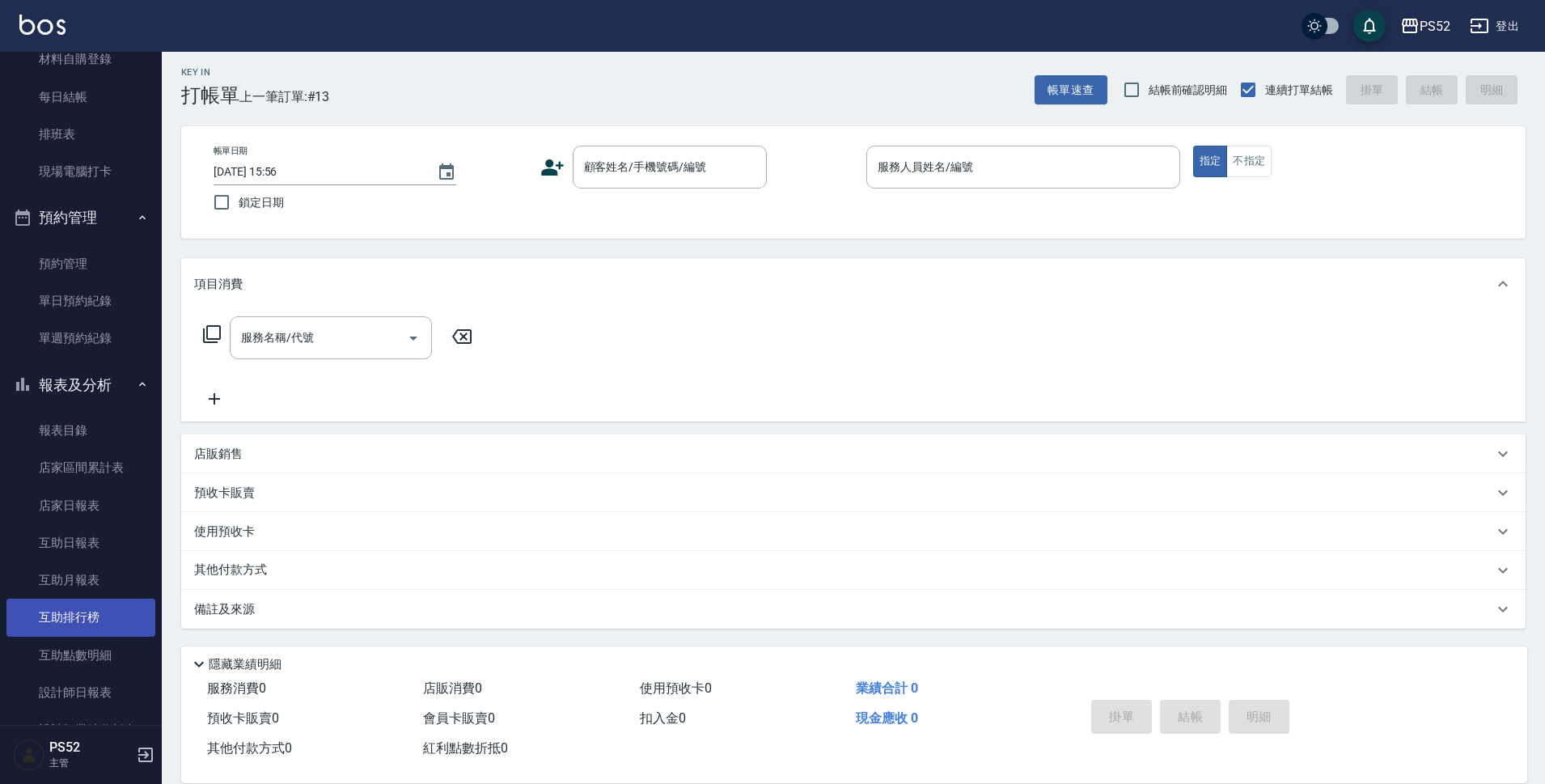
scroll to position [188, 0]
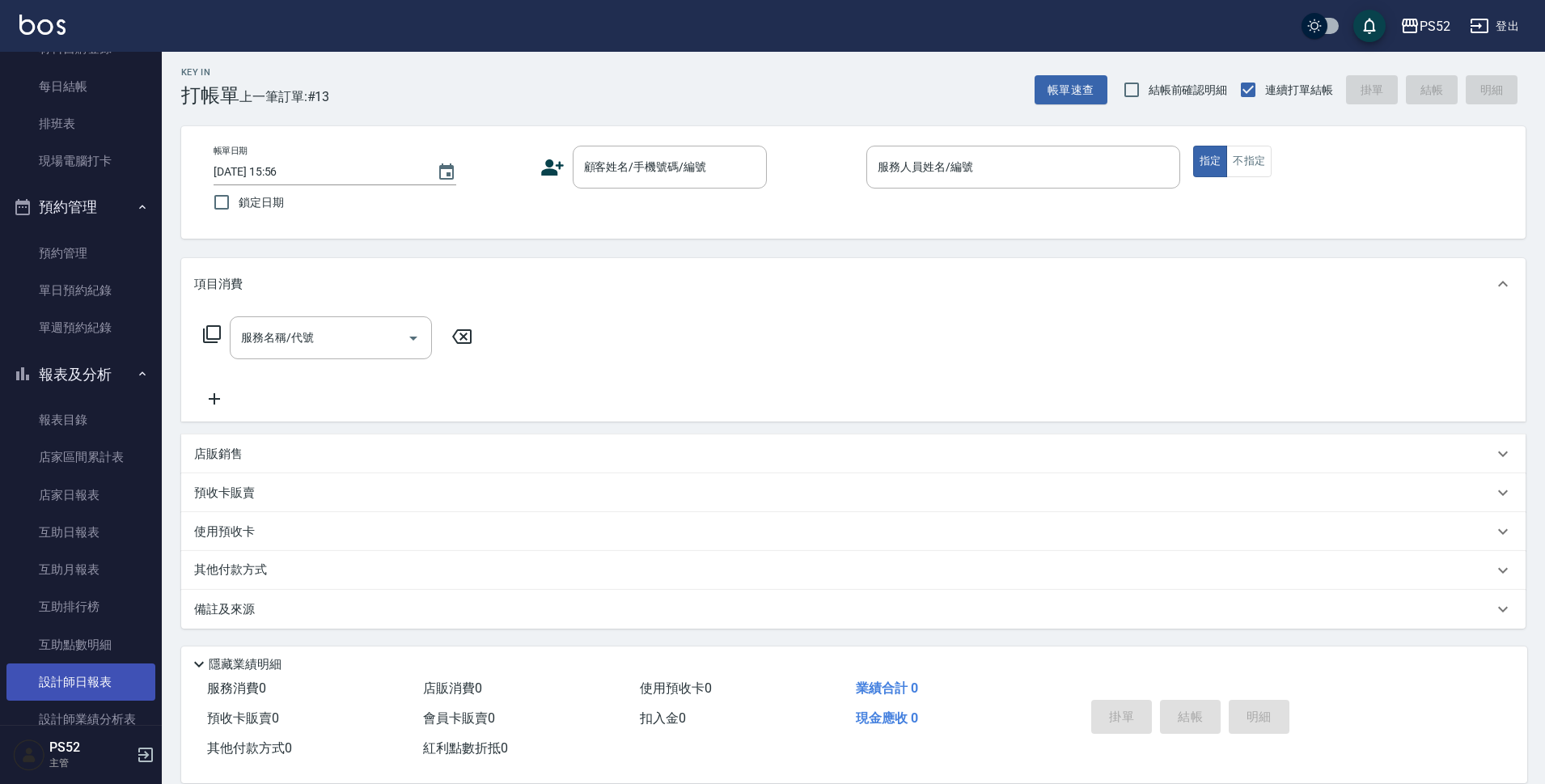
click at [92, 683] on link "設計師日報表" at bounding box center [81, 682] width 149 height 37
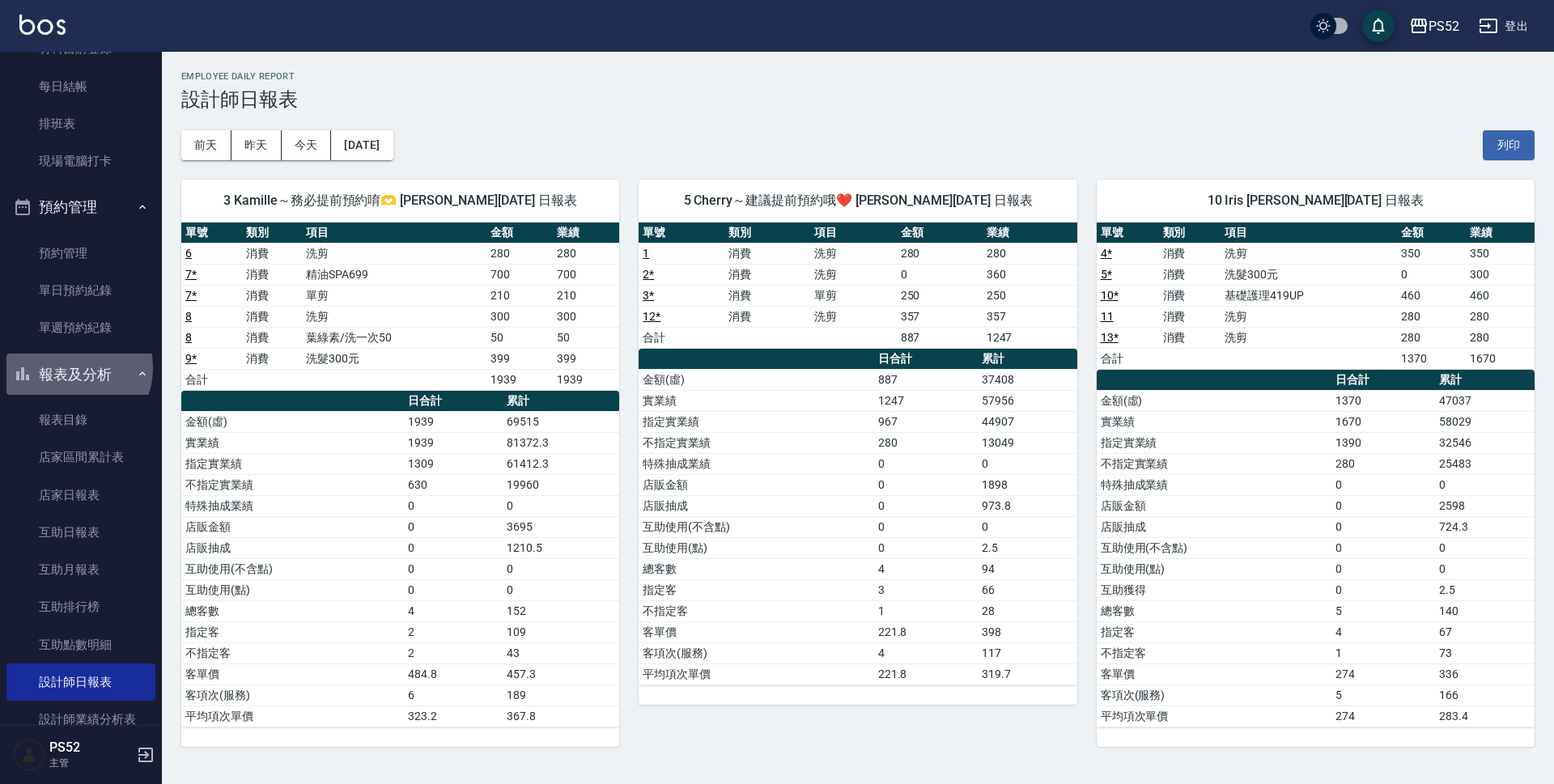
click at [71, 367] on button "報表及分析" at bounding box center [81, 375] width 149 height 42
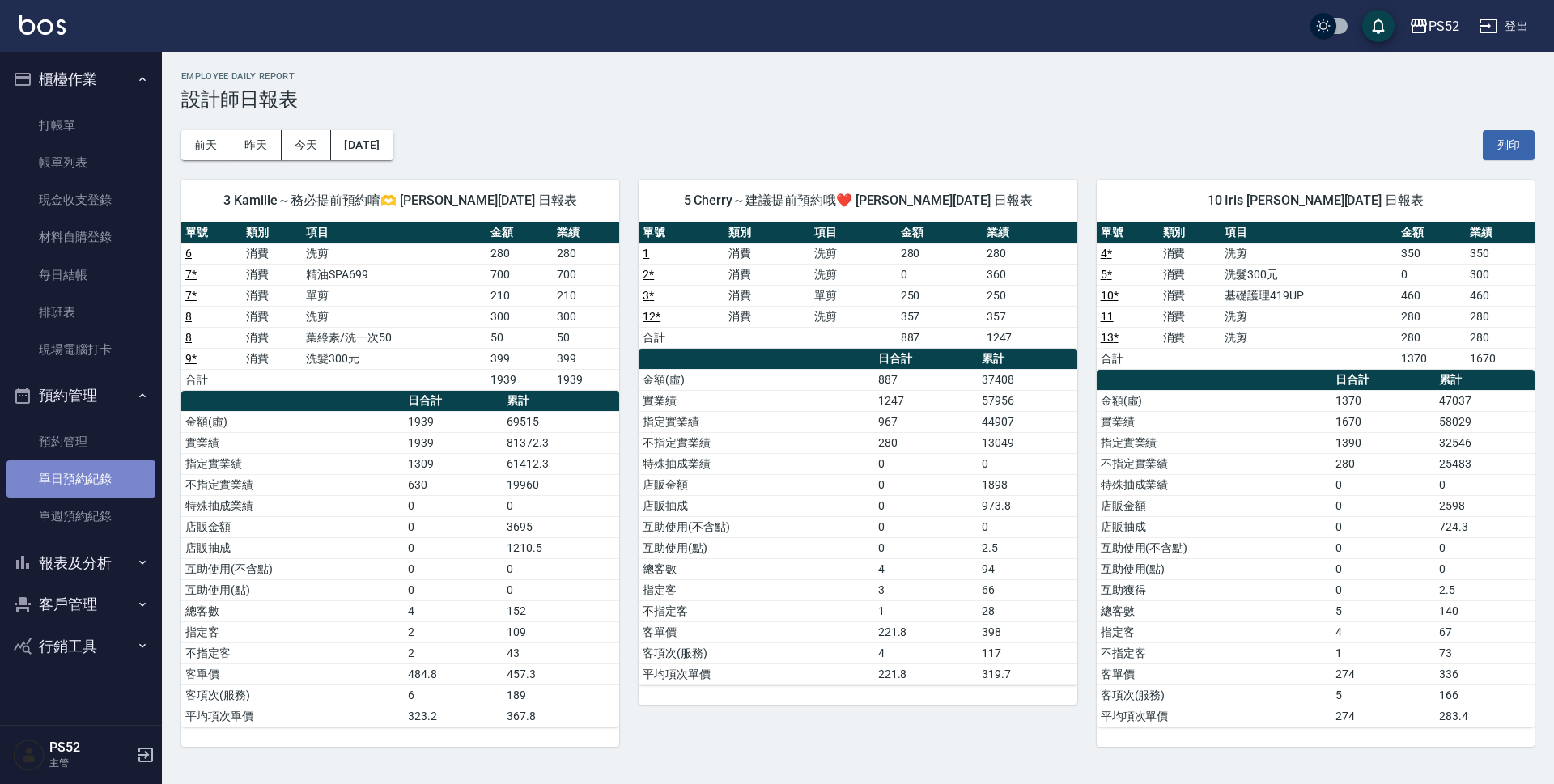
click at [83, 483] on link "單日預約紀錄" at bounding box center [81, 479] width 149 height 37
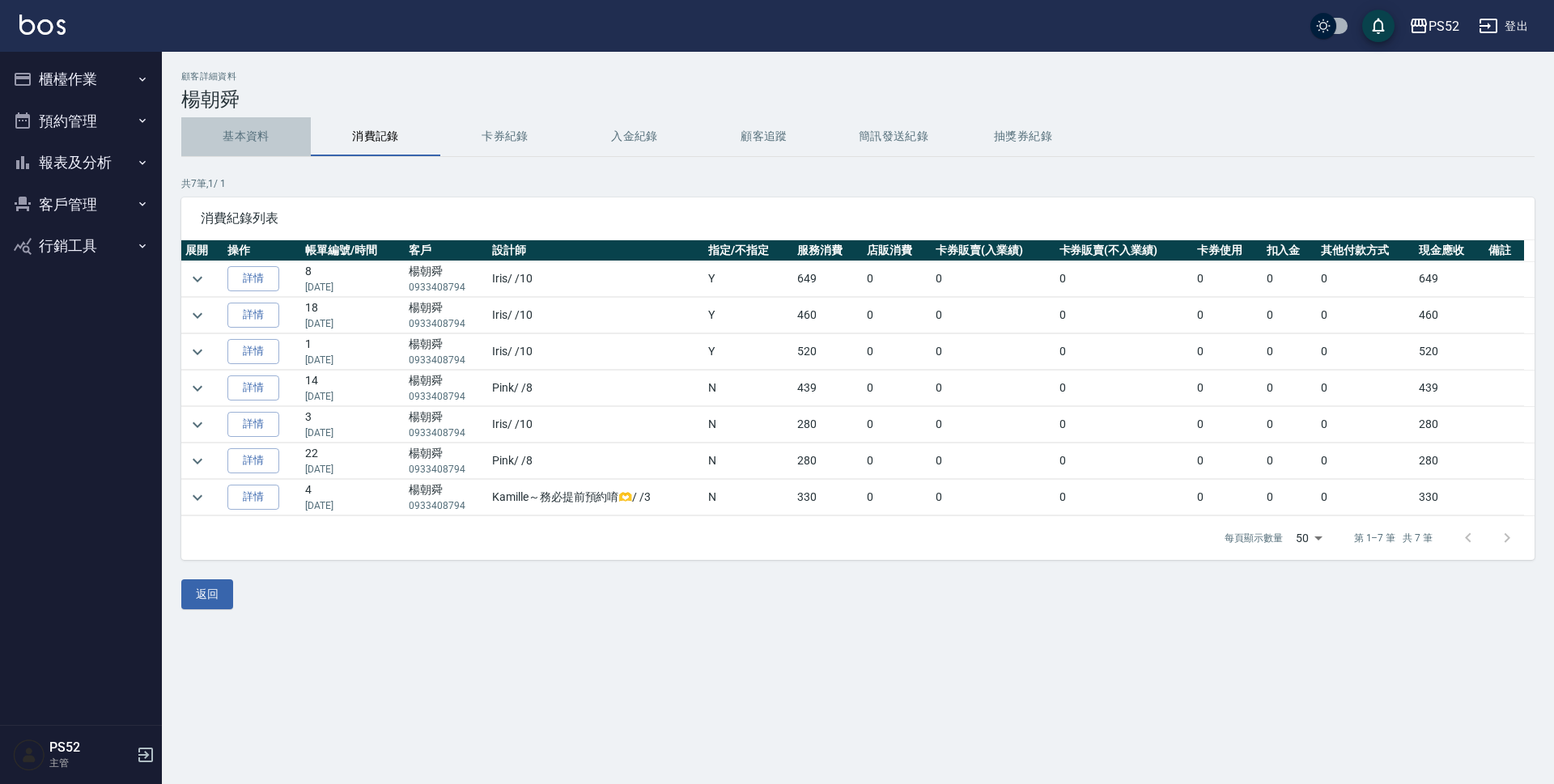
click at [272, 134] on button "基本資料" at bounding box center [246, 136] width 129 height 39
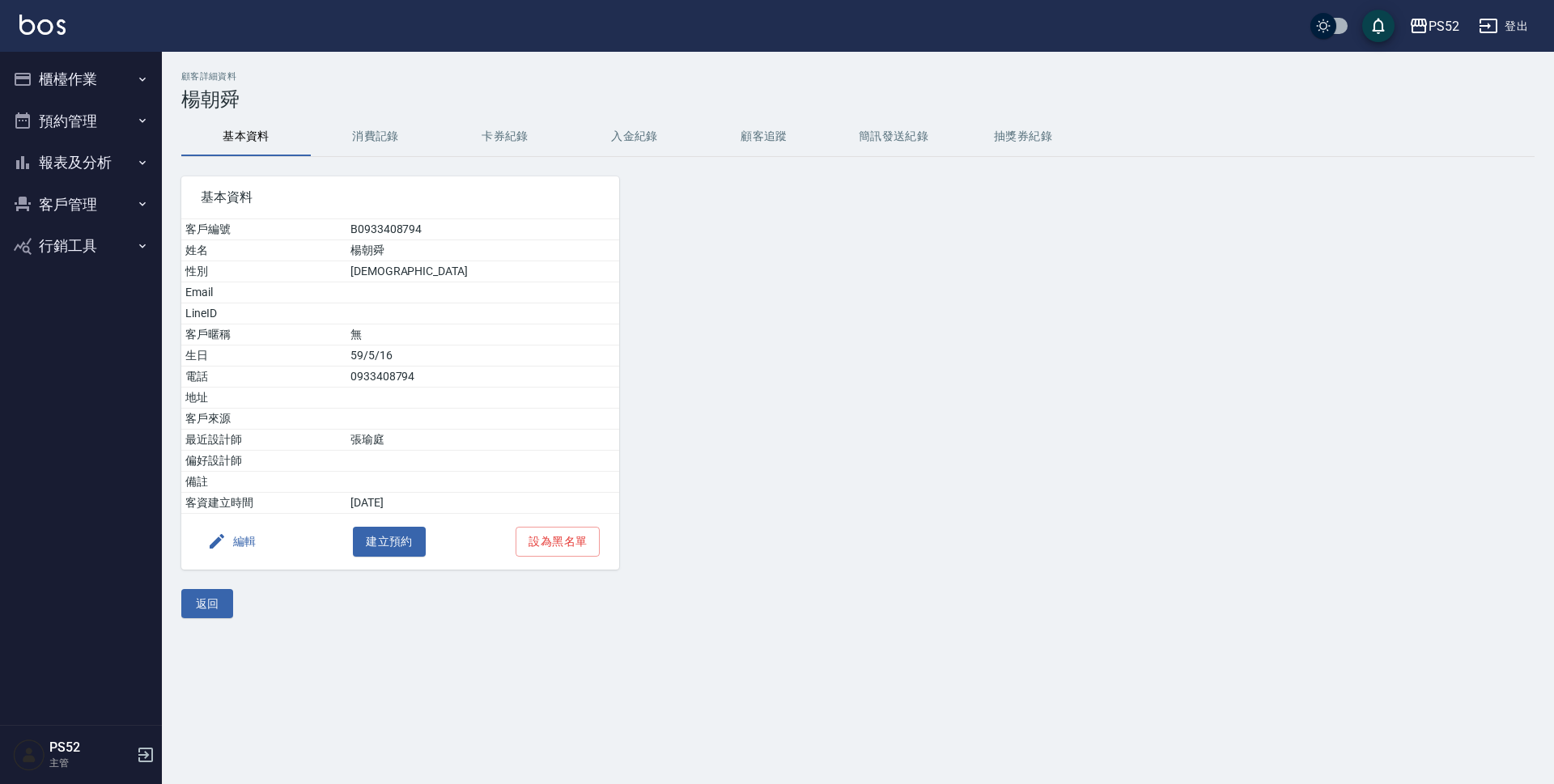
click at [90, 75] on button "櫃檯作業" at bounding box center [81, 79] width 149 height 42
